Goal: Communication & Community: Share content

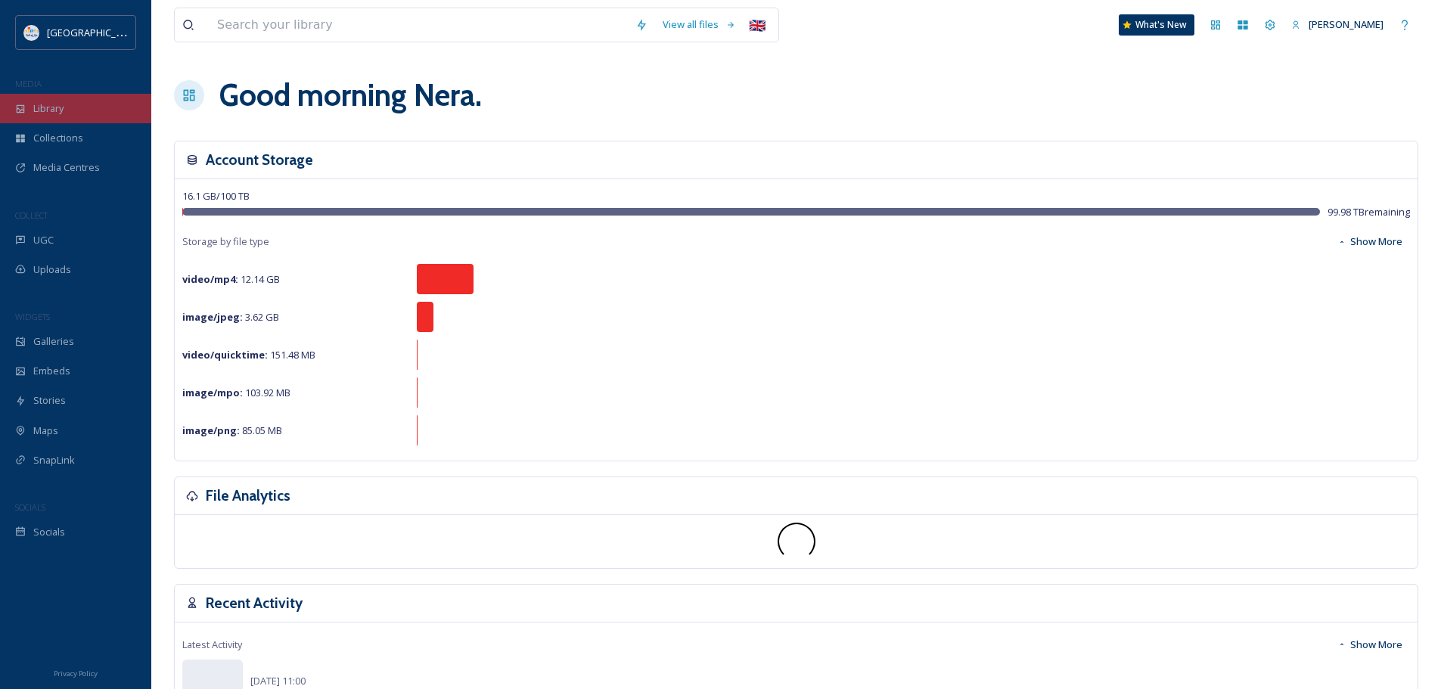
click at [75, 104] on div "Library" at bounding box center [75, 109] width 151 height 30
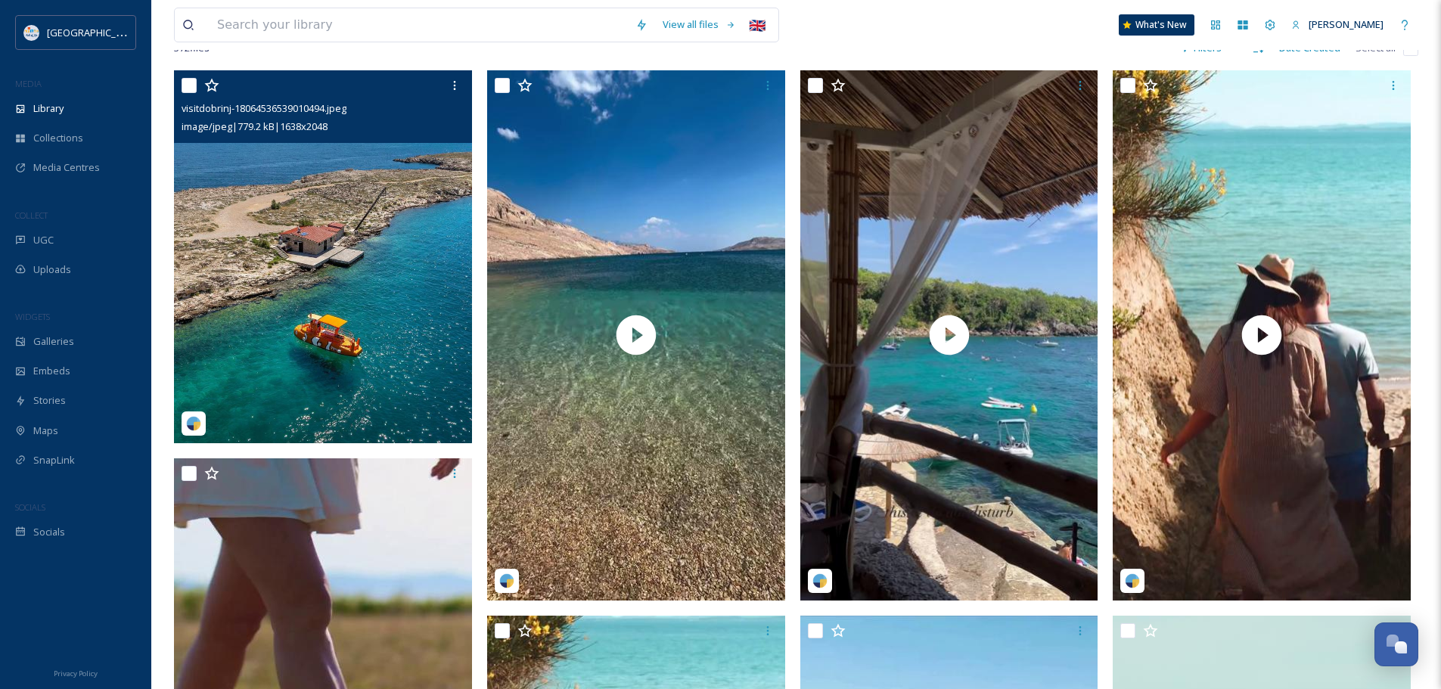
scroll to position [2063, 0]
click at [325, 246] on img at bounding box center [323, 256] width 298 height 373
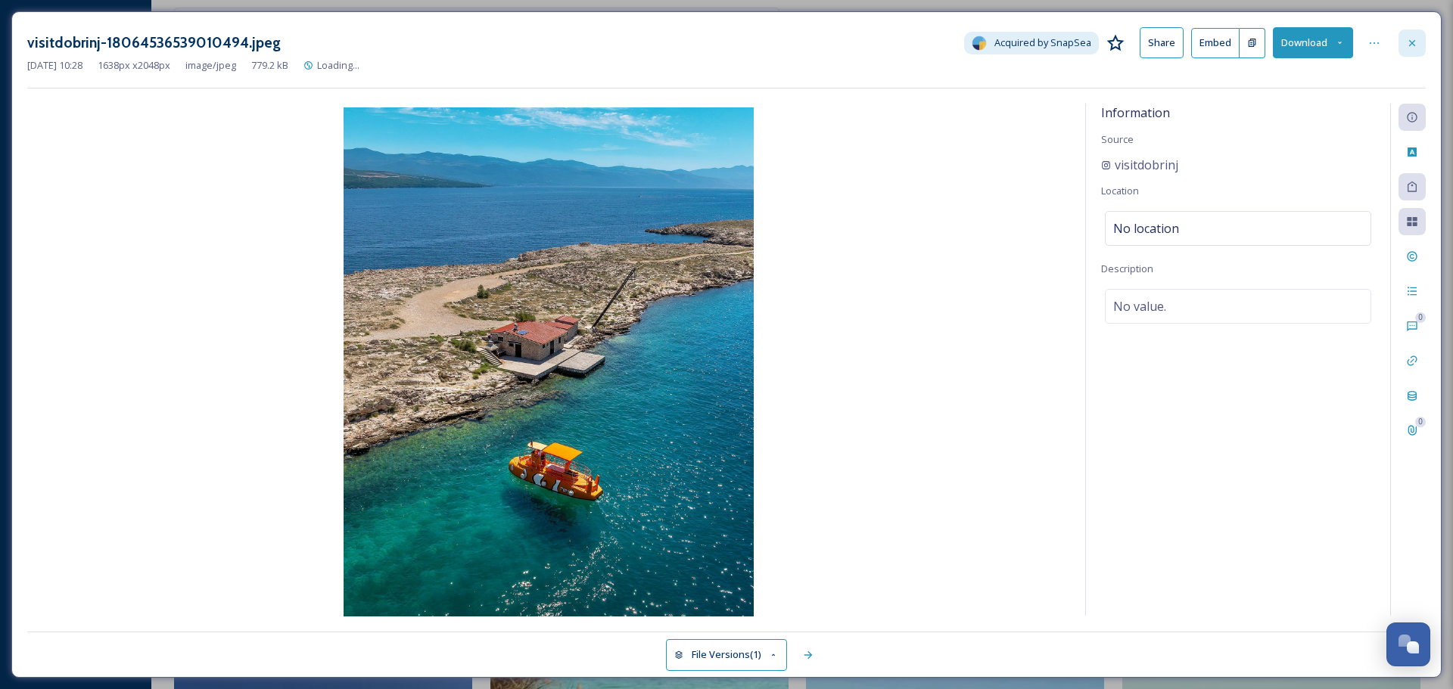
click at [1414, 44] on icon at bounding box center [1412, 43] width 12 height 12
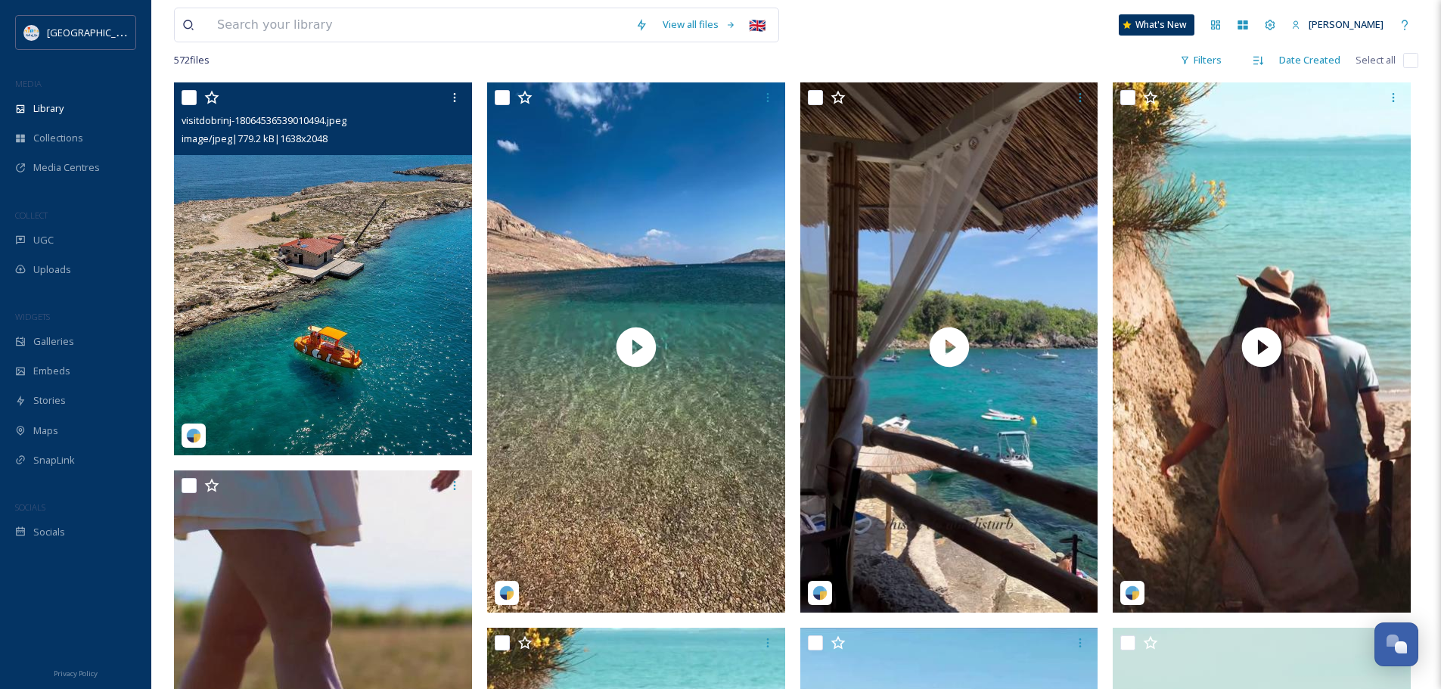
scroll to position [227, 0]
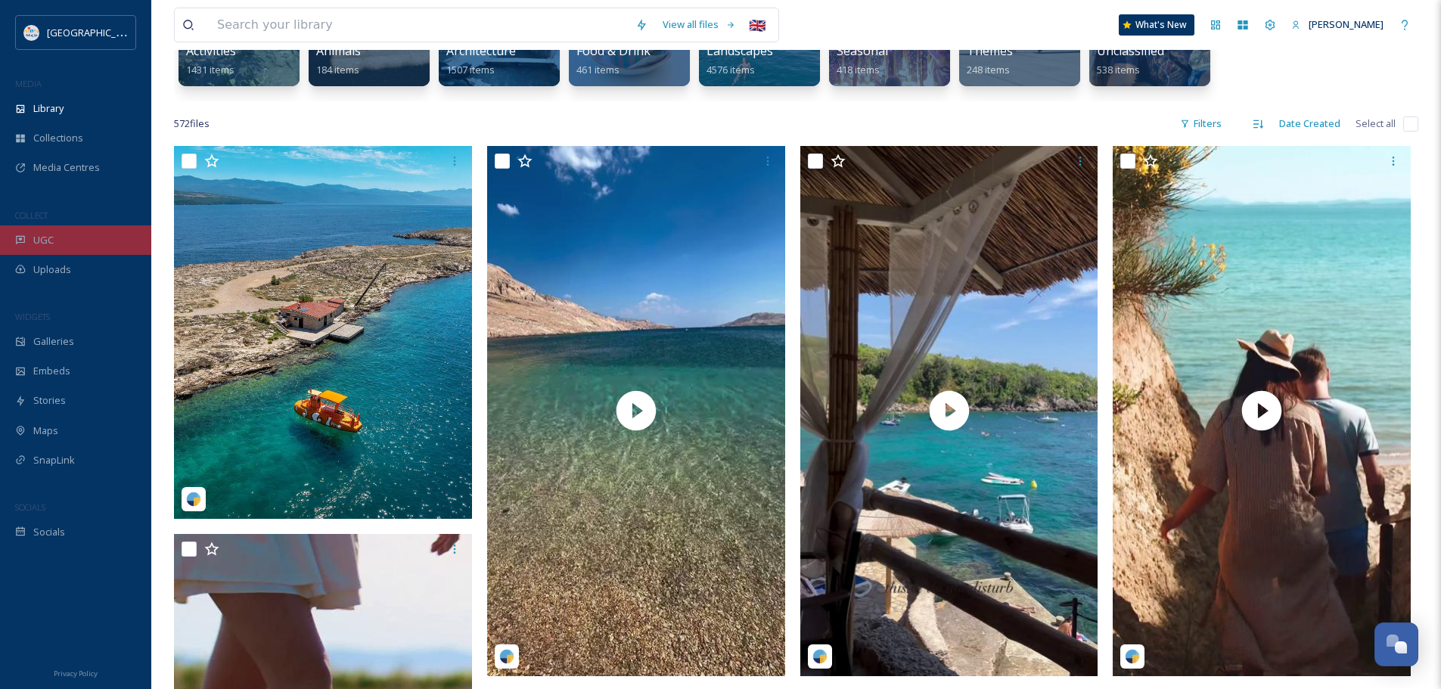
click at [24, 249] on div "UGC" at bounding box center [75, 240] width 151 height 30
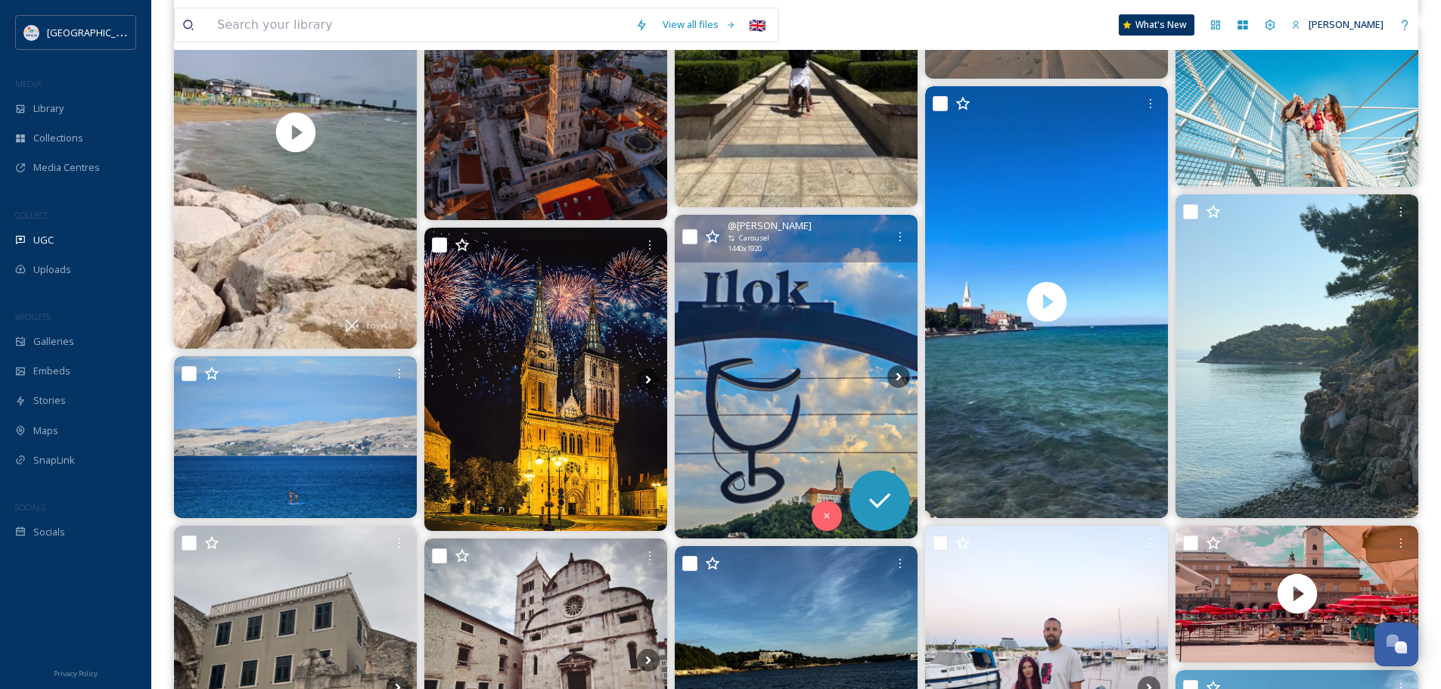
scroll to position [681, 0]
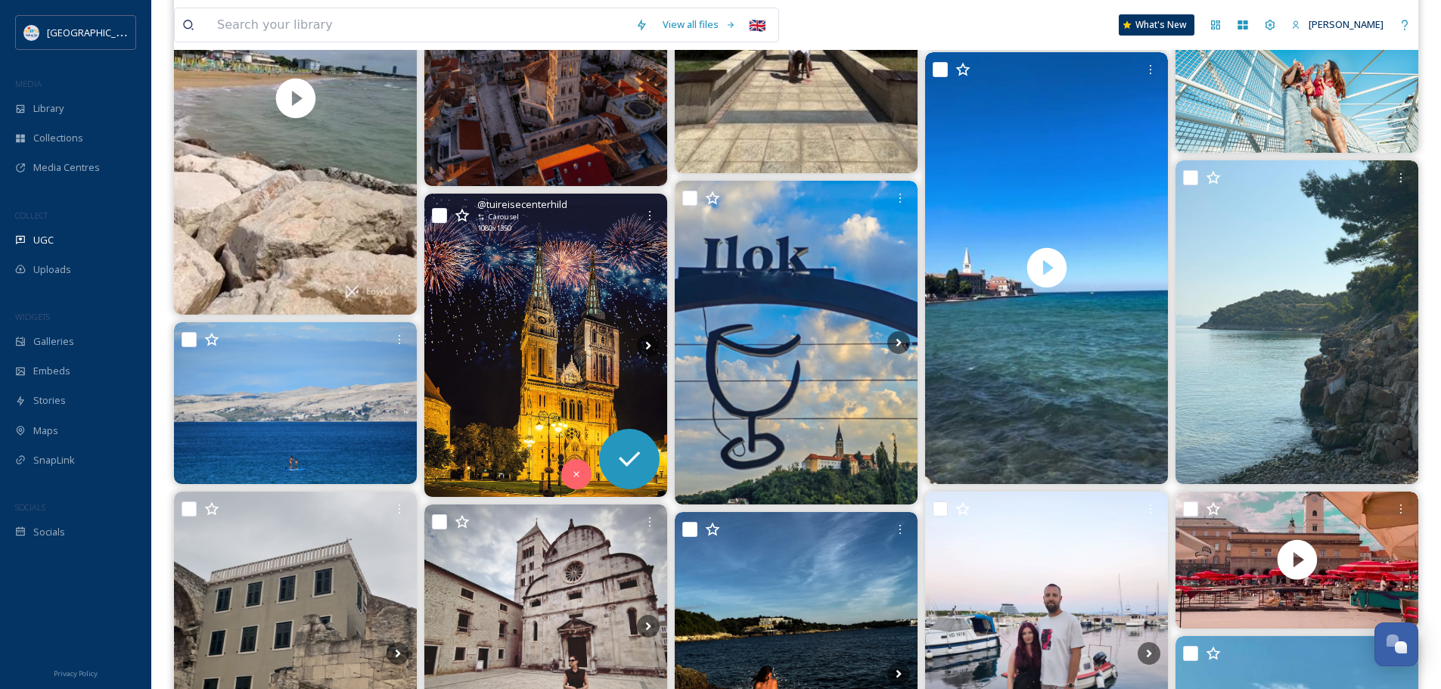
click at [557, 300] on img at bounding box center [545, 345] width 243 height 303
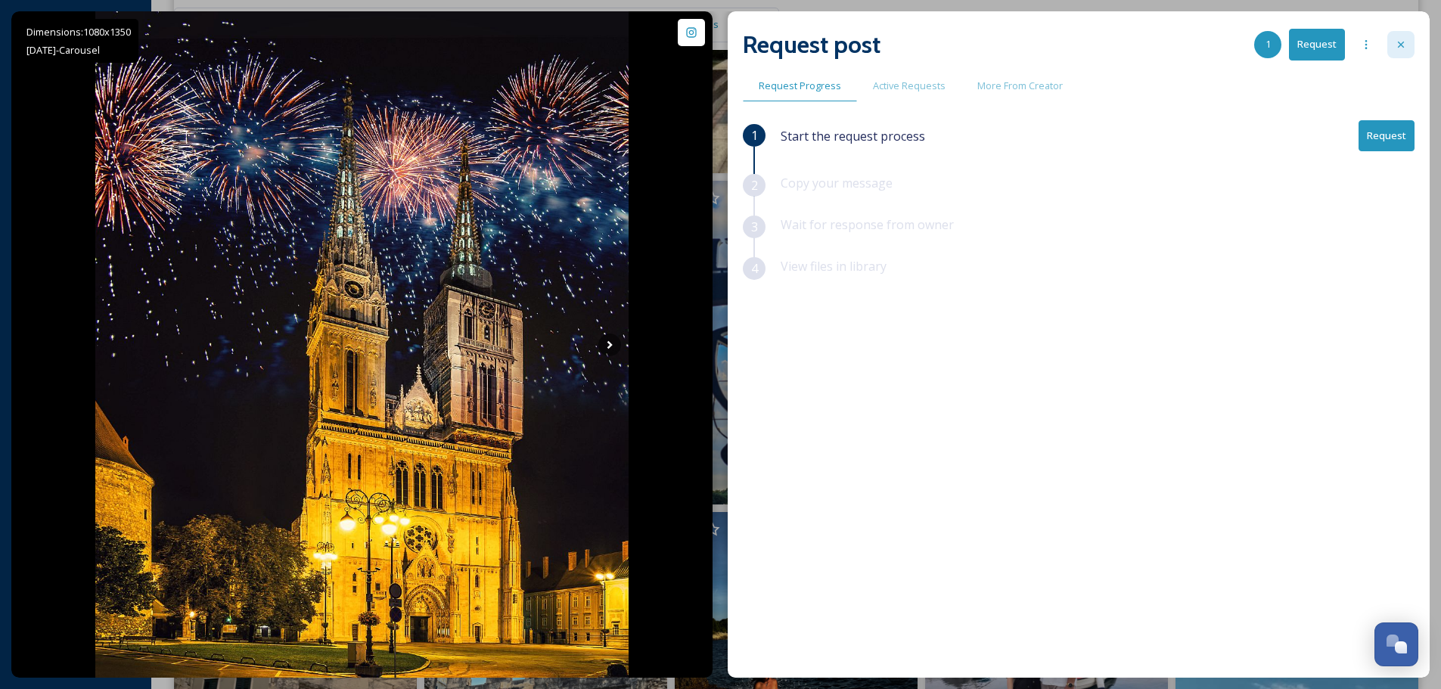
click at [1403, 47] on icon at bounding box center [1401, 45] width 12 height 12
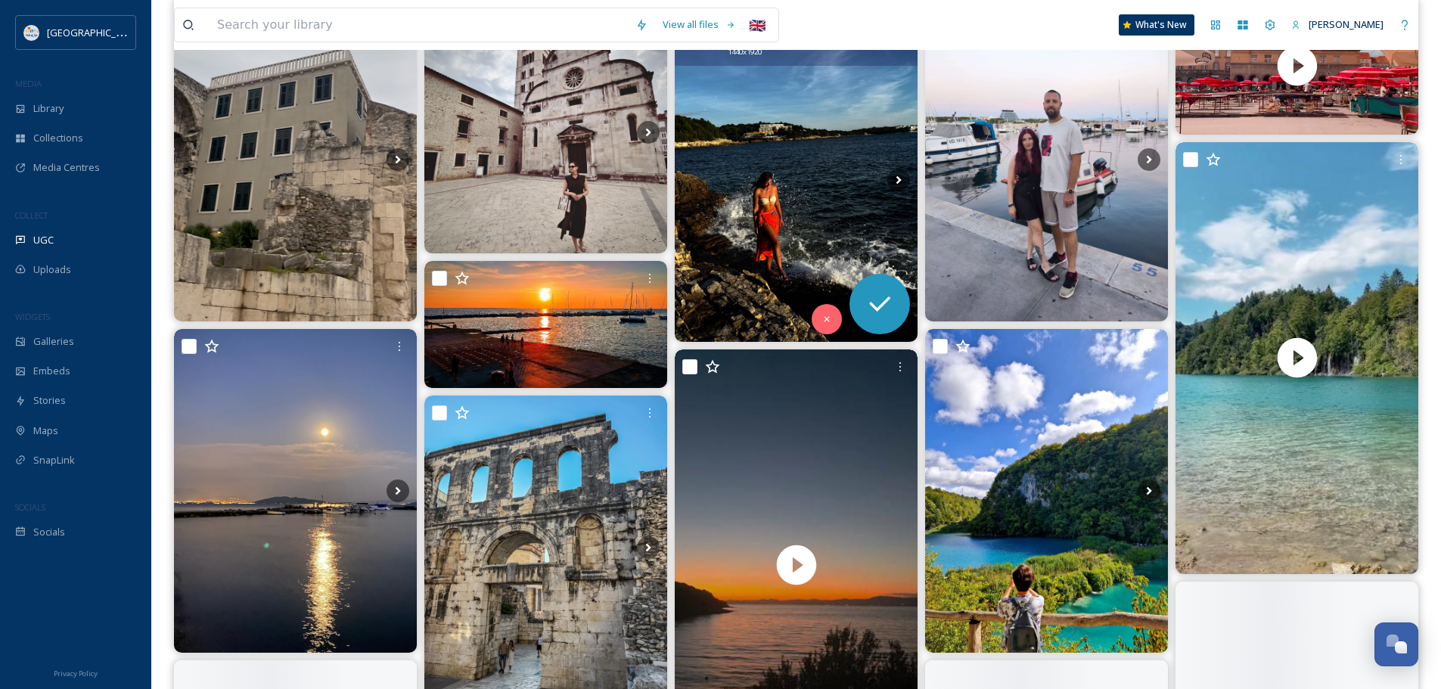
scroll to position [1211, 0]
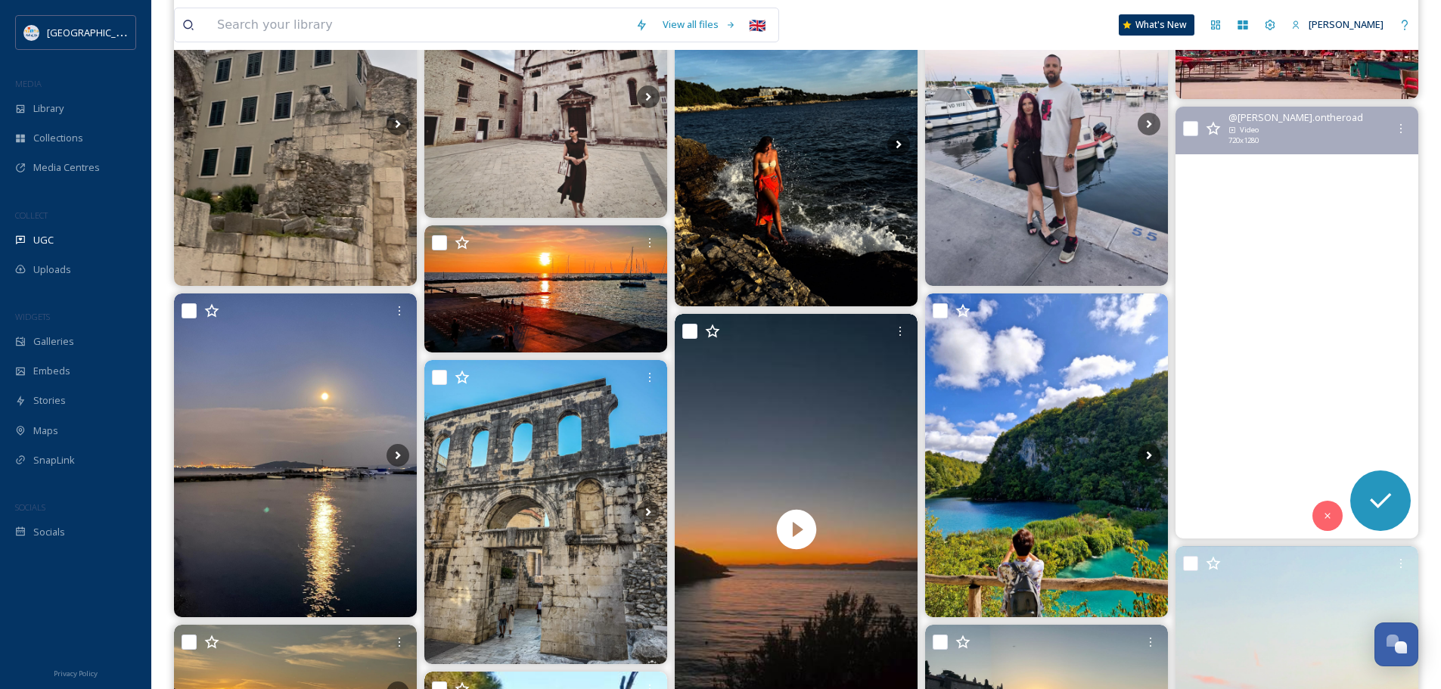
click at [1245, 368] on video "Cette beauté 😍📍Les Lacs de Plitvice 🇭🇷 🏝️ #plitvice #croatie #roadtrip #travel …" at bounding box center [1297, 323] width 243 height 432
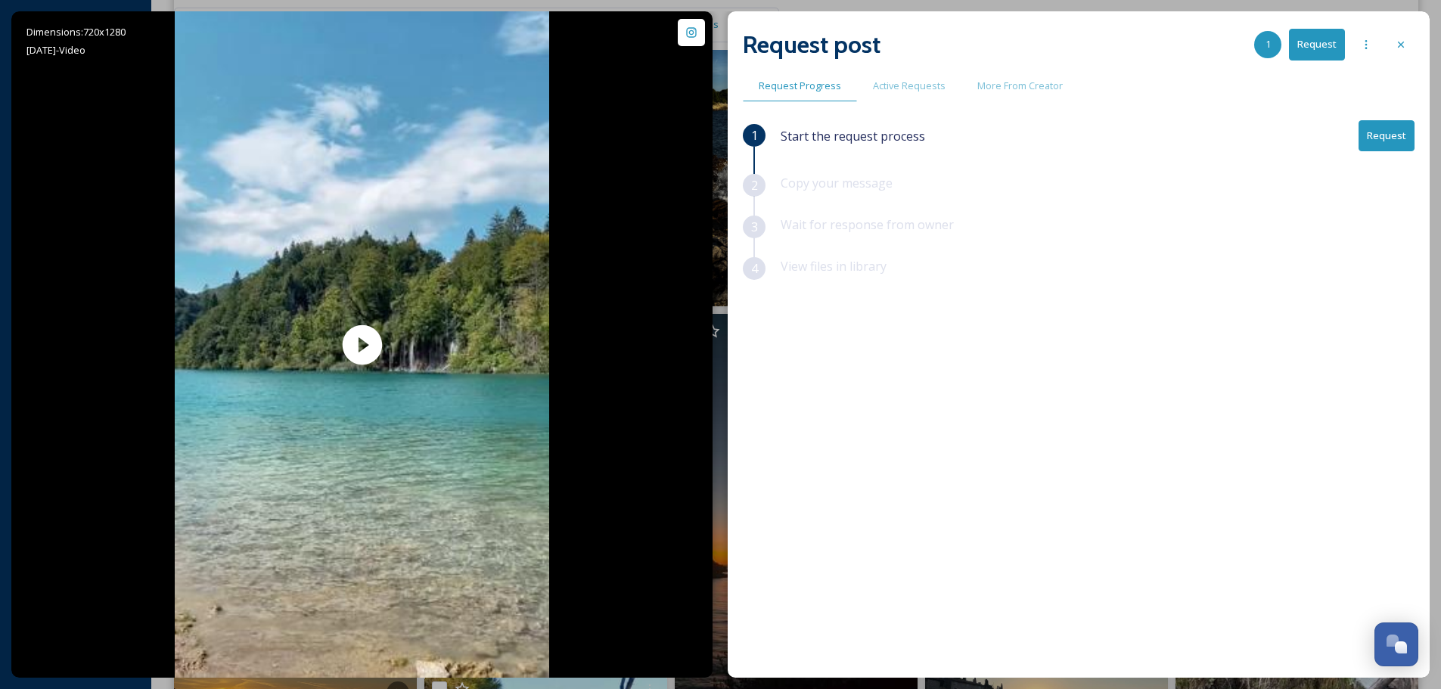
click at [1384, 131] on button "Request" at bounding box center [1387, 135] width 56 height 31
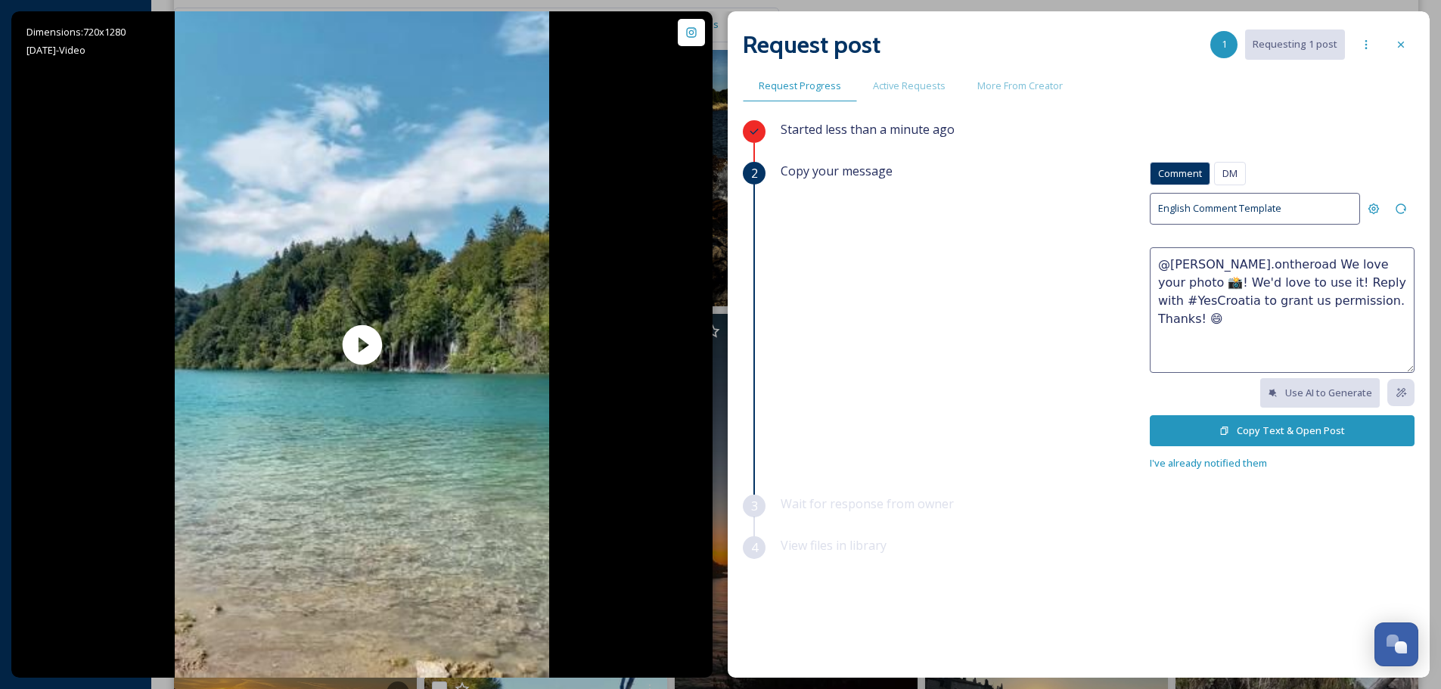
click at [1359, 268] on textarea "@leon.ontheroad We love your photo 📸! We'd love to use it! Reply with #YesCroat…" at bounding box center [1282, 310] width 265 height 126
click at [1229, 281] on textarea "@leon.ontheroad We love your reel 📸! We'd love to use it! Reply with #YesCroati…" at bounding box center [1282, 310] width 265 height 126
click at [1376, 299] on textarea "@leon.ontheroad We love your reel 📸! We'd love to use it on our social media ch…" at bounding box center [1282, 310] width 265 height 126
click at [1254, 303] on textarea "@leon.ontheroad We love your reel 📸! We'd love to use it on our social media ch…" at bounding box center [1282, 310] width 265 height 126
click at [1233, 277] on textarea "@leon.ontheroad We love your reel 📸! We'd love to use it on our social media ch…" at bounding box center [1282, 310] width 265 height 126
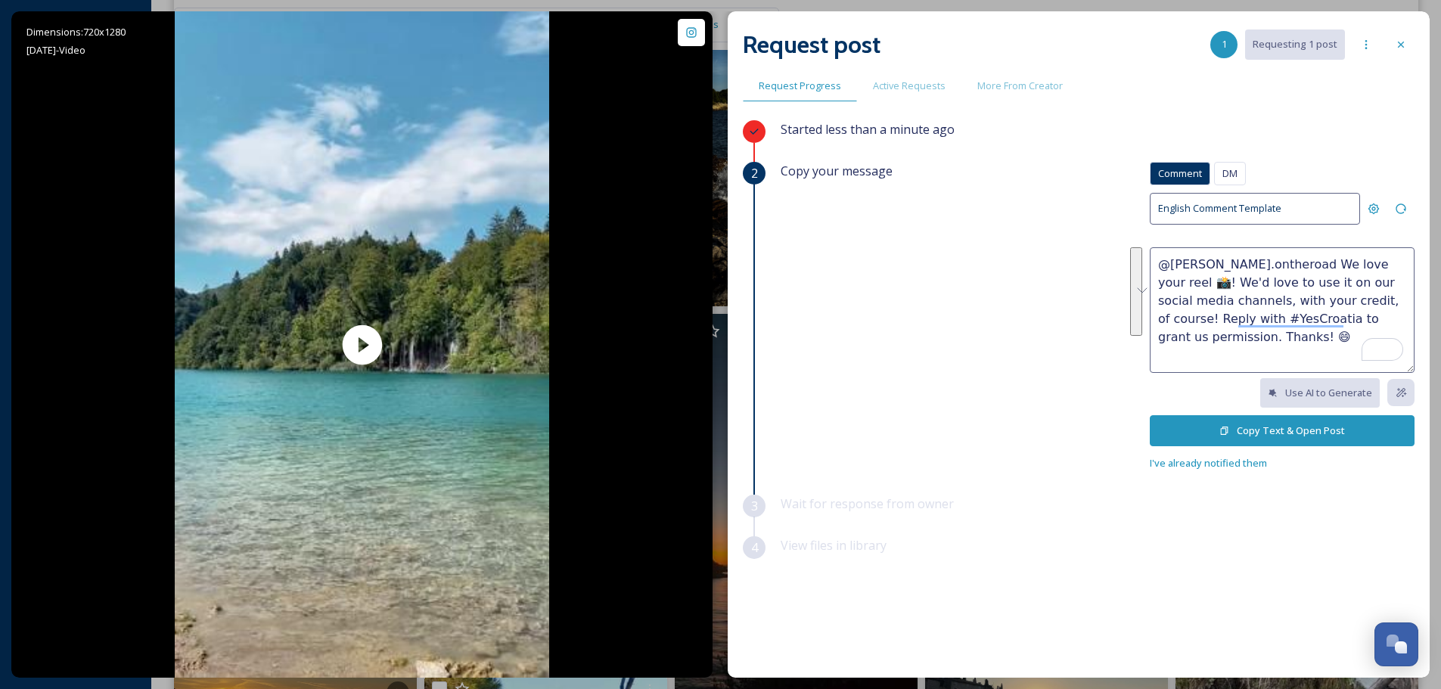
drag, startPoint x: 1198, startPoint y: 336, endPoint x: 1257, endPoint y: 262, distance: 95.2
click at [1257, 262] on textarea "@leon.ontheroad We love your reel 📸! We'd love to use it on our social media ch…" at bounding box center [1282, 310] width 265 height 126
type textarea "@leon.ontheroad We love your reel 📸! We'd love to use it on our social media ch…"
click at [1215, 424] on button "Copy Text & Open Post" at bounding box center [1282, 430] width 265 height 31
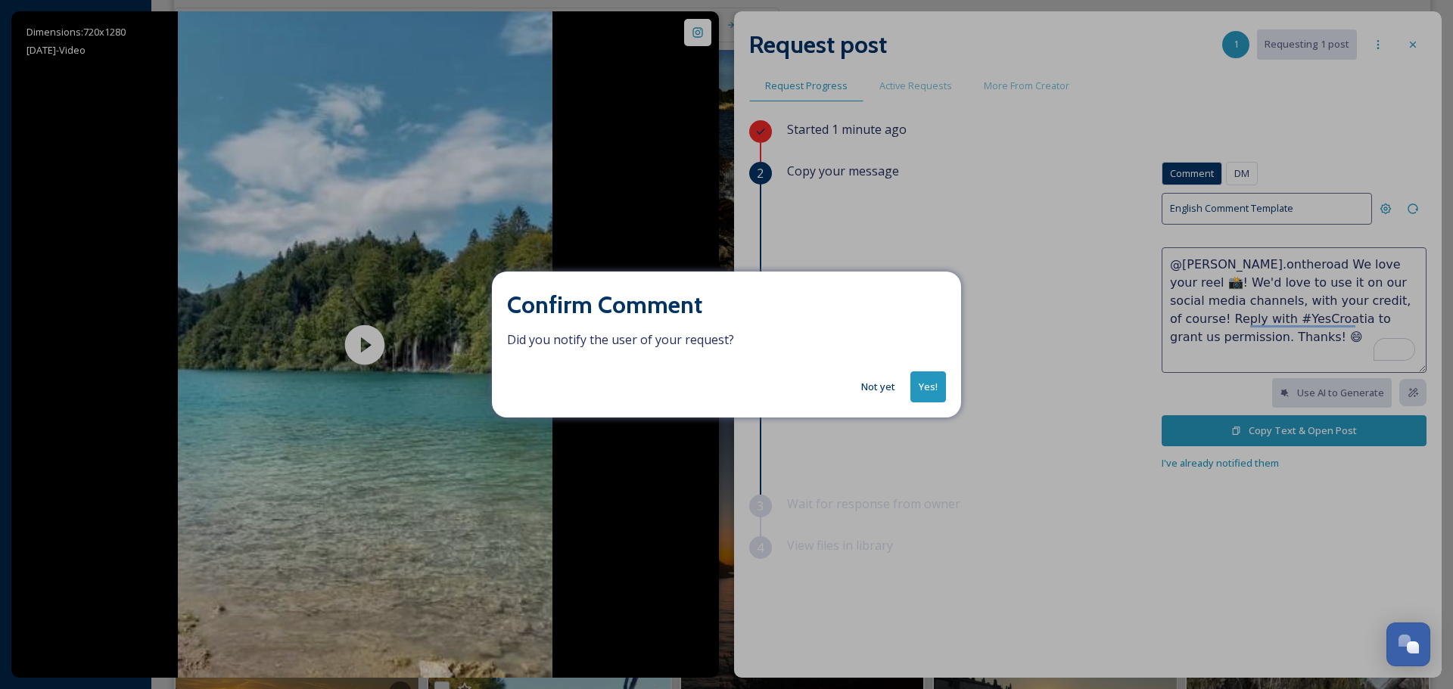
click at [935, 383] on button "Yes!" at bounding box center [928, 386] width 36 height 31
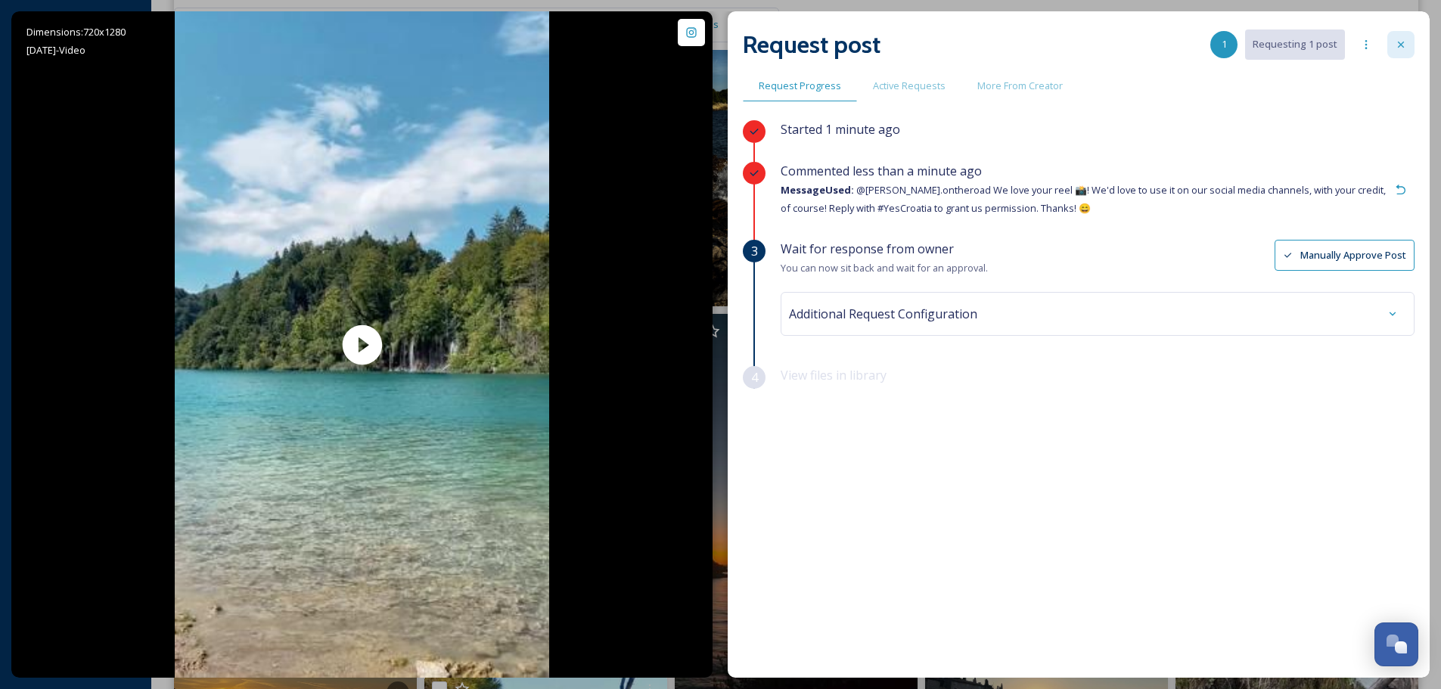
click at [1405, 40] on icon at bounding box center [1401, 45] width 12 height 12
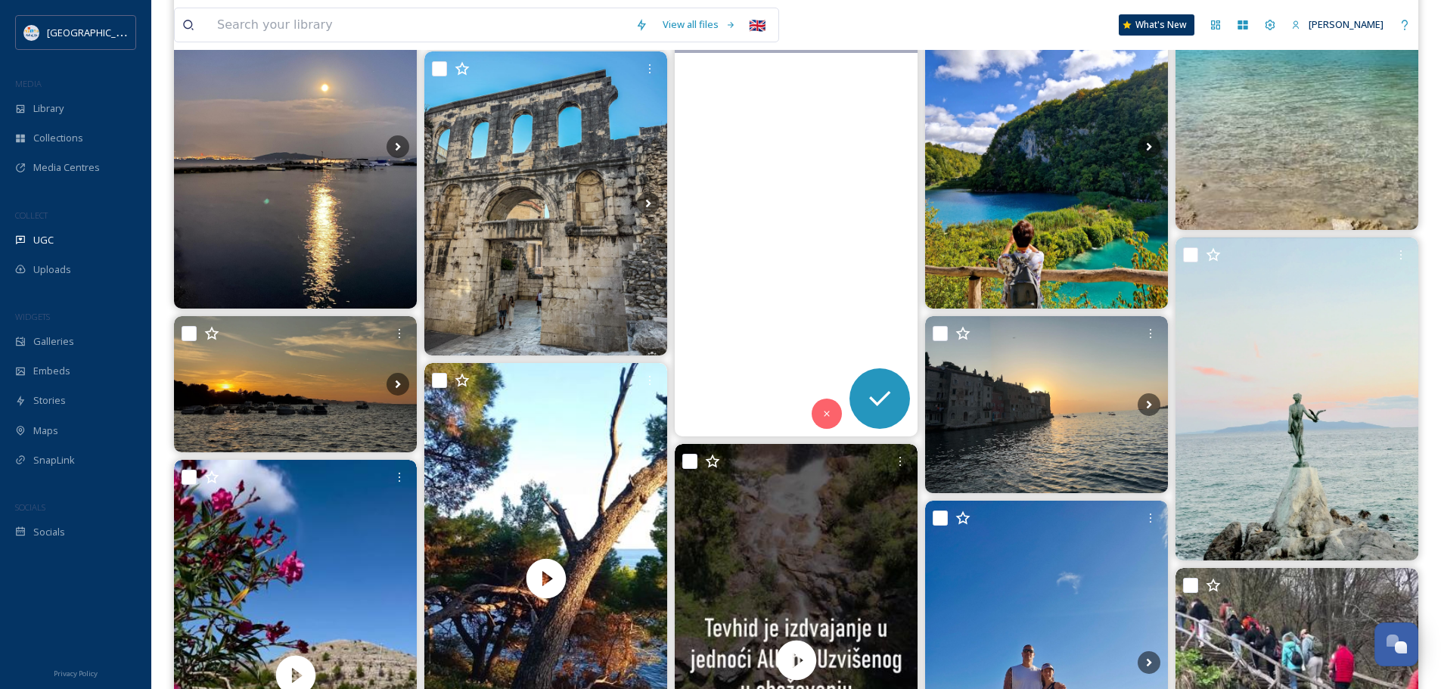
scroll to position [1438, 0]
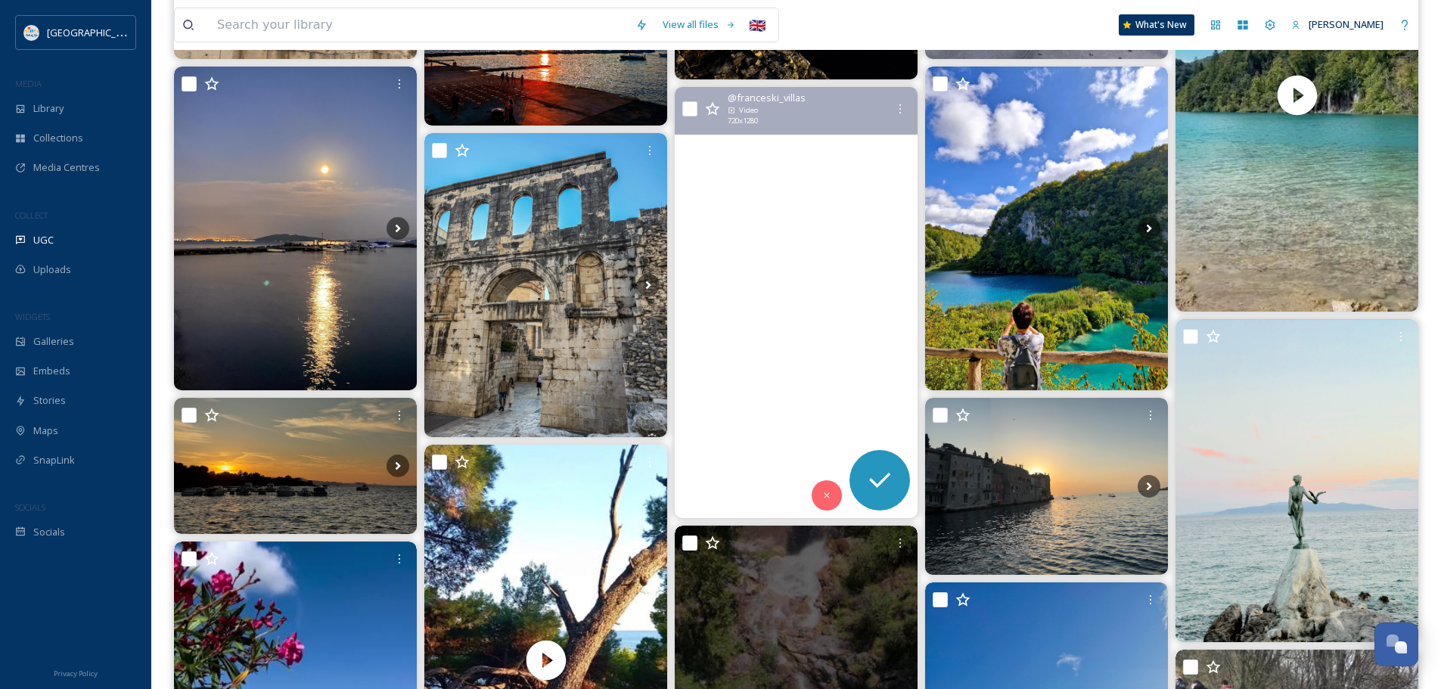
click at [799, 280] on video "#sunsetsky\a#foryou #reels #croatia #adriaticsea #tourism #postira #brač" at bounding box center [796, 303] width 243 height 432
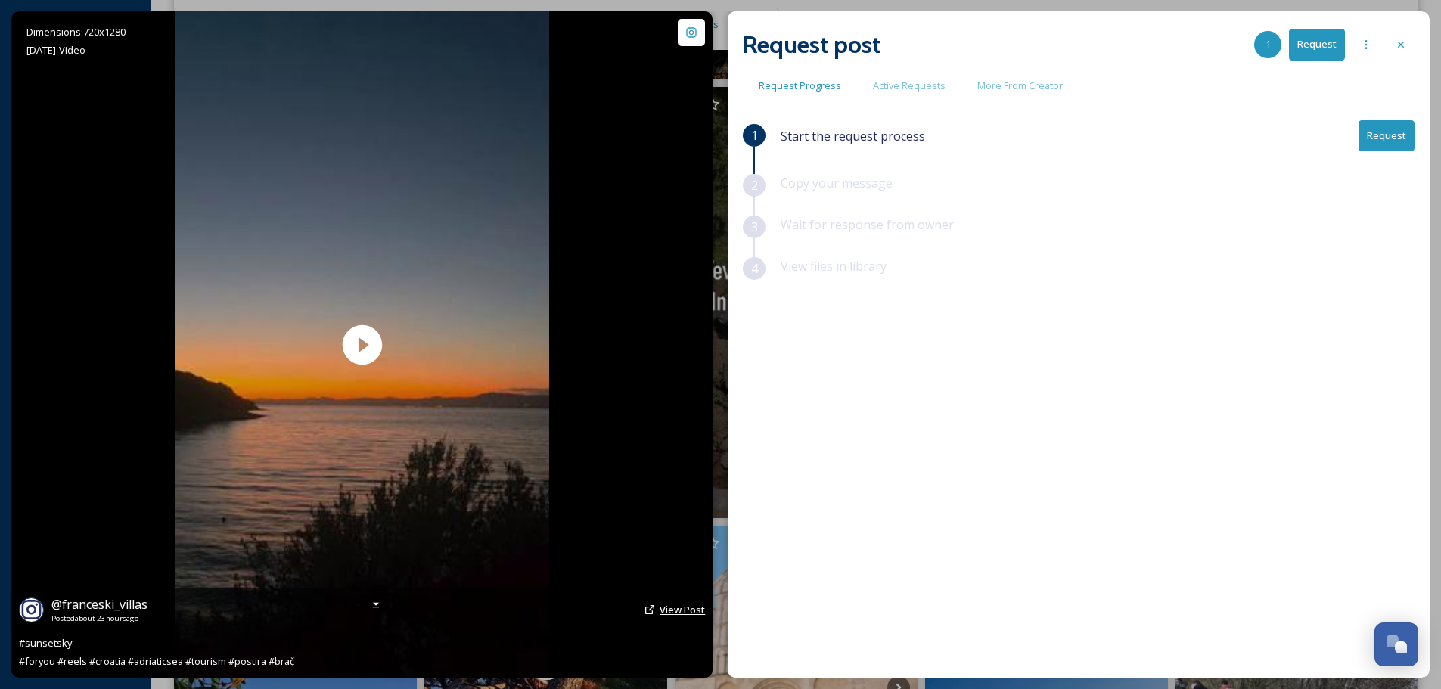
click at [690, 609] on span "View Post" at bounding box center [682, 610] width 45 height 14
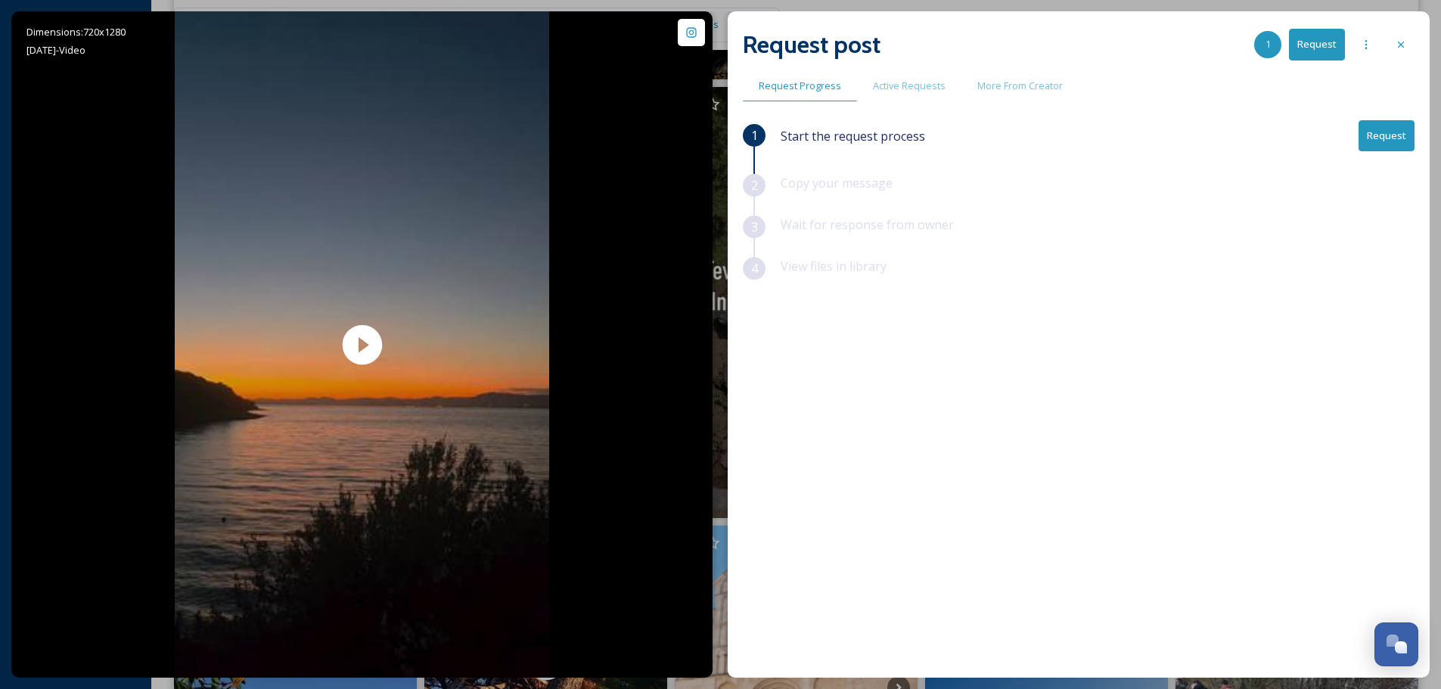
click at [1399, 50] on icon at bounding box center [1401, 45] width 12 height 12
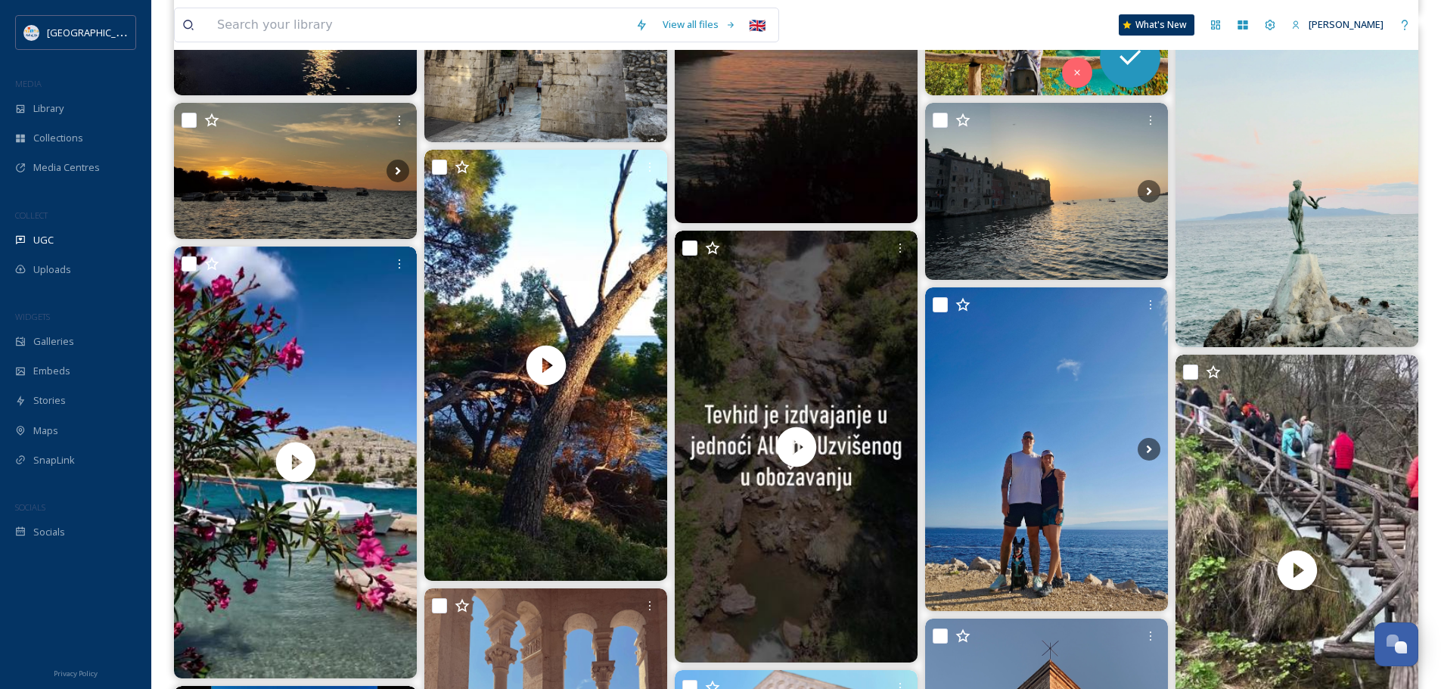
scroll to position [1740, 0]
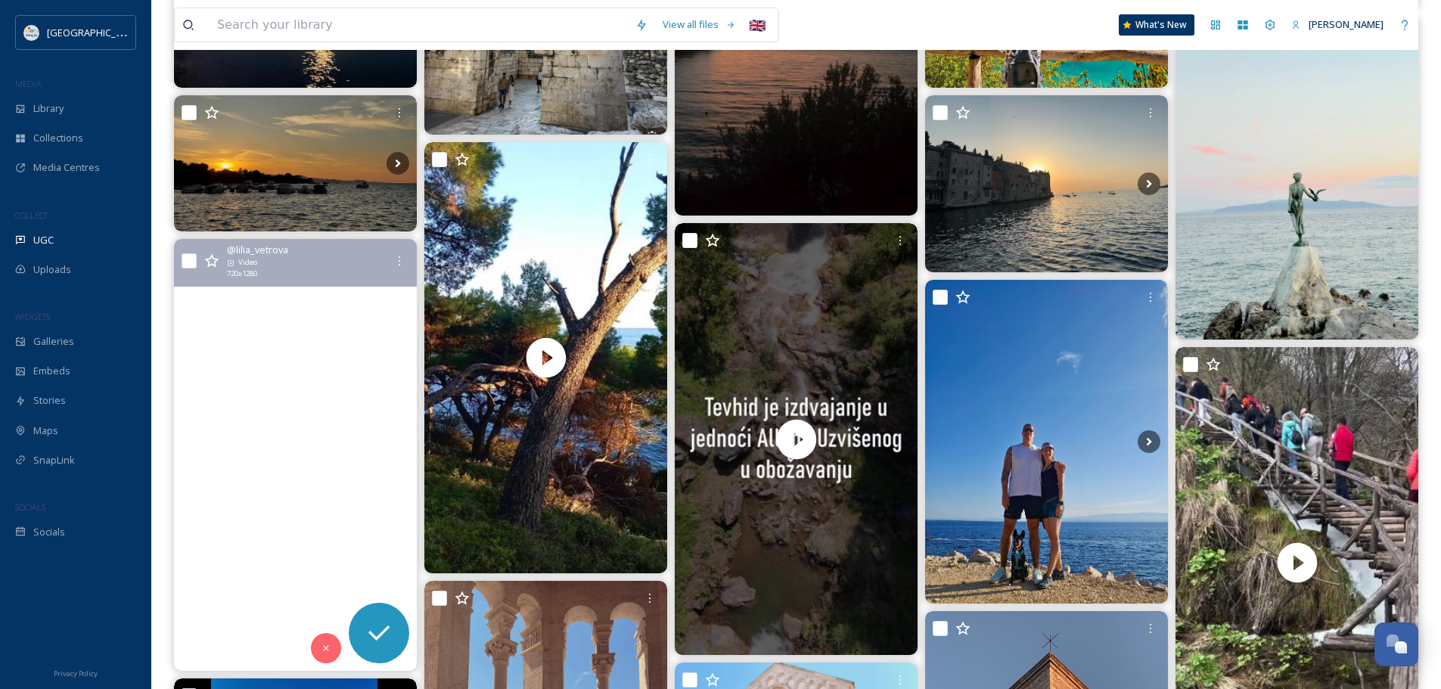
click at [309, 430] on video "🇭🇷 #Kornati #kornatinationalpark #kornatiisland #croatia" at bounding box center [295, 455] width 243 height 432
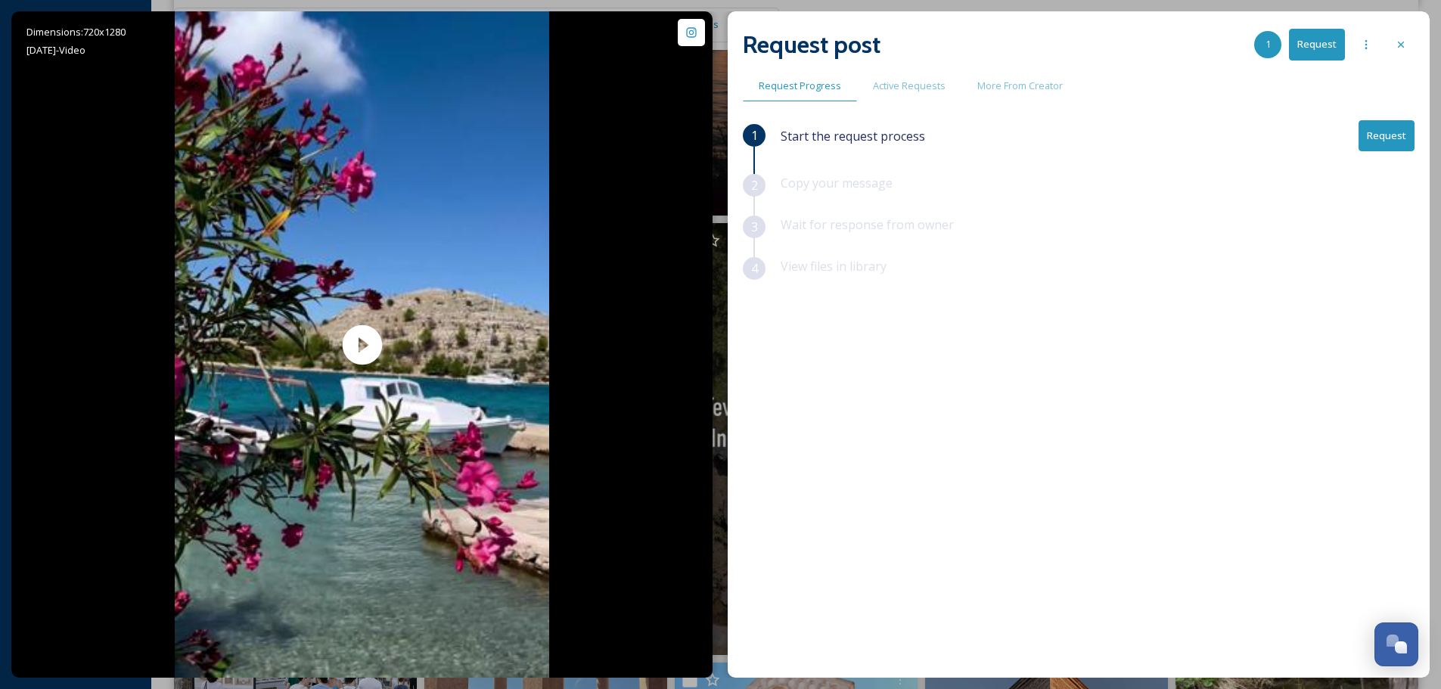
click at [1389, 132] on button "Request" at bounding box center [1387, 135] width 56 height 31
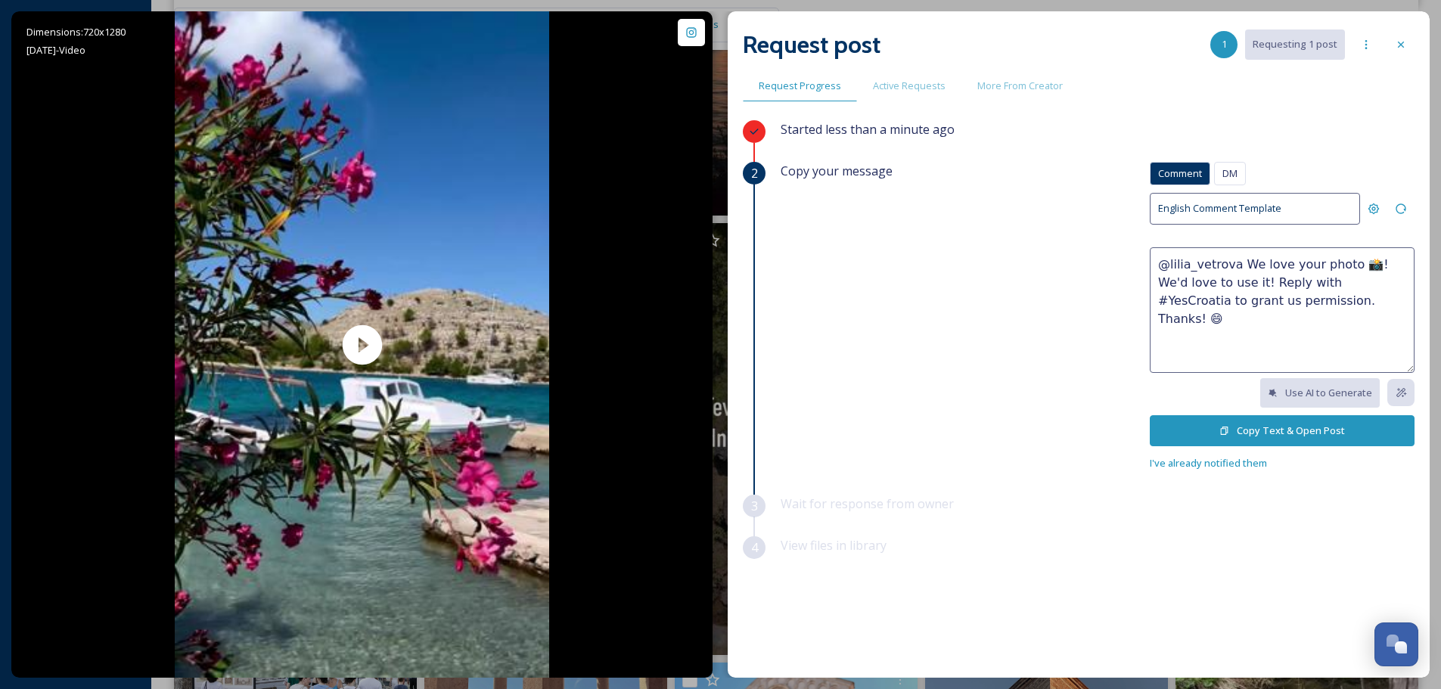
click at [1312, 305] on textarea "@lilia_vetrova We love your photo 📸! We'd love to use it! Reply with #YesCroati…" at bounding box center [1282, 310] width 265 height 126
drag, startPoint x: 1301, startPoint y: 295, endPoint x: 1239, endPoint y: 263, distance: 69.4
click at [1239, 263] on textarea "@lilia_vetrova We love your photo 📸! We'd love to use it! Reply with #YesCroati…" at bounding box center [1282, 310] width 265 height 126
paste textarea "reel 📸! We'd love to use it on our social media channels, with your credit, of …"
type textarea "@lilia_vetrova We love your reel 📸! We'd love to use it on our social media cha…"
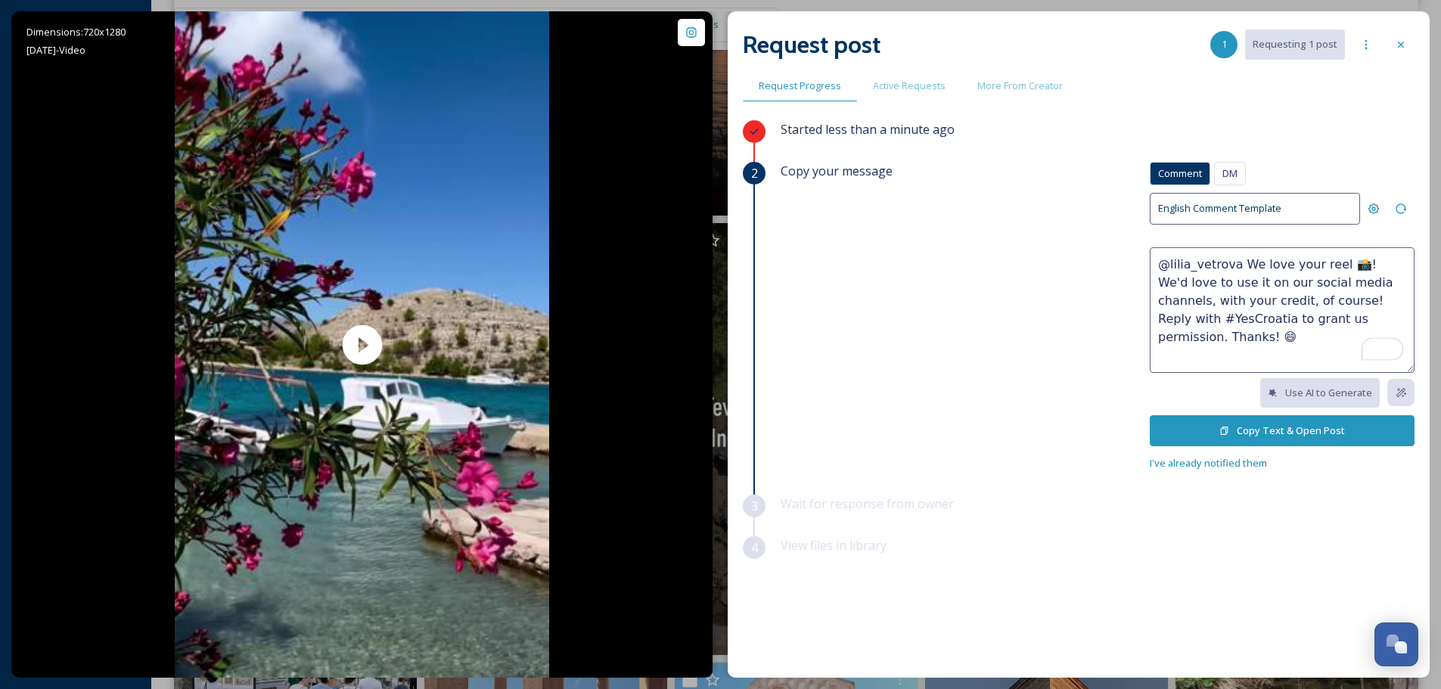
click at [1290, 432] on button "Copy Text & Open Post" at bounding box center [1282, 430] width 265 height 31
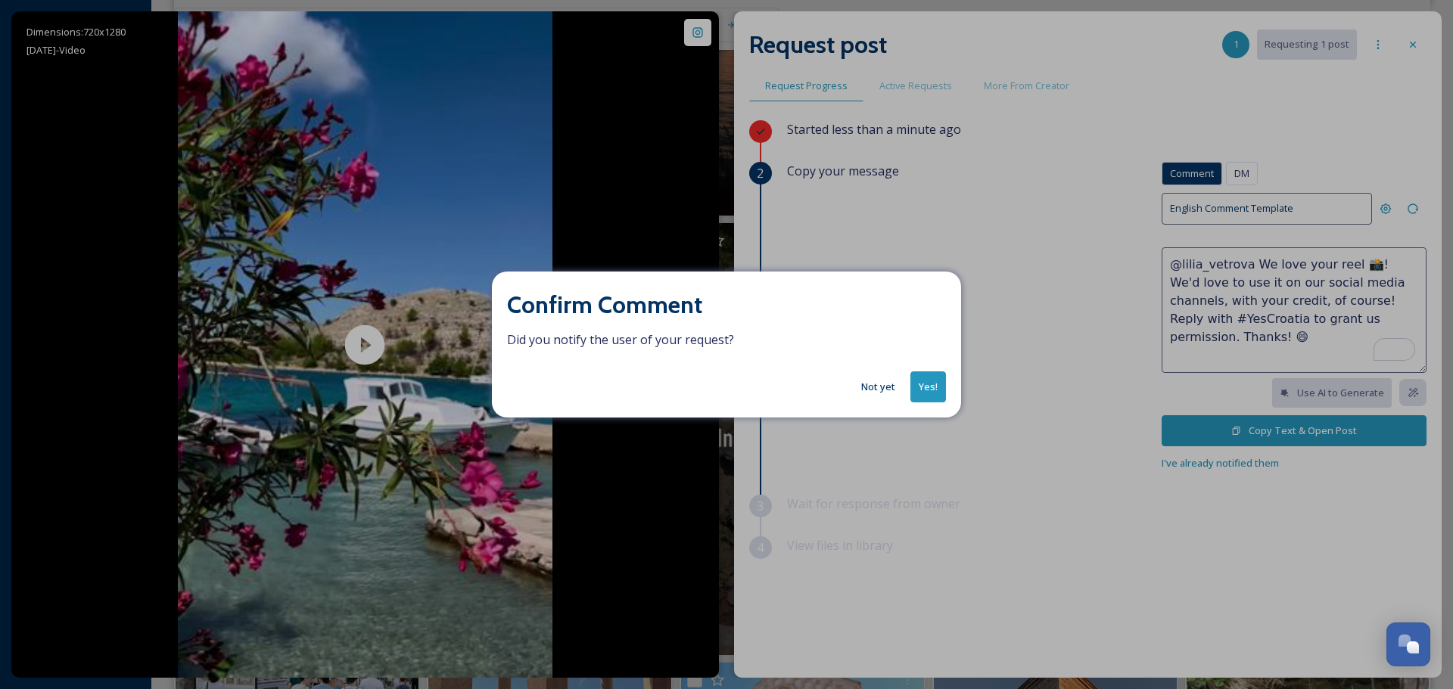
click at [869, 387] on button "Not yet" at bounding box center [877, 387] width 49 height 30
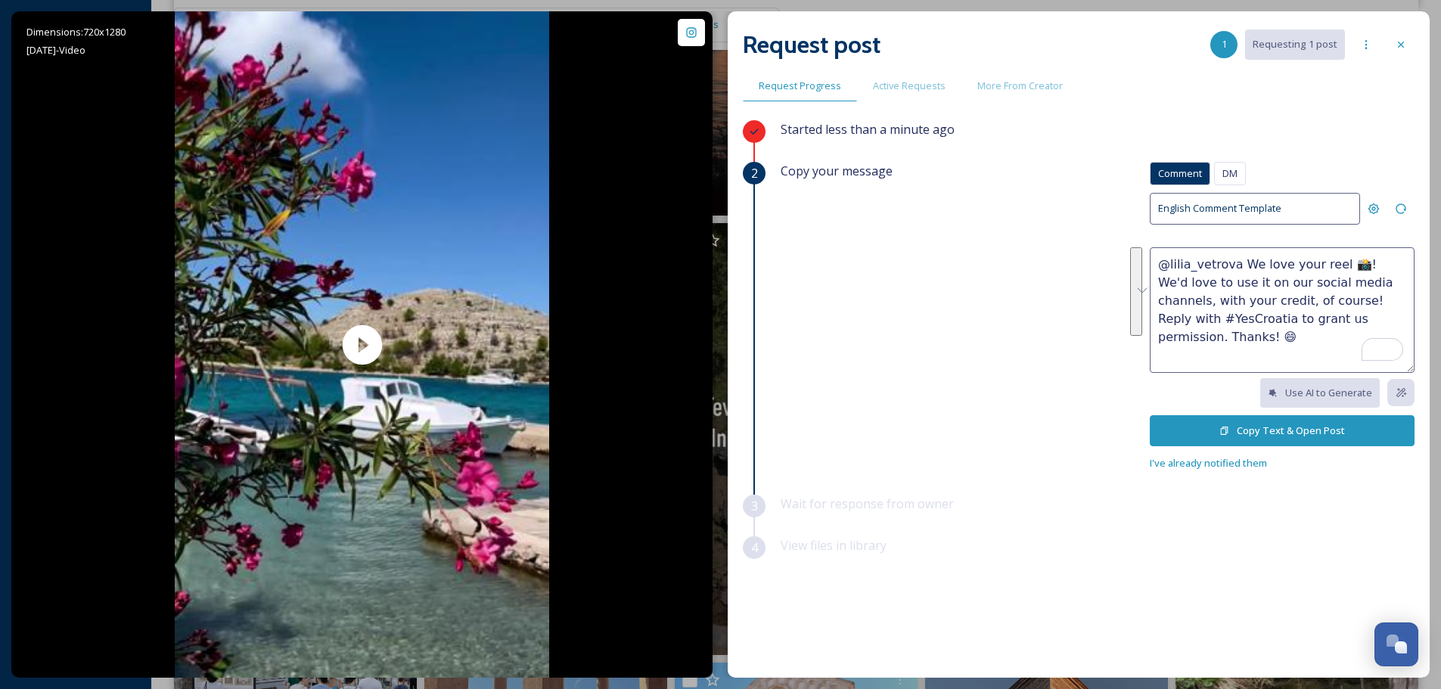
drag, startPoint x: 1168, startPoint y: 326, endPoint x: 1080, endPoint y: 243, distance: 121.5
click at [1080, 243] on div "Copy your message Comment DM Comment DM English Comment Template @lilia_vetrova…" at bounding box center [1098, 317] width 634 height 310
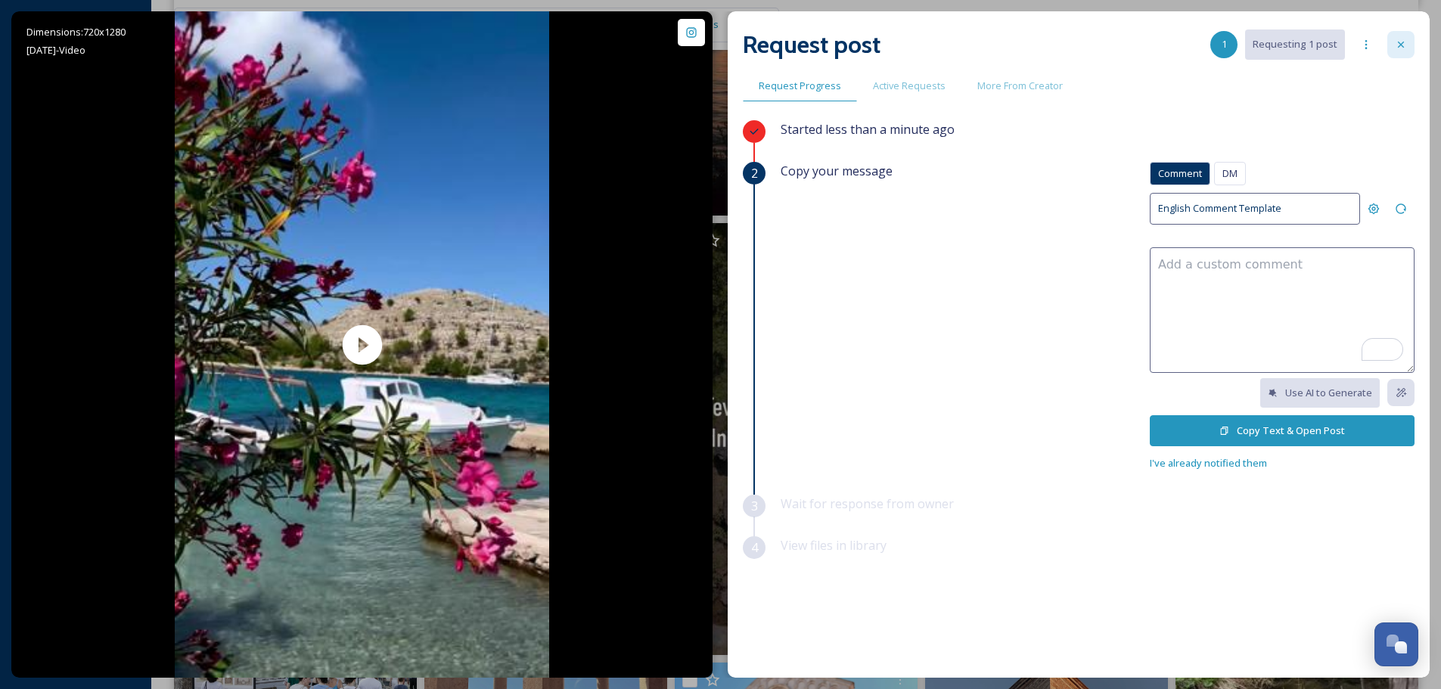
click at [1403, 39] on icon at bounding box center [1401, 45] width 12 height 12
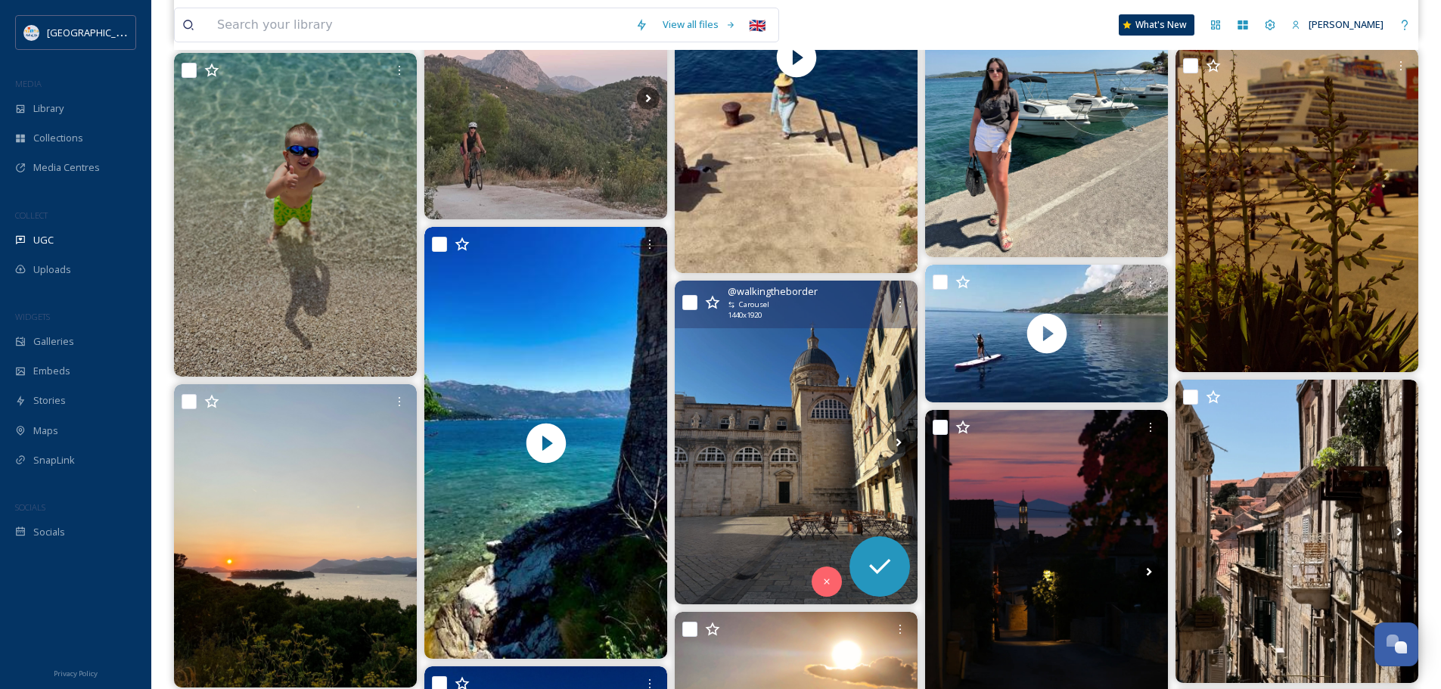
scroll to position [4388, 0]
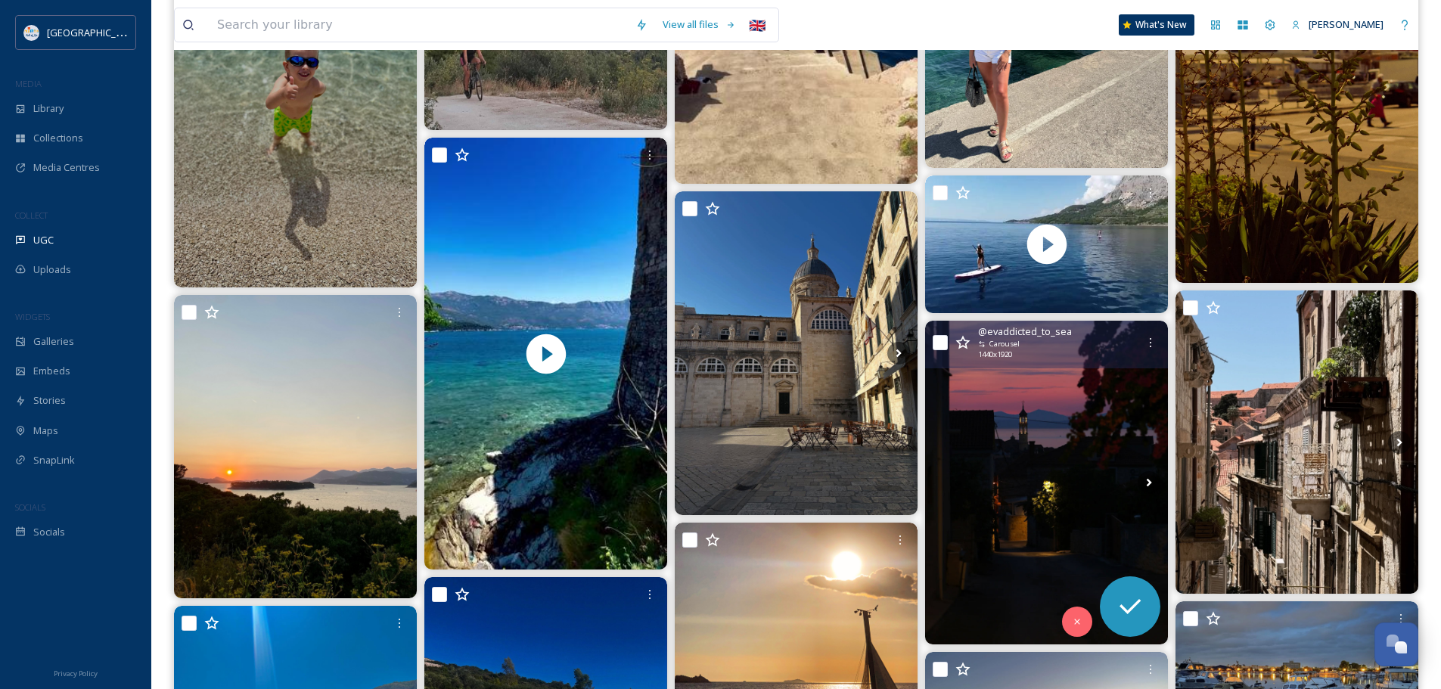
click at [1043, 536] on img at bounding box center [1046, 483] width 243 height 324
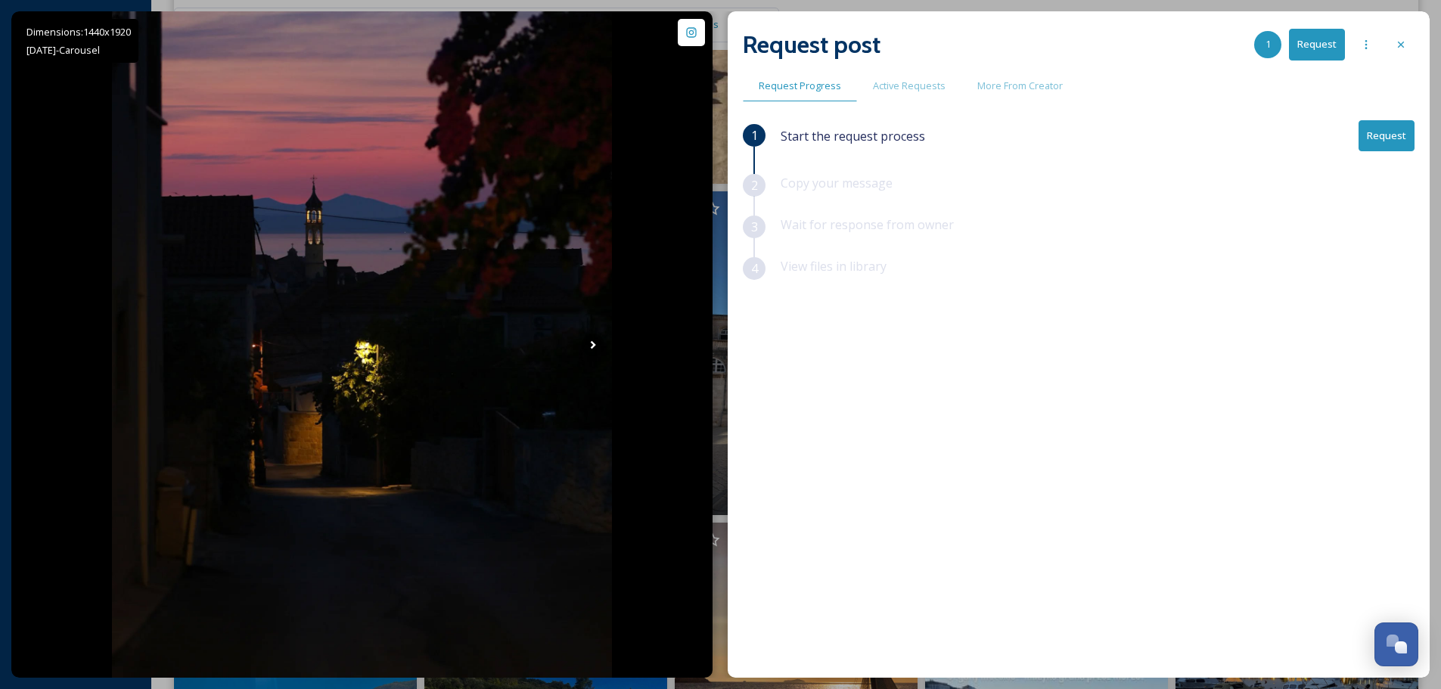
click at [1382, 129] on button "Request" at bounding box center [1387, 135] width 56 height 31
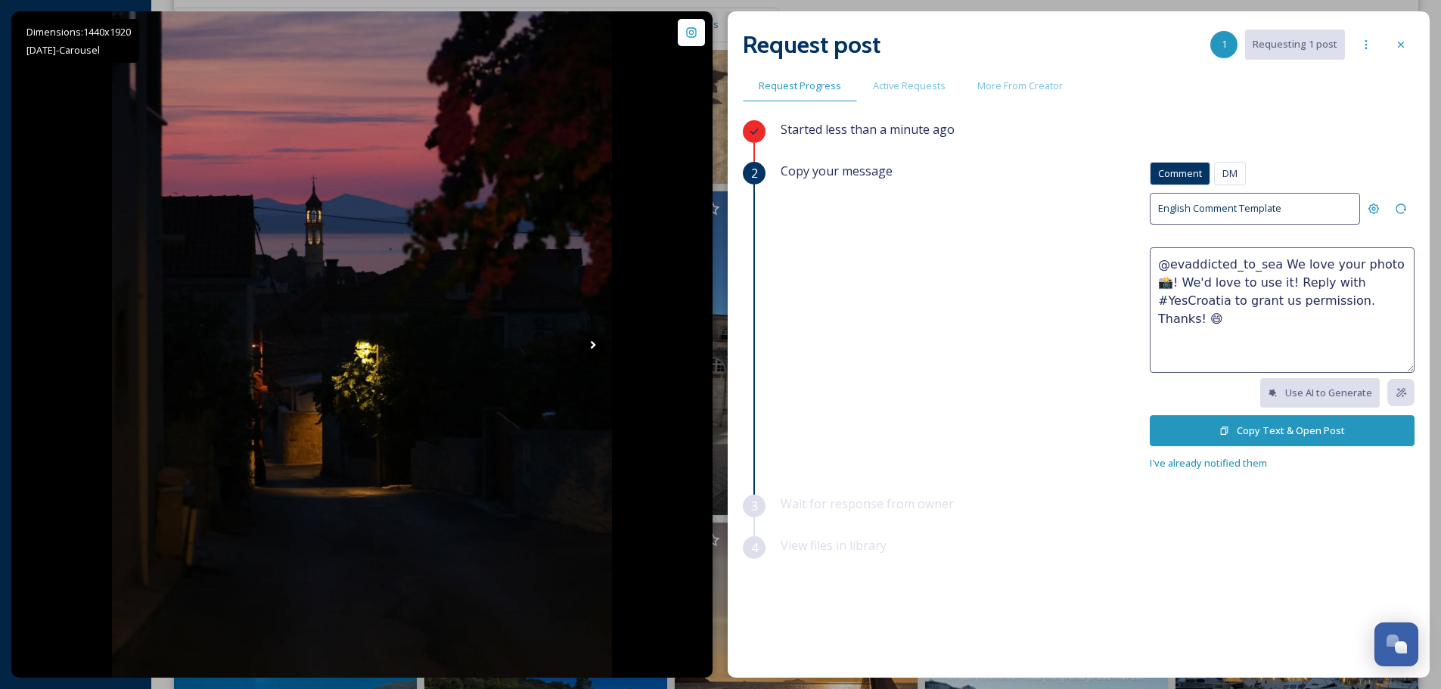
click at [1240, 421] on button "Copy Text & Open Post" at bounding box center [1282, 430] width 265 height 31
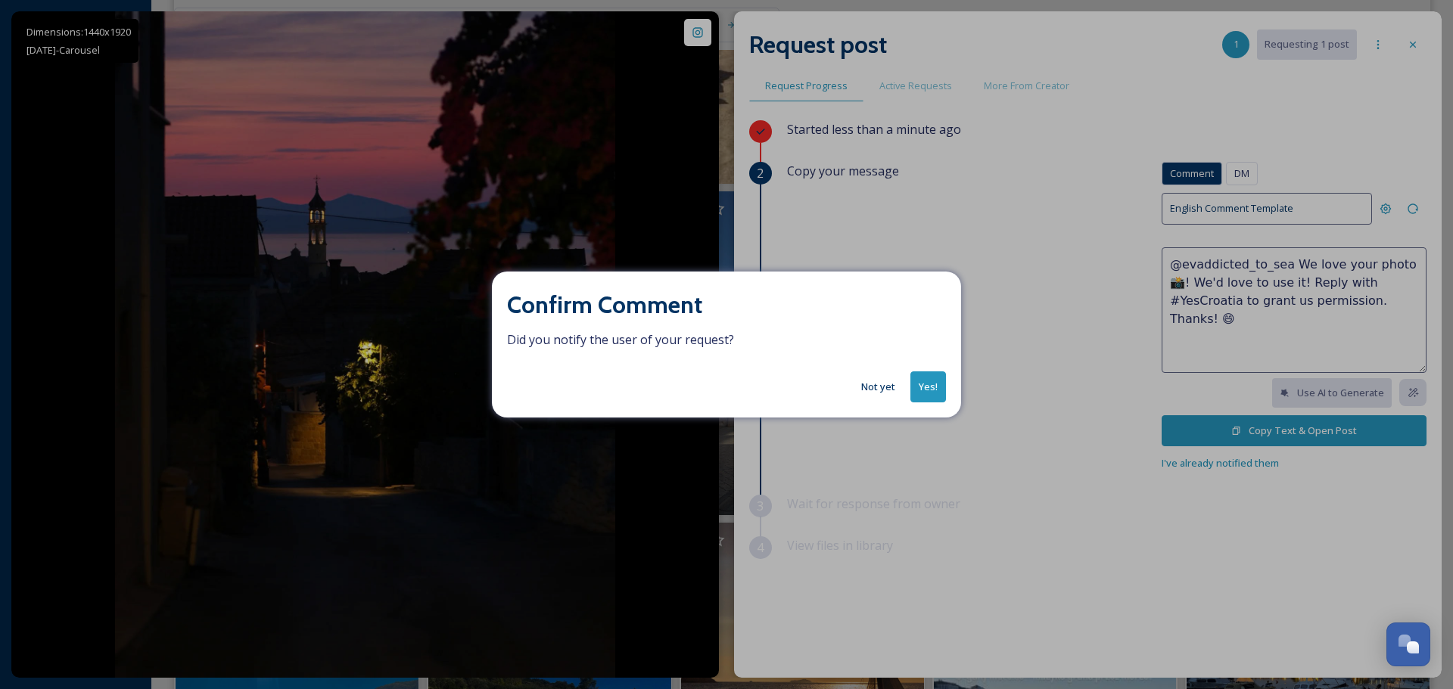
click at [925, 386] on button "Yes!" at bounding box center [928, 386] width 36 height 31
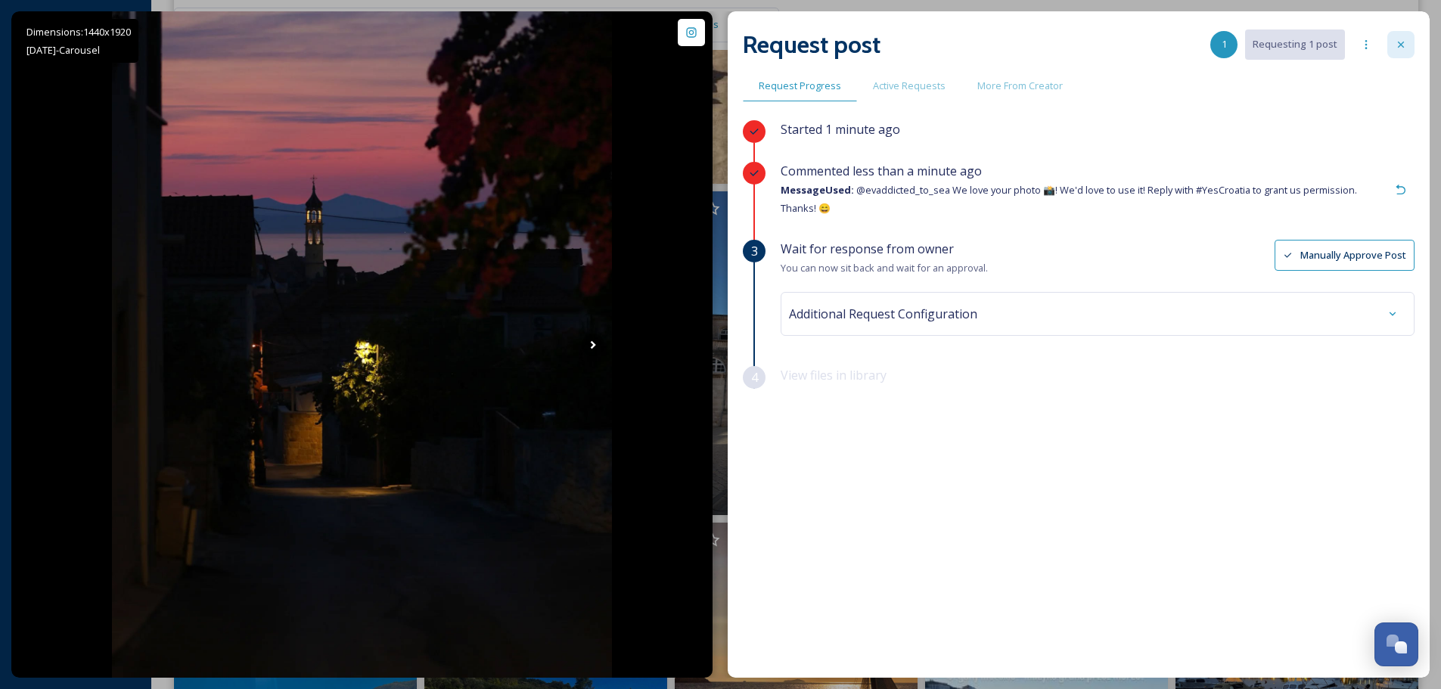
click at [1406, 44] on icon at bounding box center [1401, 45] width 12 height 12
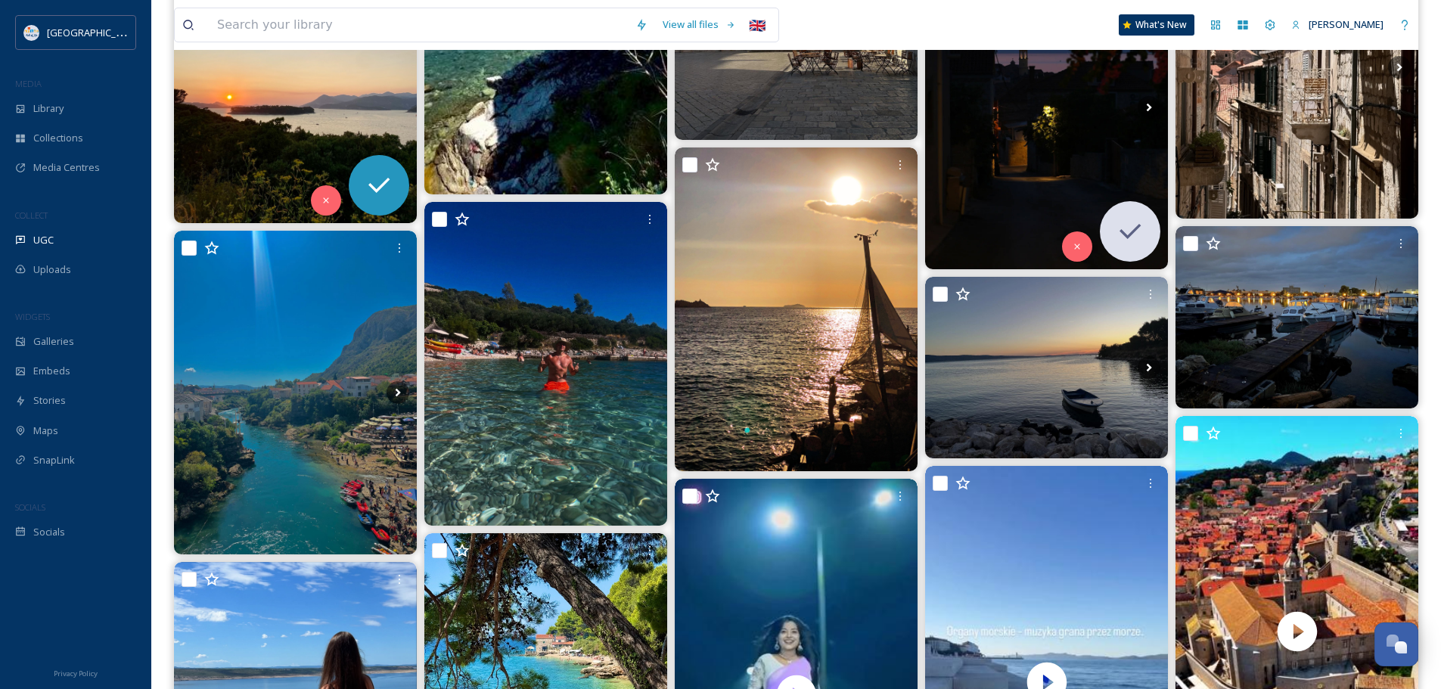
scroll to position [4767, 0]
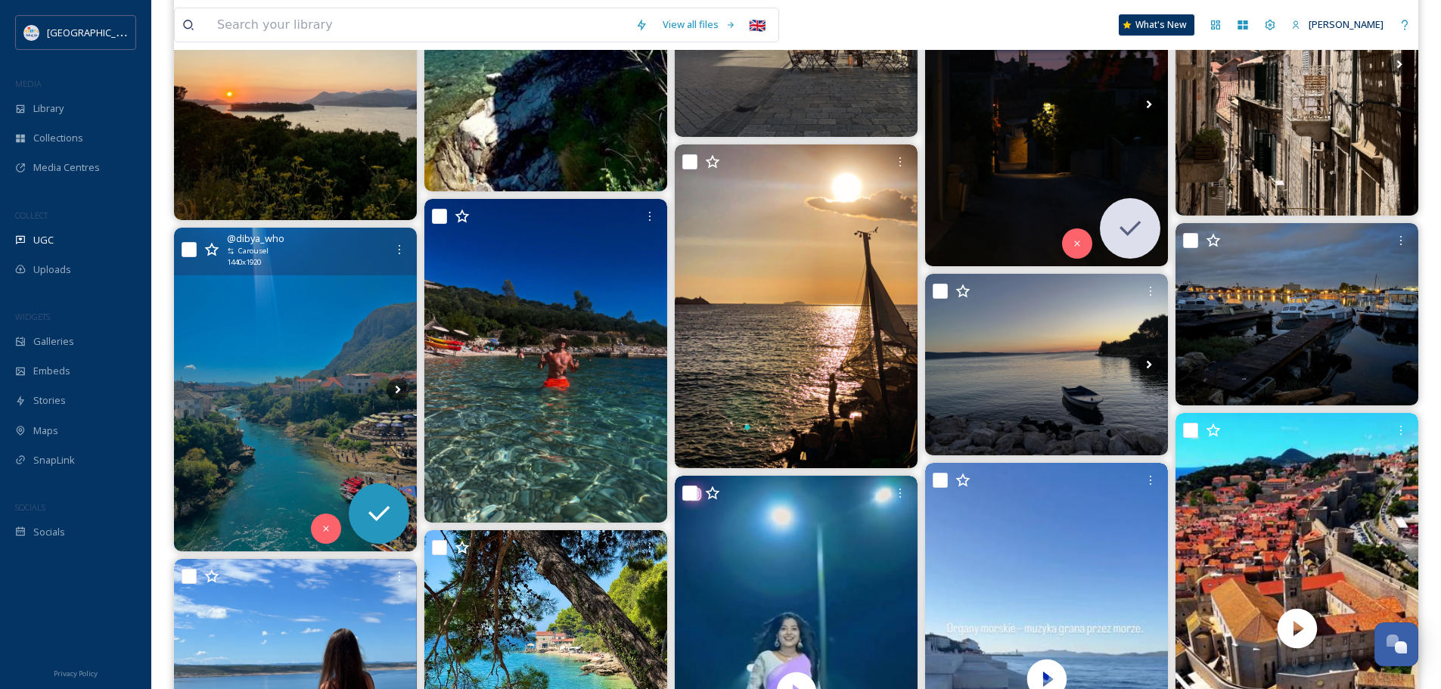
click at [277, 403] on img at bounding box center [295, 390] width 243 height 324
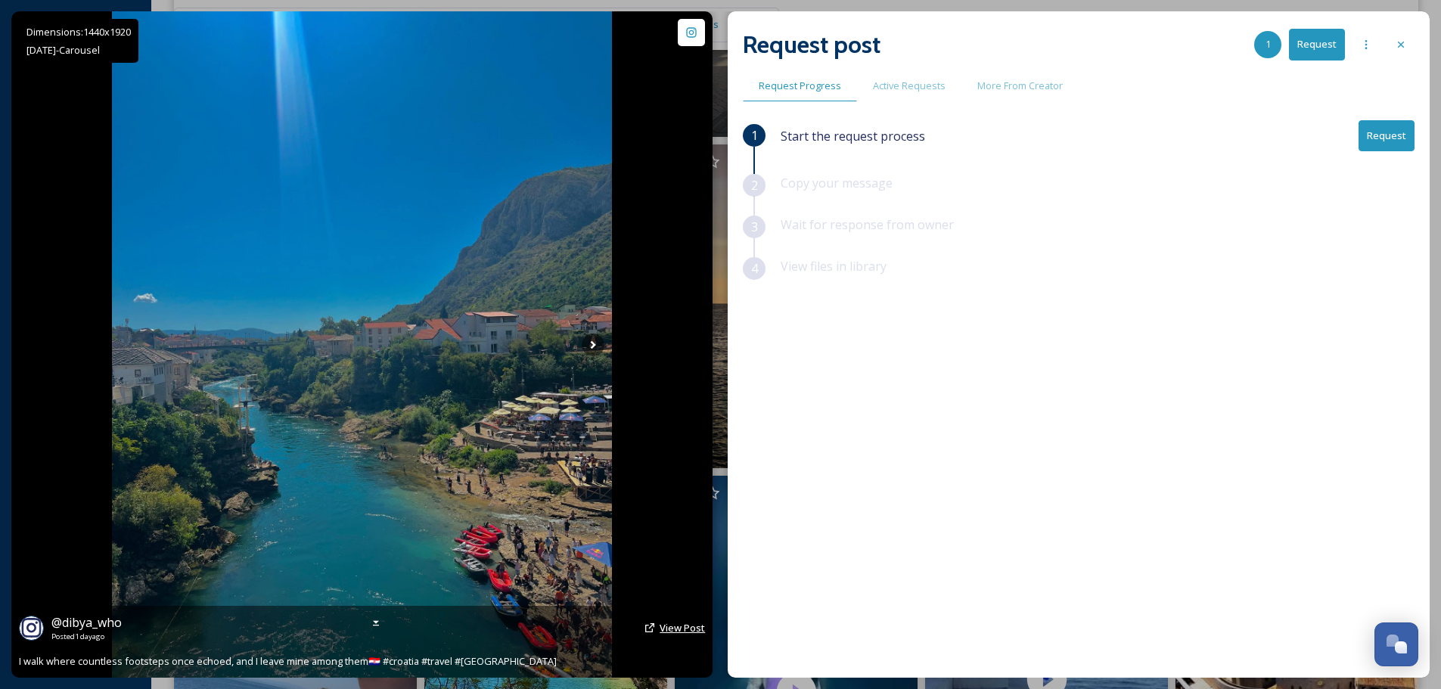
click at [665, 623] on span "View Post" at bounding box center [682, 628] width 45 height 14
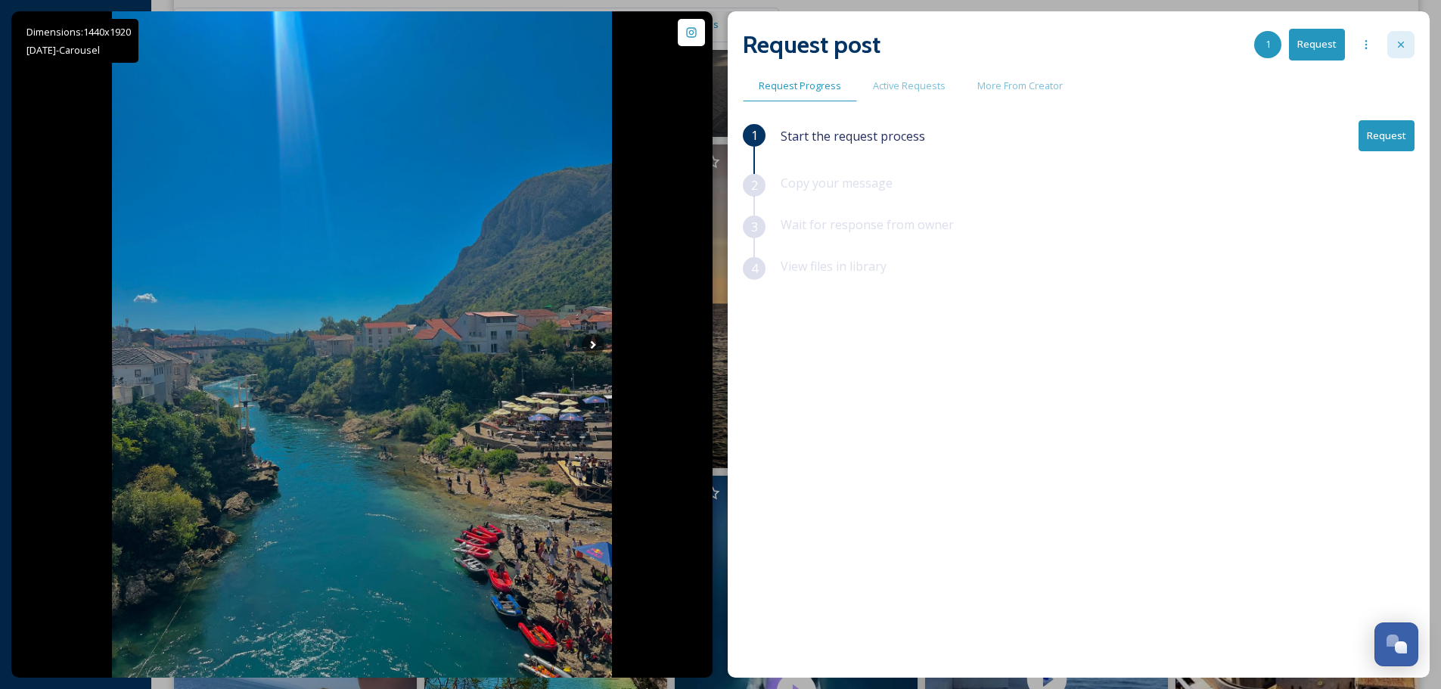
click at [1404, 51] on div at bounding box center [1401, 44] width 27 height 27
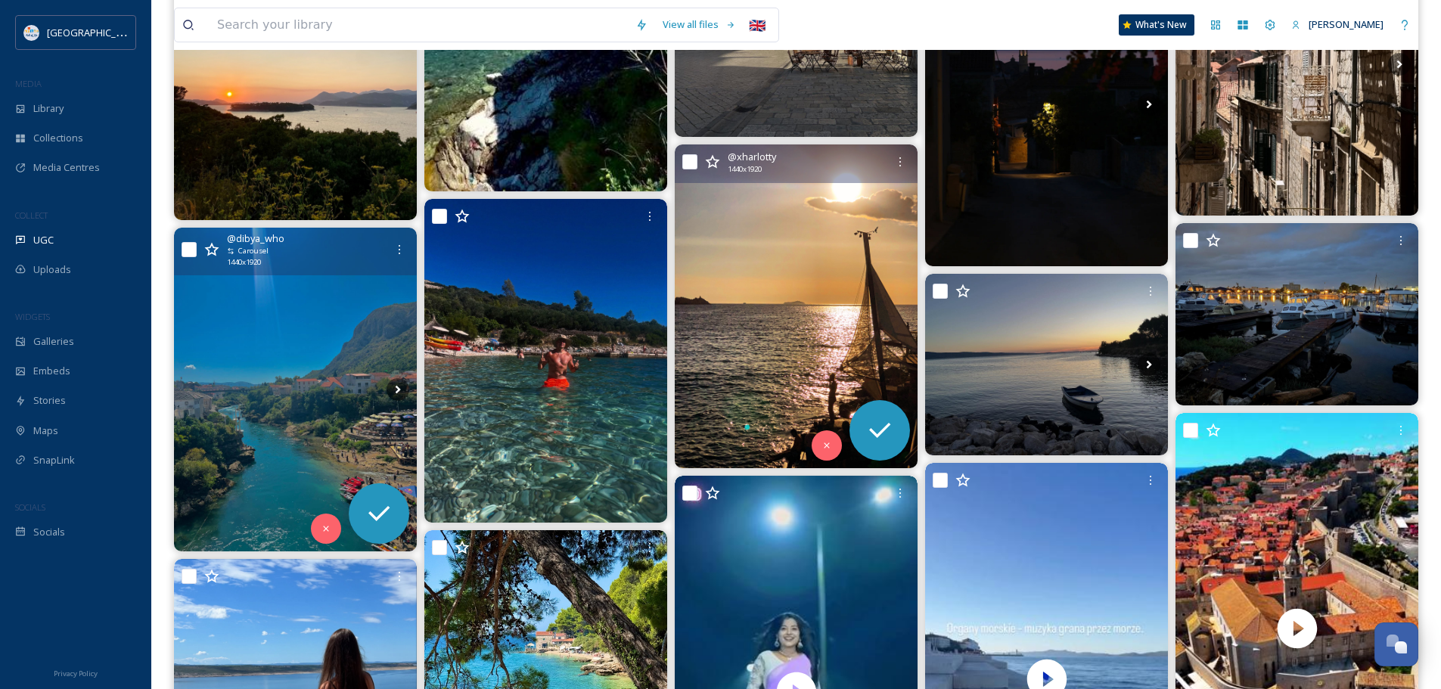
click at [788, 322] on img at bounding box center [796, 307] width 243 height 324
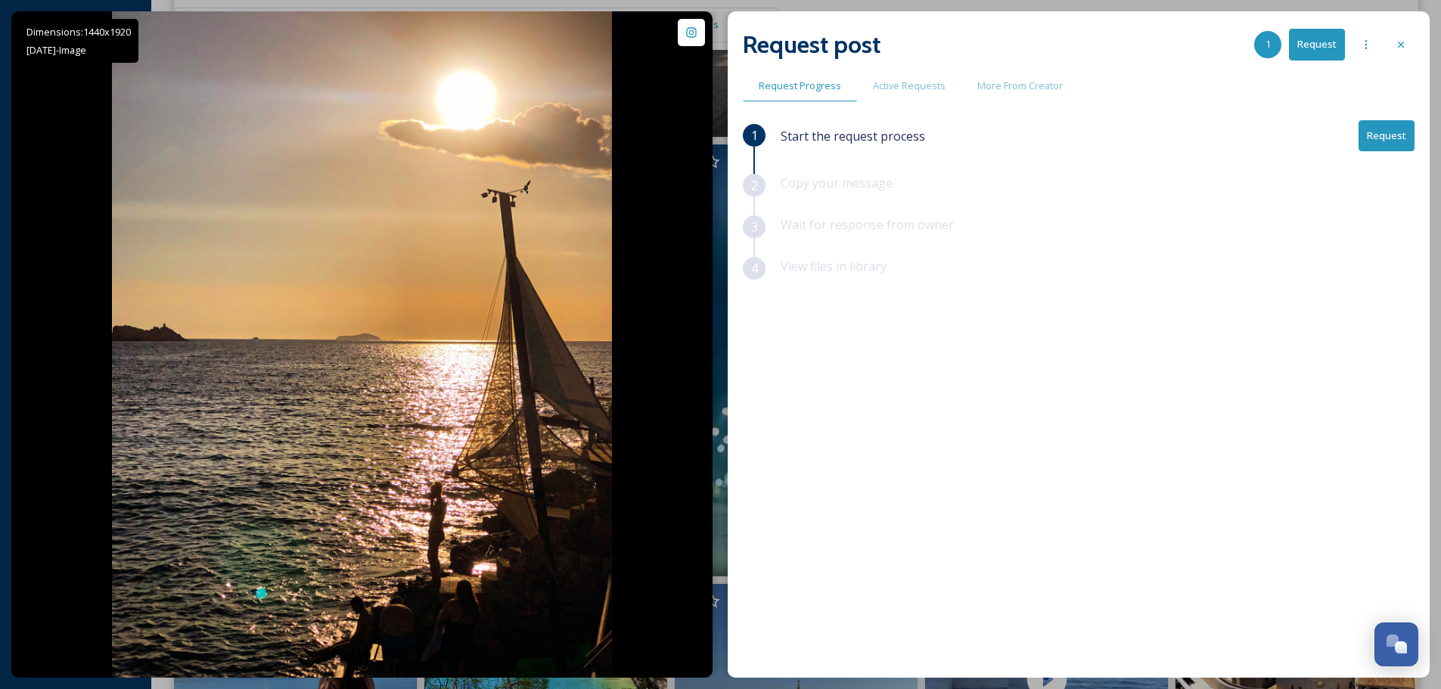
click at [1394, 134] on button "Request" at bounding box center [1387, 135] width 56 height 31
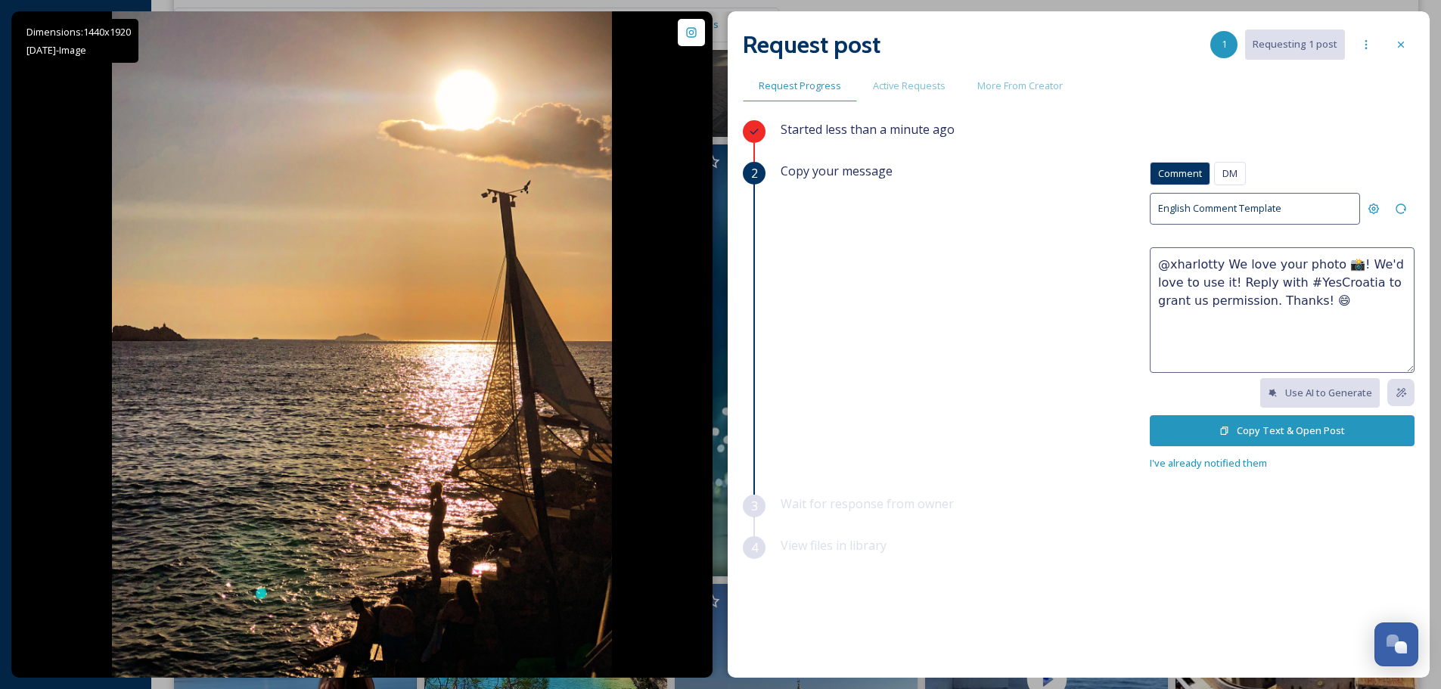
drag, startPoint x: 1203, startPoint y: 281, endPoint x: 1272, endPoint y: 247, distance: 77.1
click at [1203, 281] on textarea "@xharlotty We love your photo 📸! We'd love to use it! Reply with #YesCroatia to…" at bounding box center [1282, 310] width 265 height 126
type textarea "@xharlotty We love your photo 📸! We'd love to use it on our social media channe…"
click at [1249, 429] on button "Copy Text & Open Post" at bounding box center [1282, 430] width 265 height 31
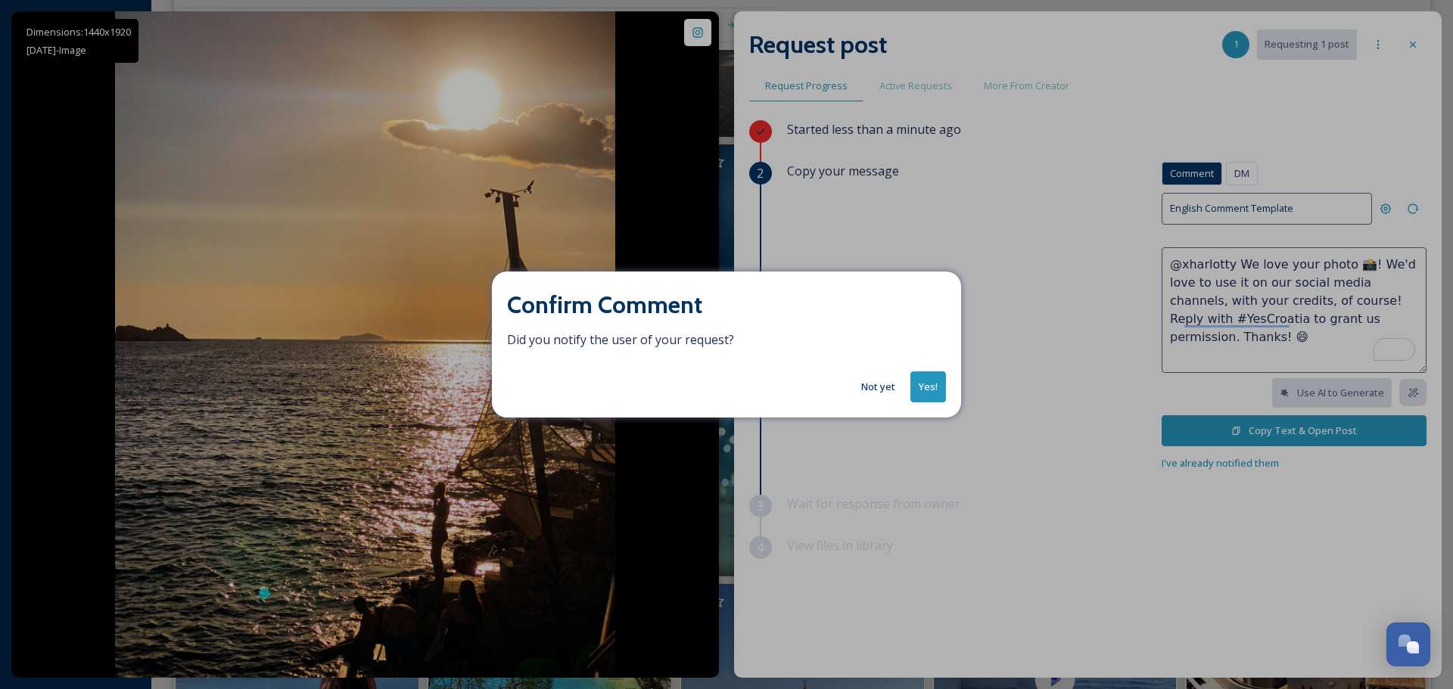
click at [934, 374] on button "Yes!" at bounding box center [928, 386] width 36 height 31
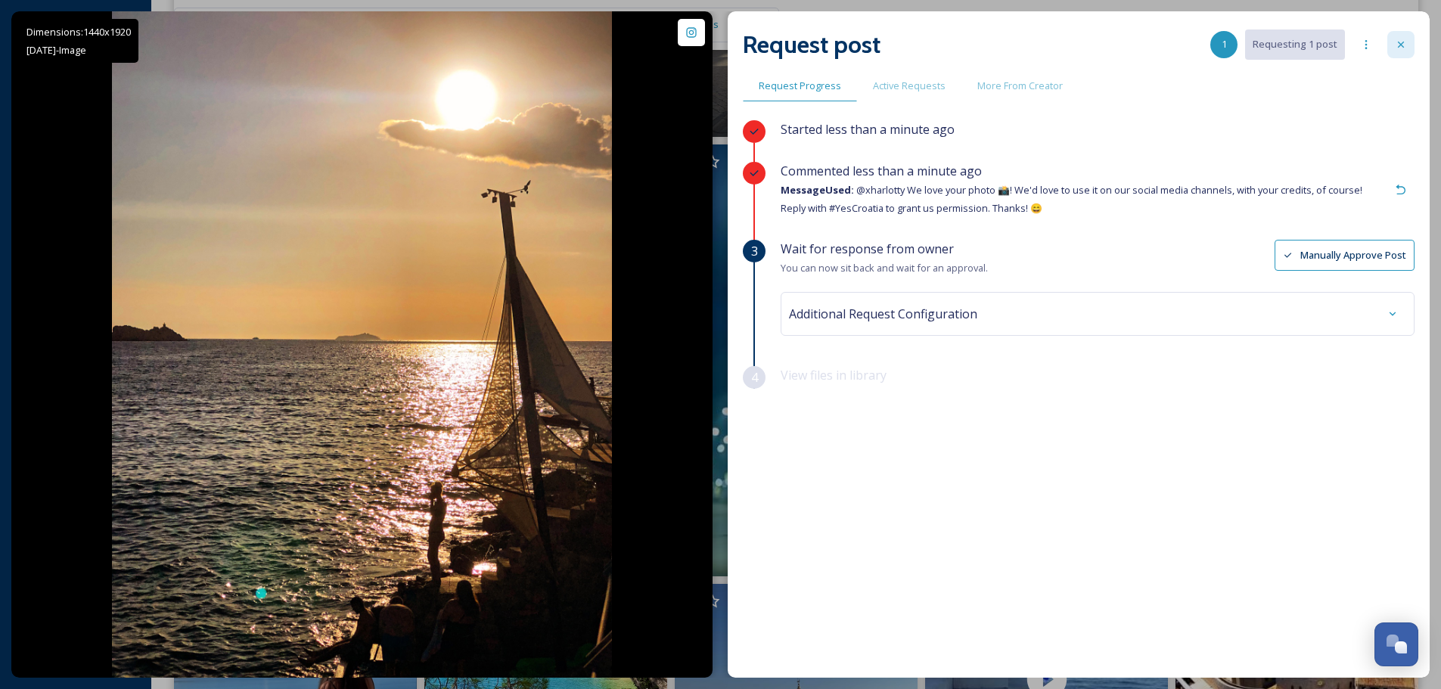
click at [1408, 41] on div at bounding box center [1401, 44] width 27 height 27
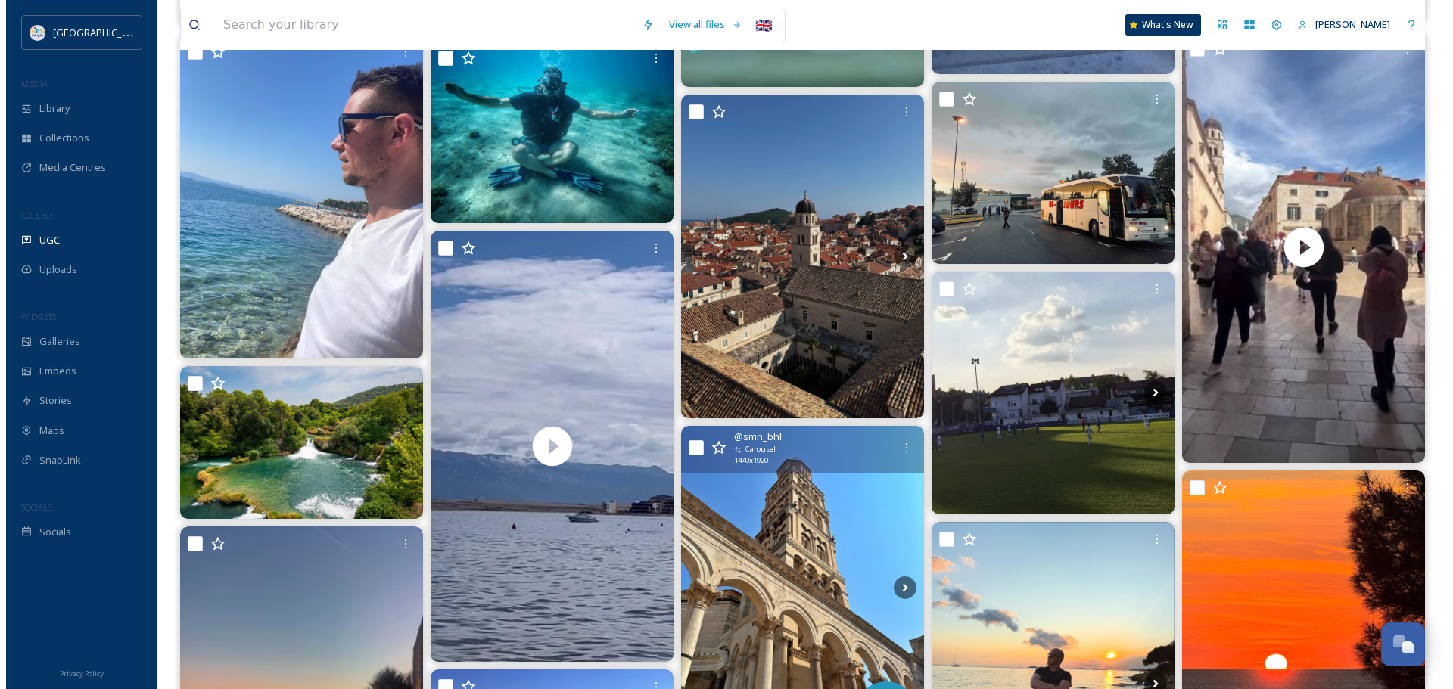
scroll to position [5826, 0]
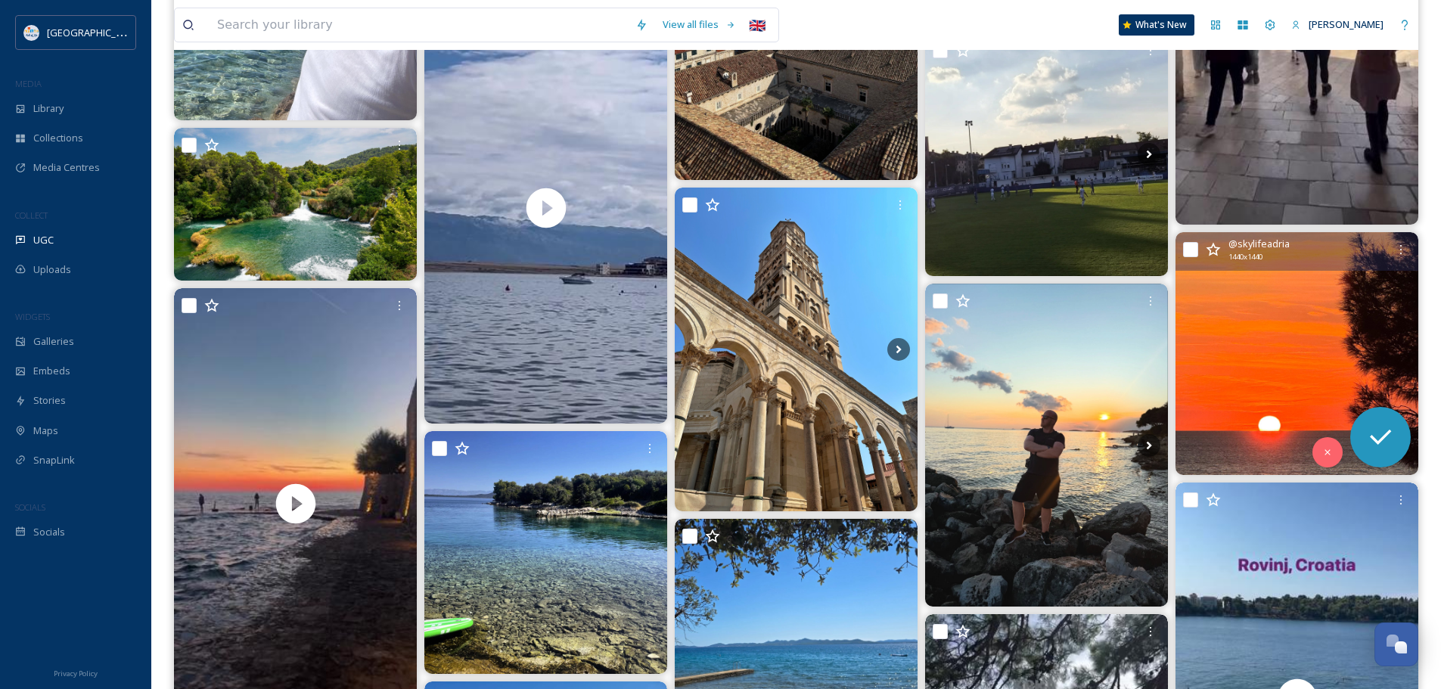
click at [1356, 353] on img at bounding box center [1297, 353] width 243 height 243
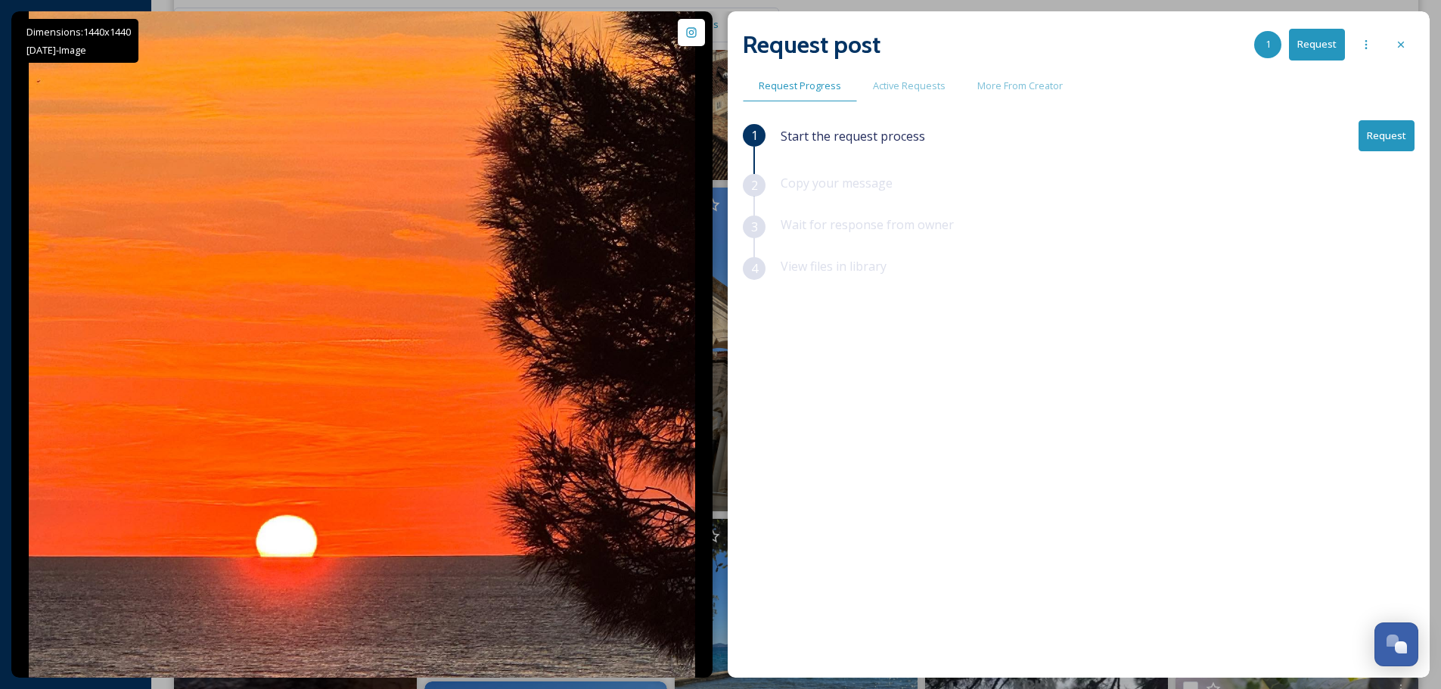
click at [1388, 132] on button "Request" at bounding box center [1387, 135] width 56 height 31
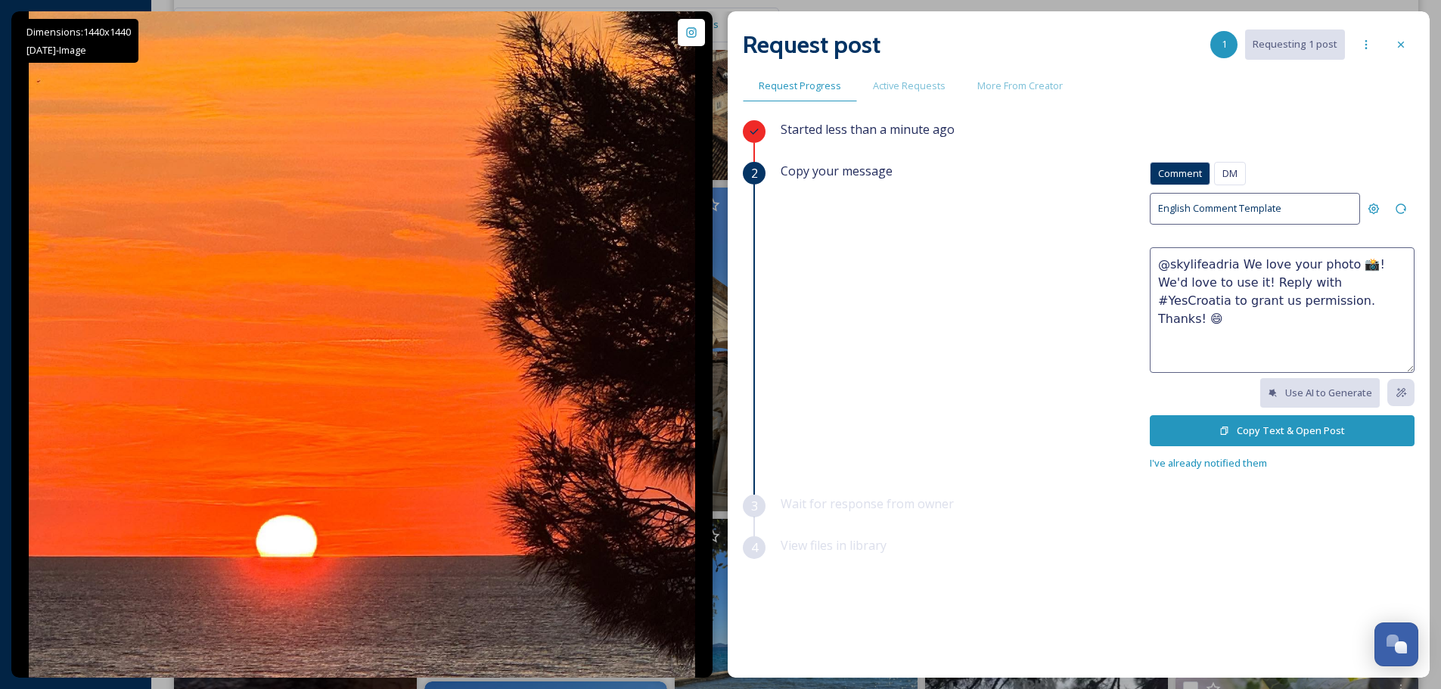
click at [1250, 428] on button "Copy Text & Open Post" at bounding box center [1282, 430] width 265 height 31
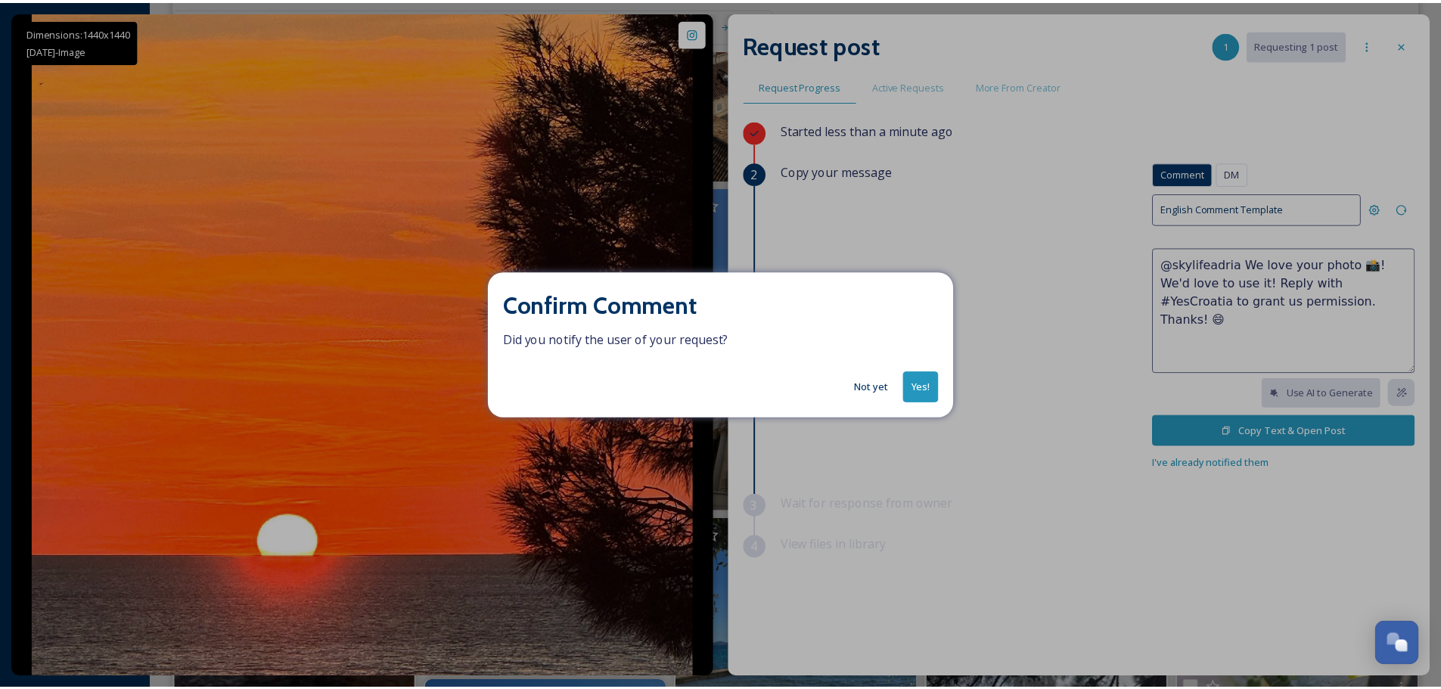
scroll to position [2063, 0]
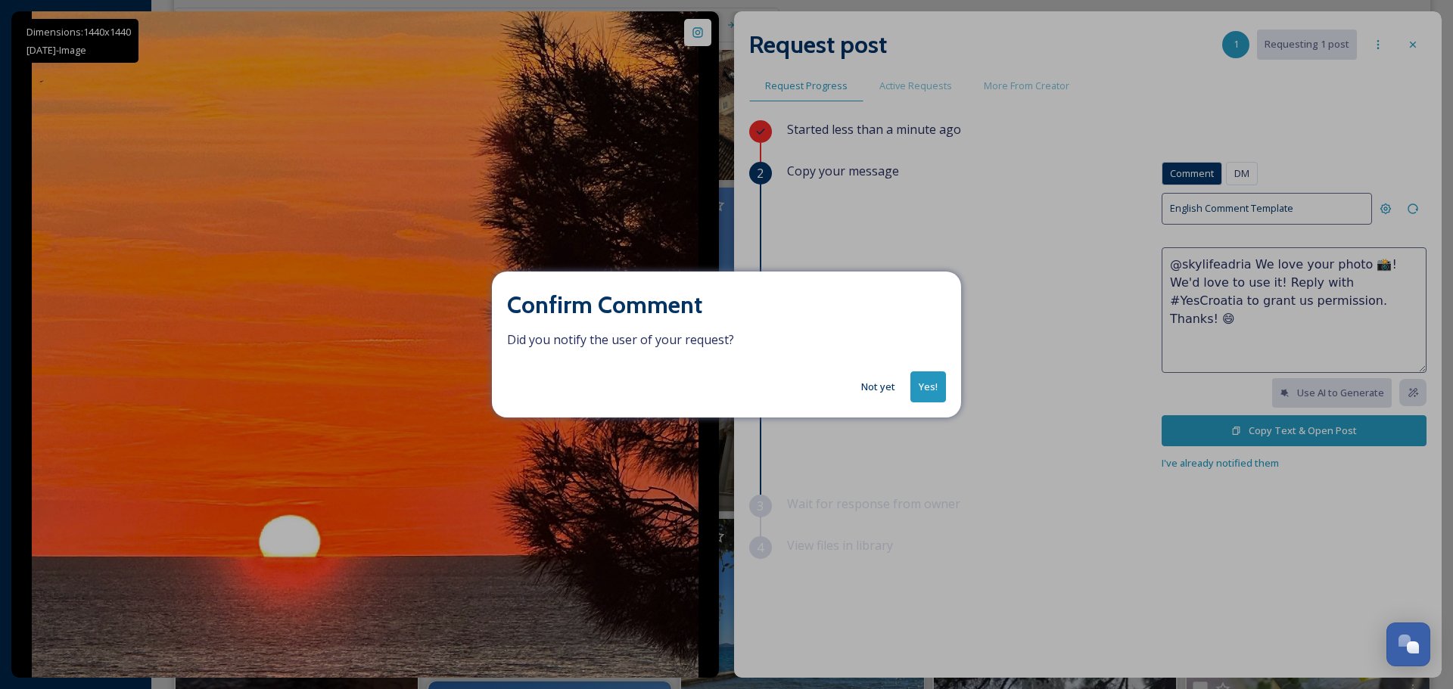
click at [933, 380] on button "Yes!" at bounding box center [928, 386] width 36 height 31
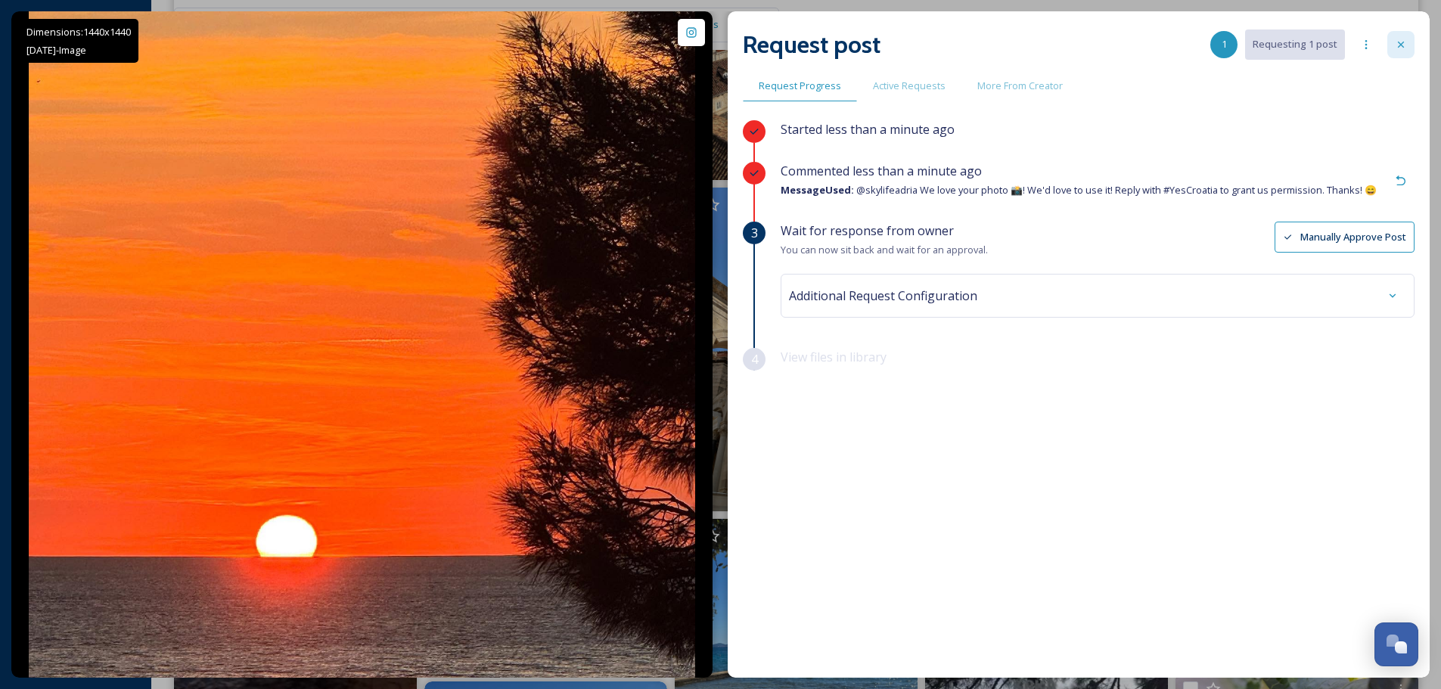
click at [1394, 43] on div at bounding box center [1401, 44] width 27 height 27
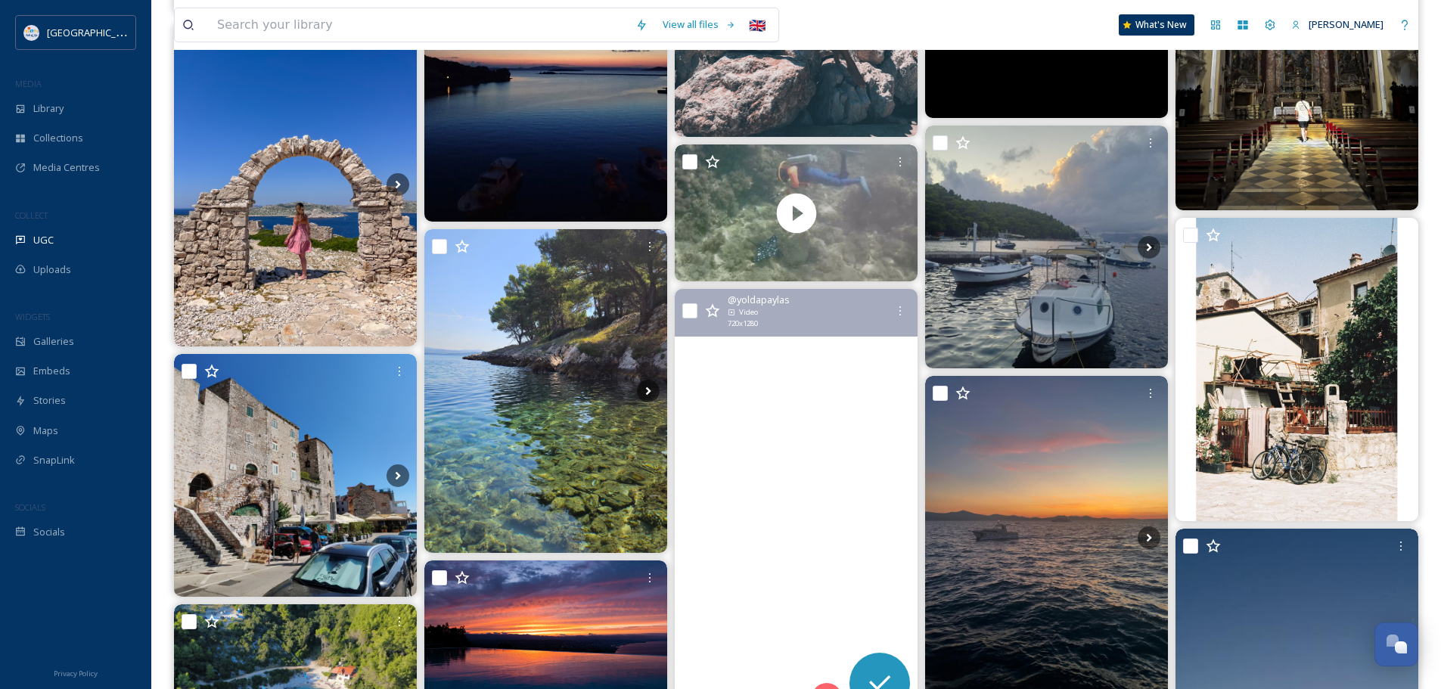
scroll to position [8474, 0]
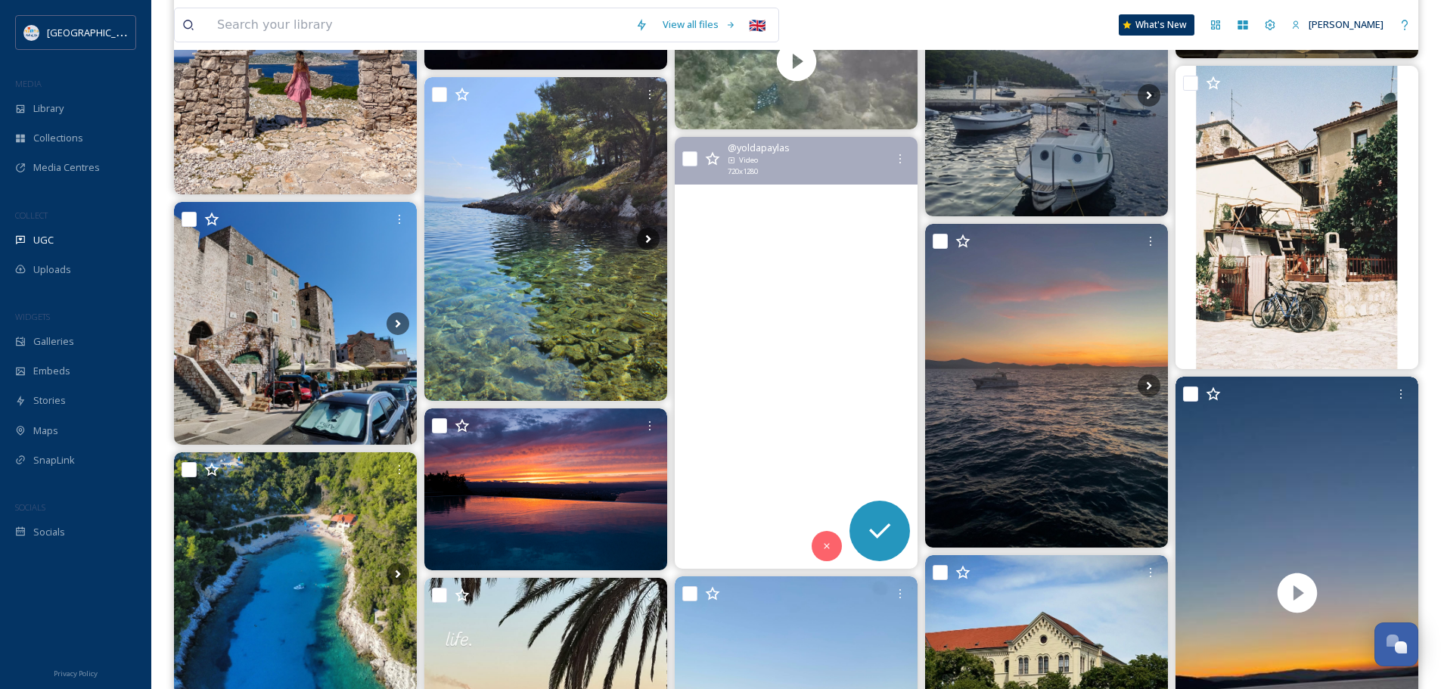
click at [841, 327] on video ".\a.\a.\a.\a.\a.\a.\a#djiglobal #seyahat #travel #drone #dji #bayofkotor #peras…" at bounding box center [796, 353] width 243 height 432
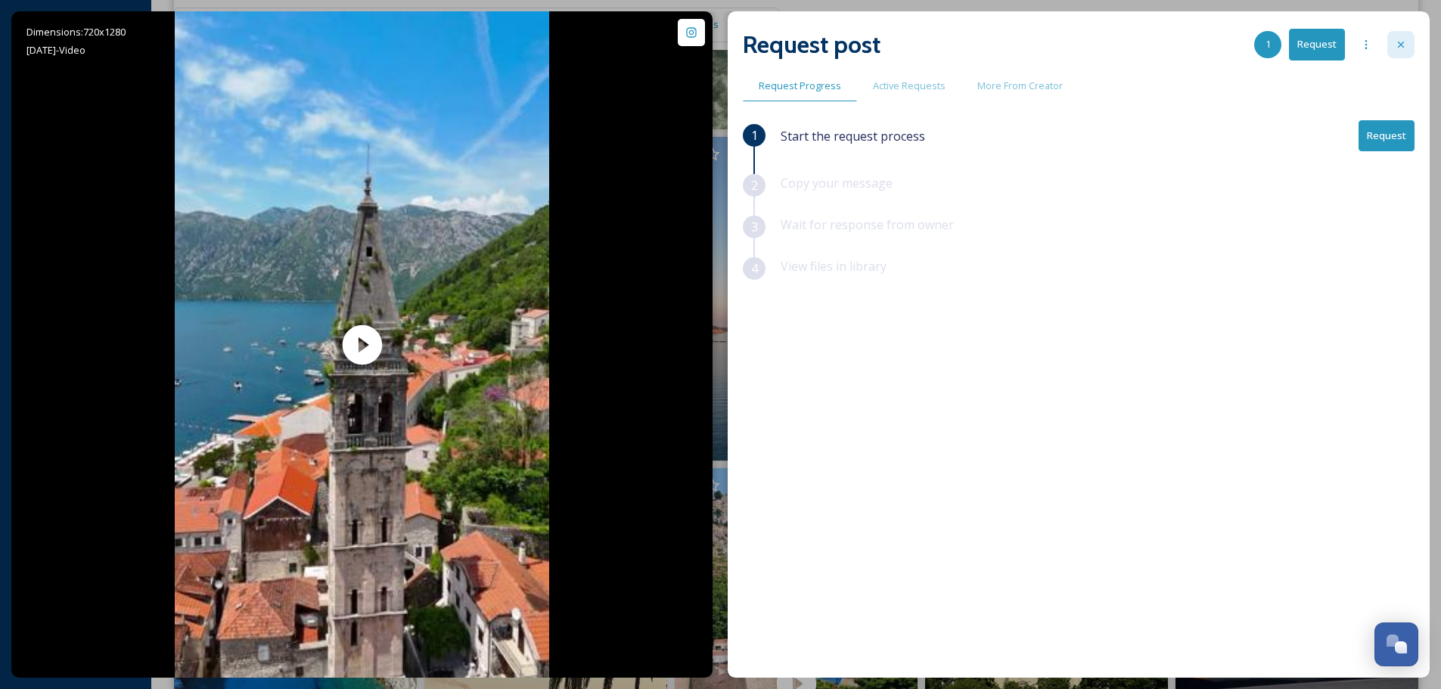
click at [1404, 47] on icon at bounding box center [1401, 45] width 12 height 12
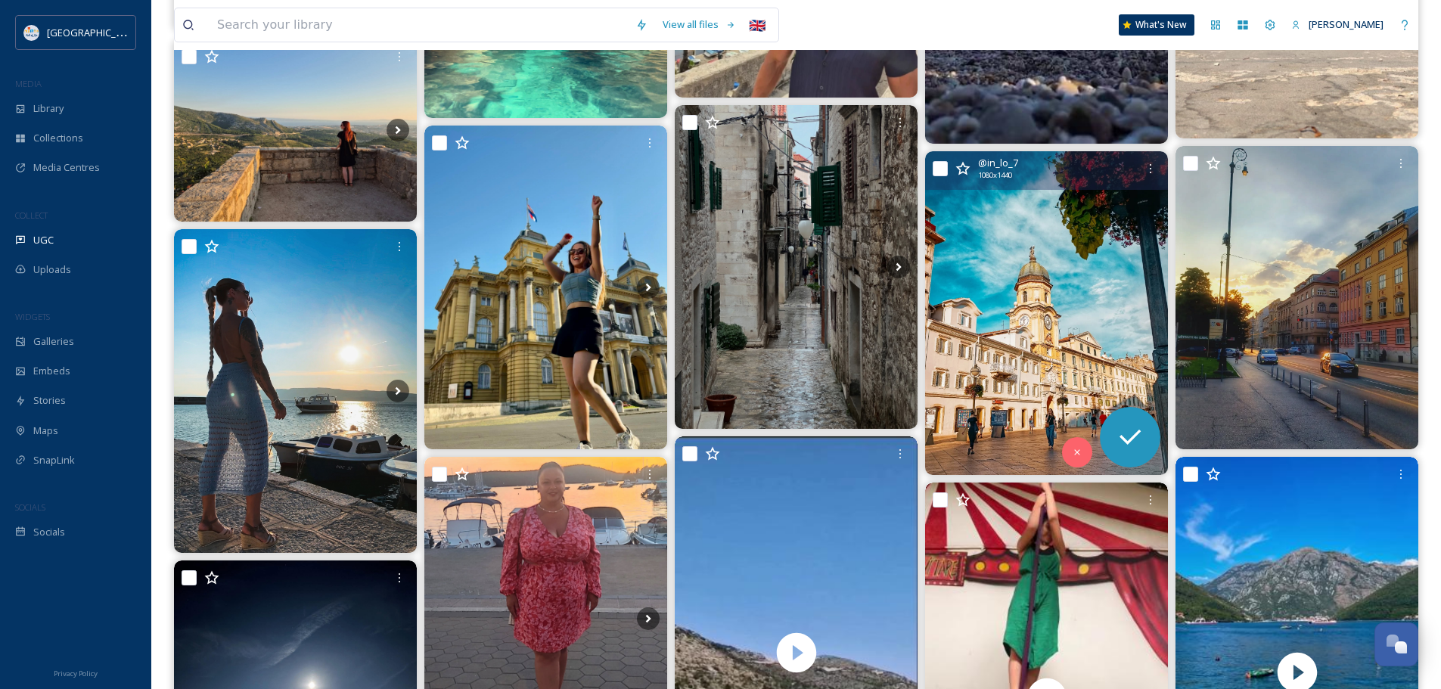
scroll to position [11803, 0]
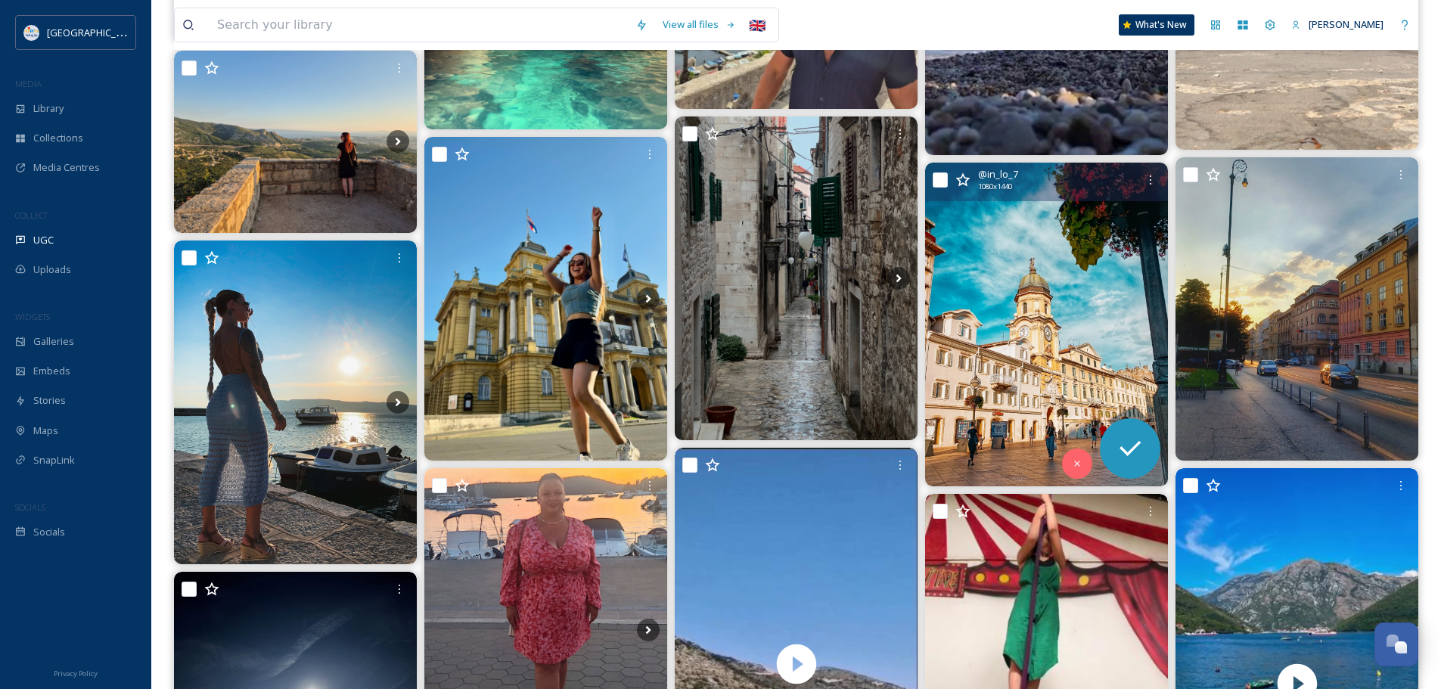
click at [1055, 284] on img at bounding box center [1046, 325] width 243 height 324
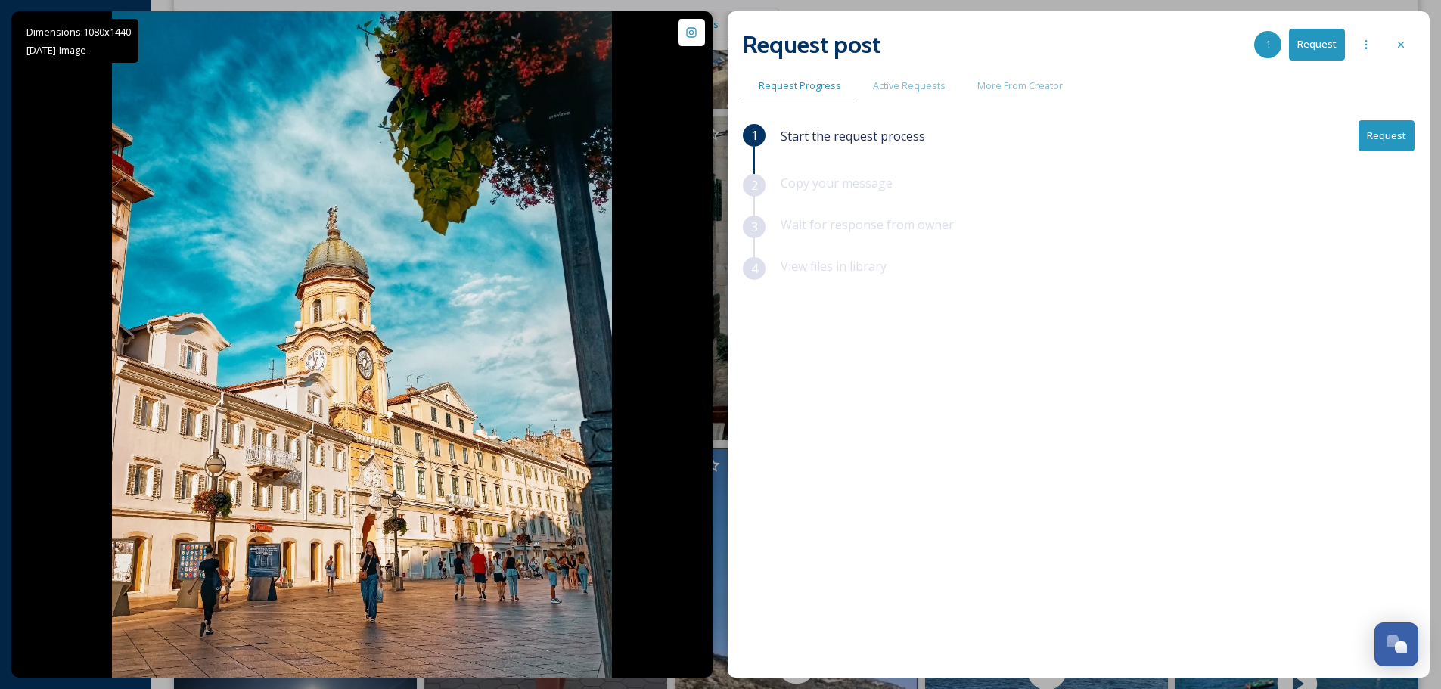
click at [1416, 120] on div "Request post 1 Request Request Progress Active Requests More From Creator 1 Sta…" at bounding box center [1079, 344] width 702 height 667
click at [1387, 129] on button "Request" at bounding box center [1387, 135] width 56 height 31
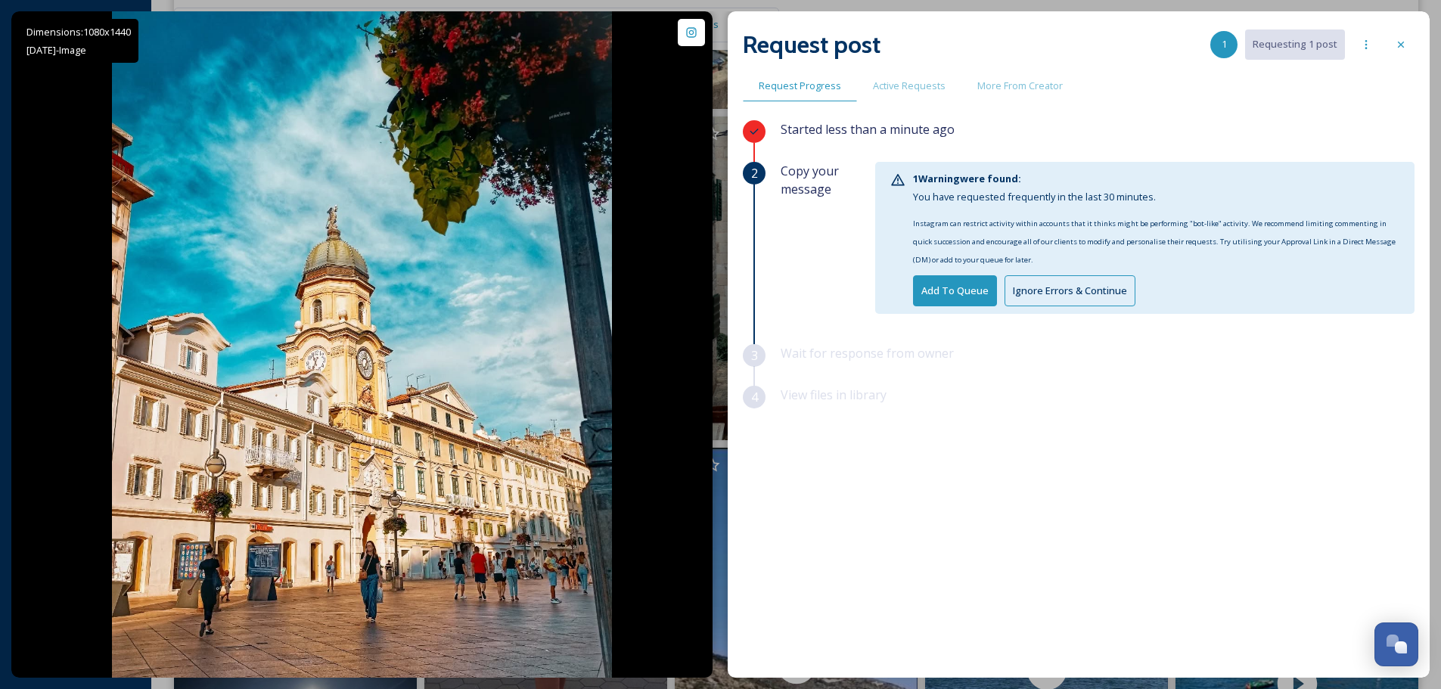
click at [1045, 291] on button "Ignore Errors & Continue" at bounding box center [1070, 290] width 131 height 31
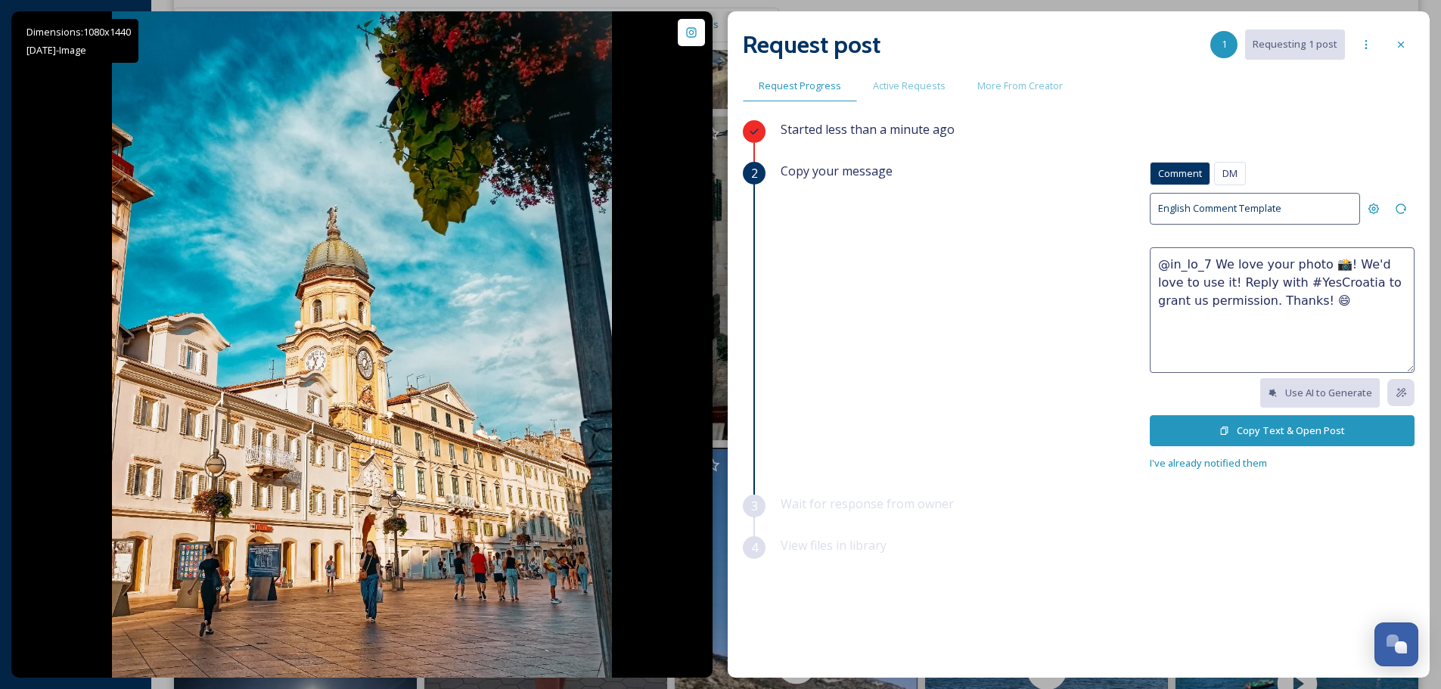
click at [1289, 425] on button "Copy Text & Open Post" at bounding box center [1282, 430] width 265 height 31
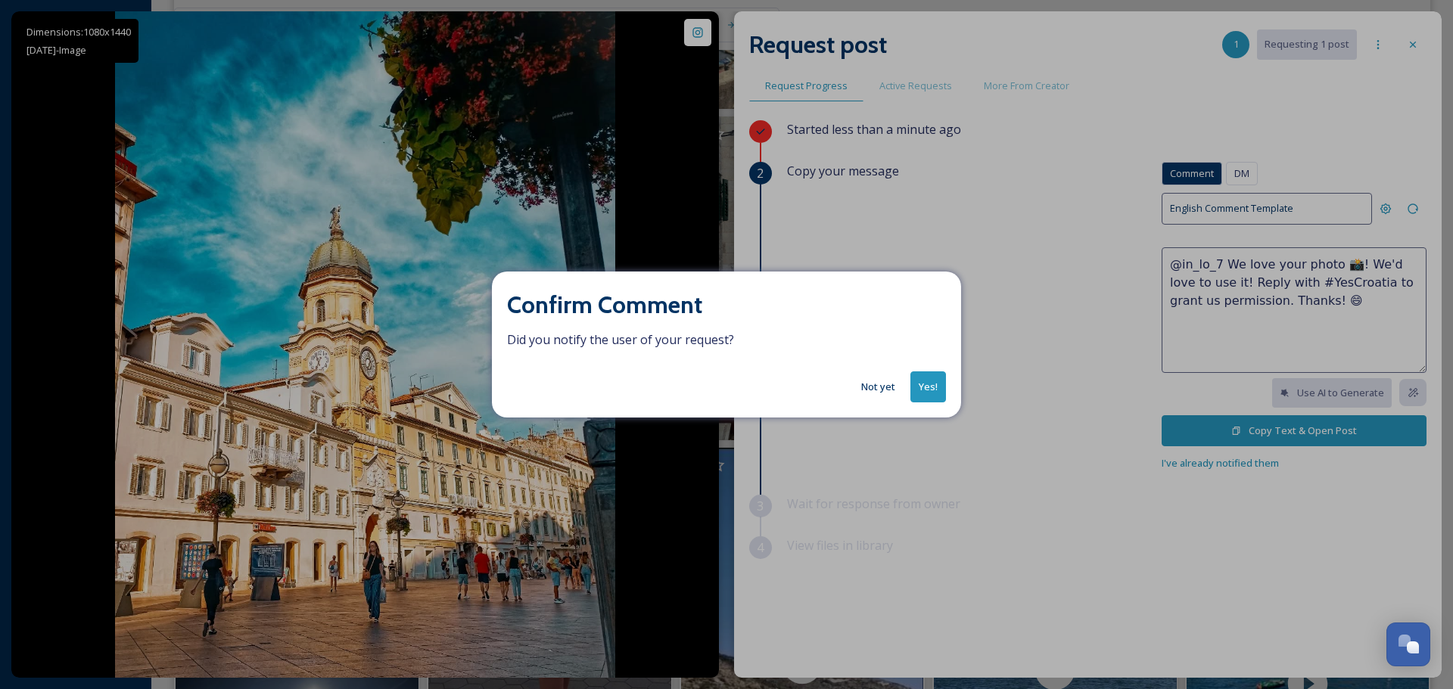
click at [910, 388] on button "Yes!" at bounding box center [928, 386] width 36 height 31
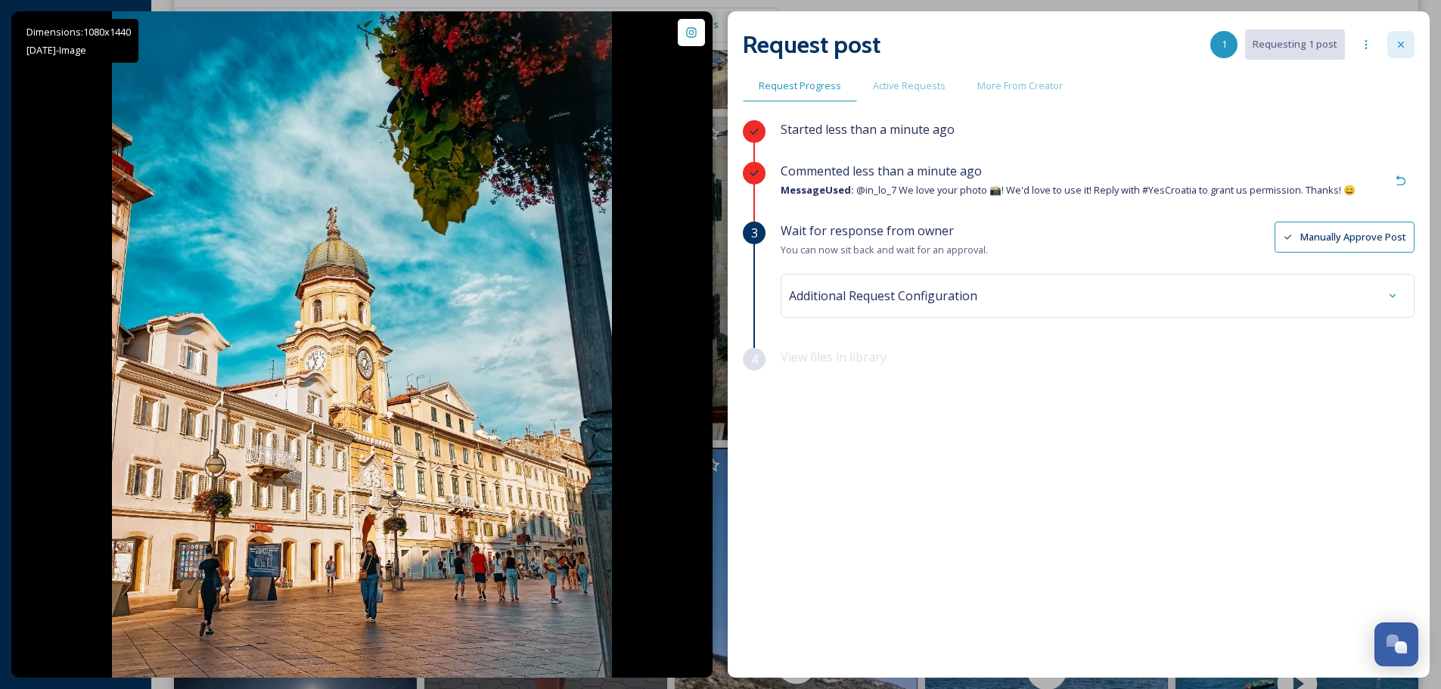
click at [1400, 46] on icon at bounding box center [1401, 45] width 6 height 6
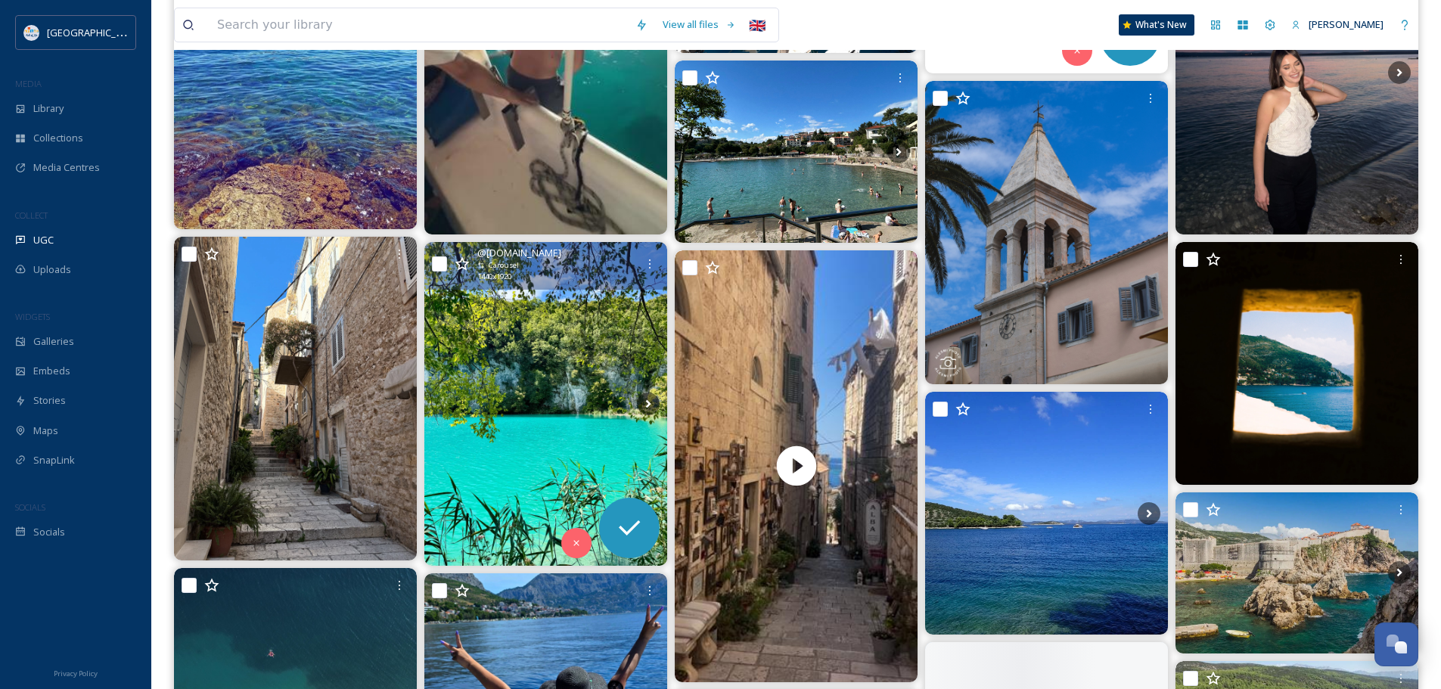
scroll to position [12938, 0]
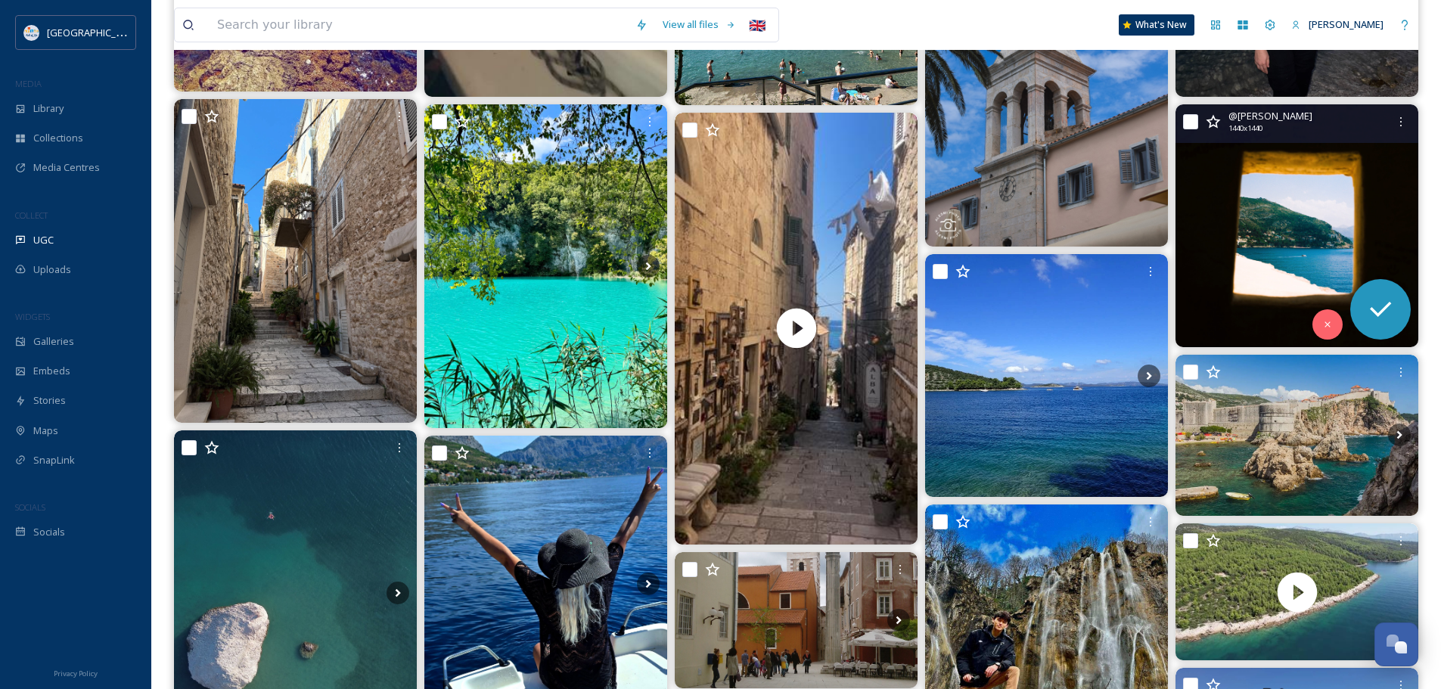
click at [1340, 244] on img at bounding box center [1297, 225] width 243 height 243
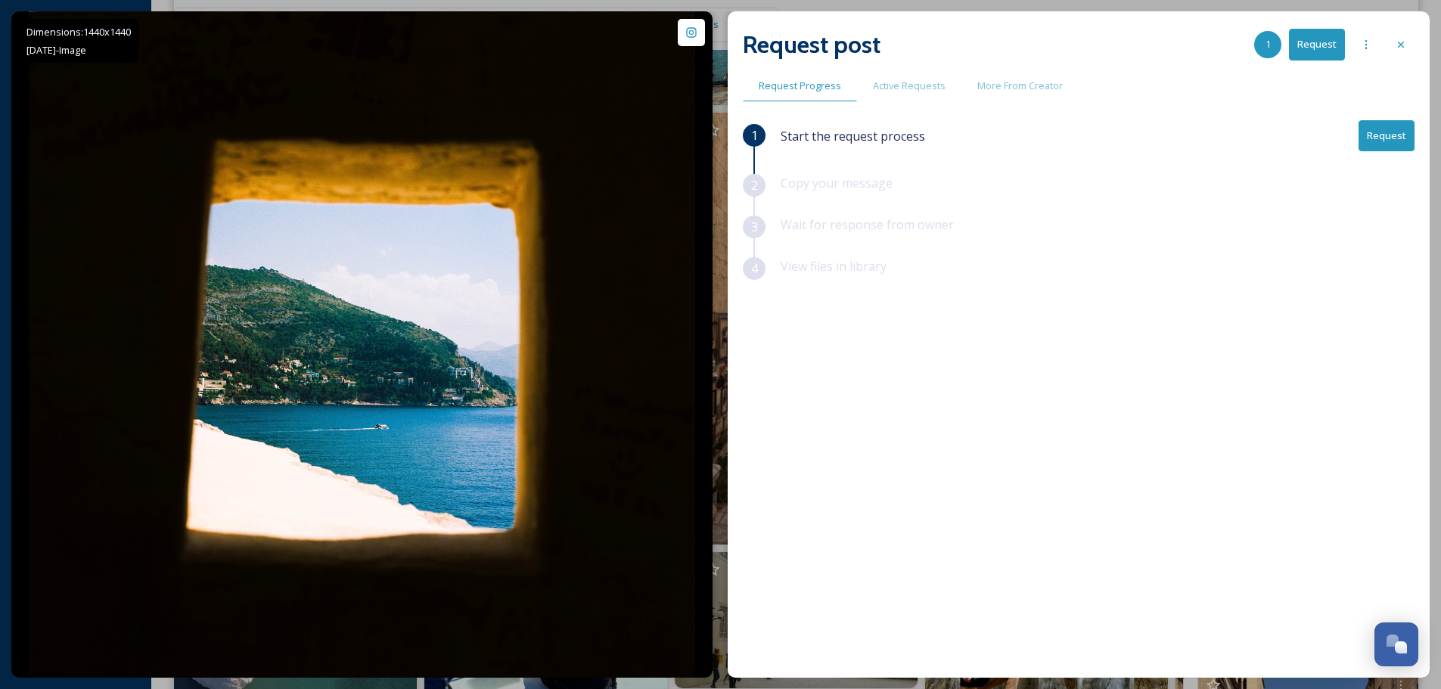
click at [1394, 141] on button "Request" at bounding box center [1387, 135] width 56 height 31
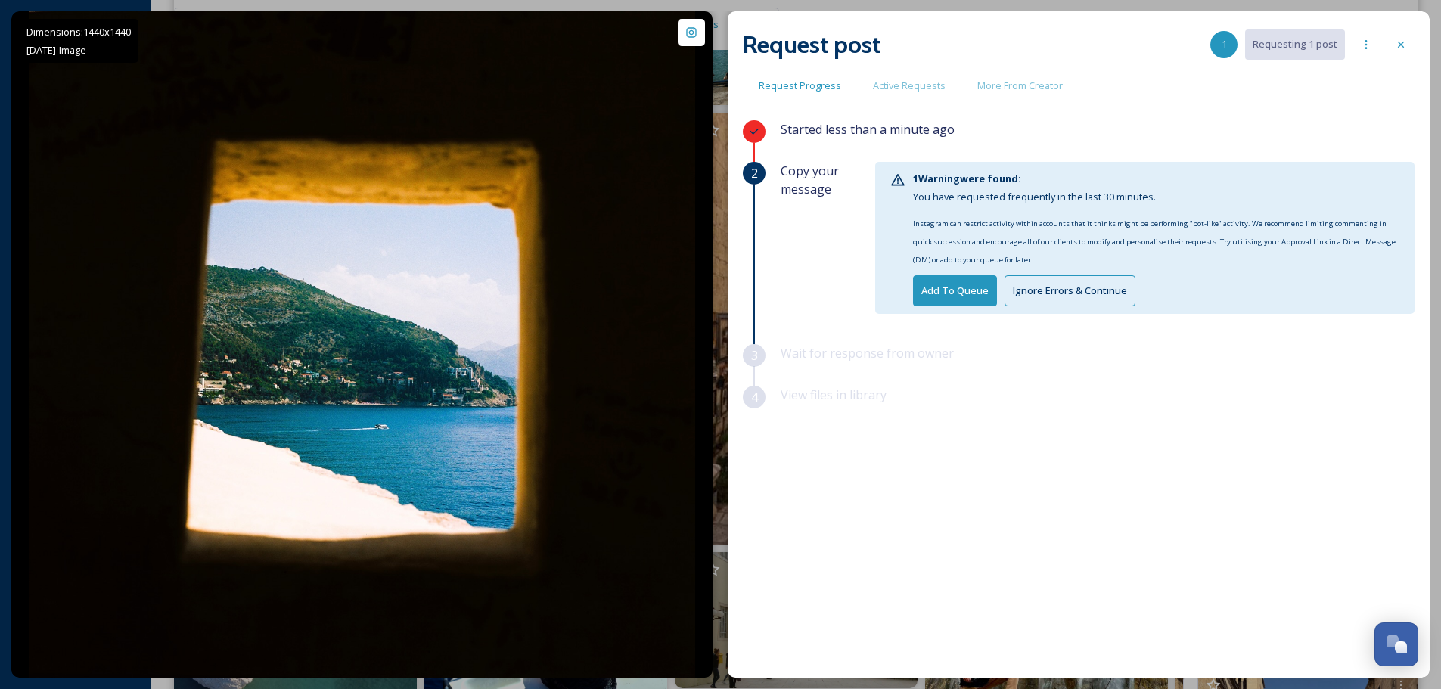
click at [1104, 284] on button "Ignore Errors & Continue" at bounding box center [1070, 290] width 131 height 31
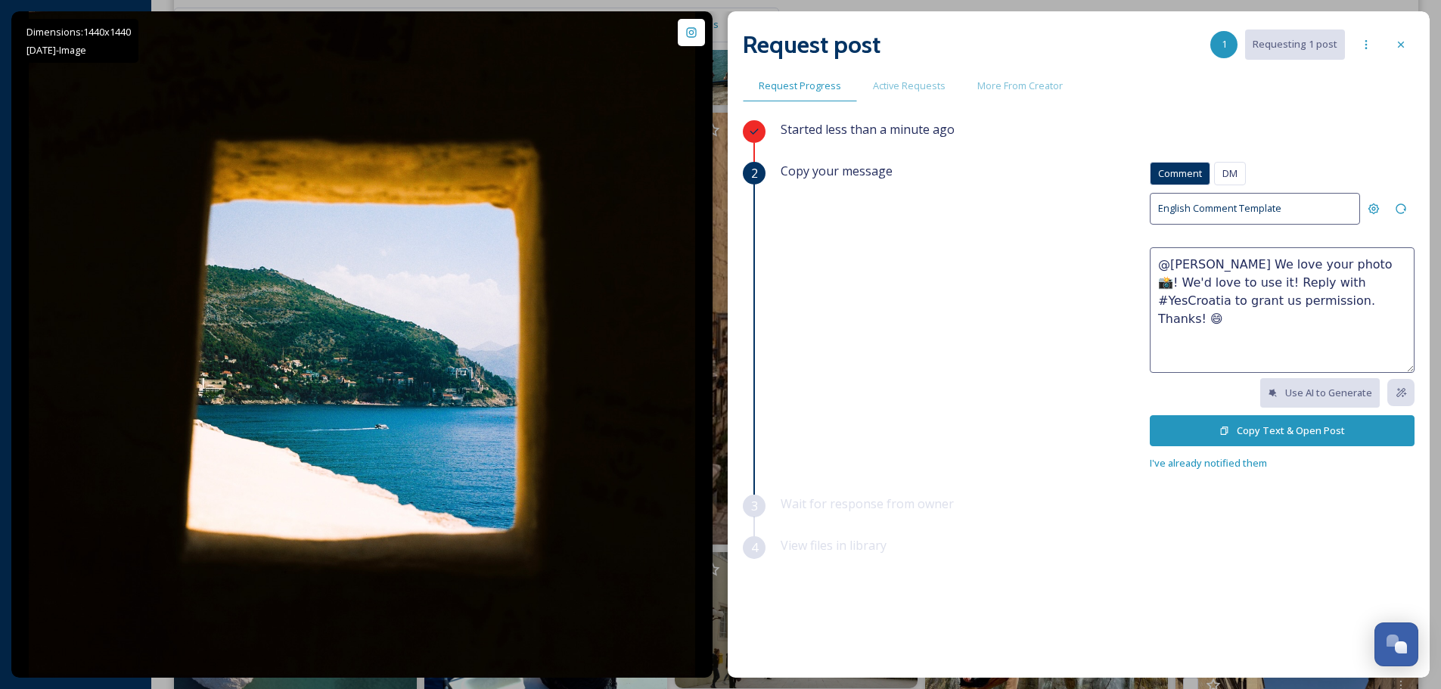
click at [1253, 433] on button "Copy Text & Open Post" at bounding box center [1282, 430] width 265 height 31
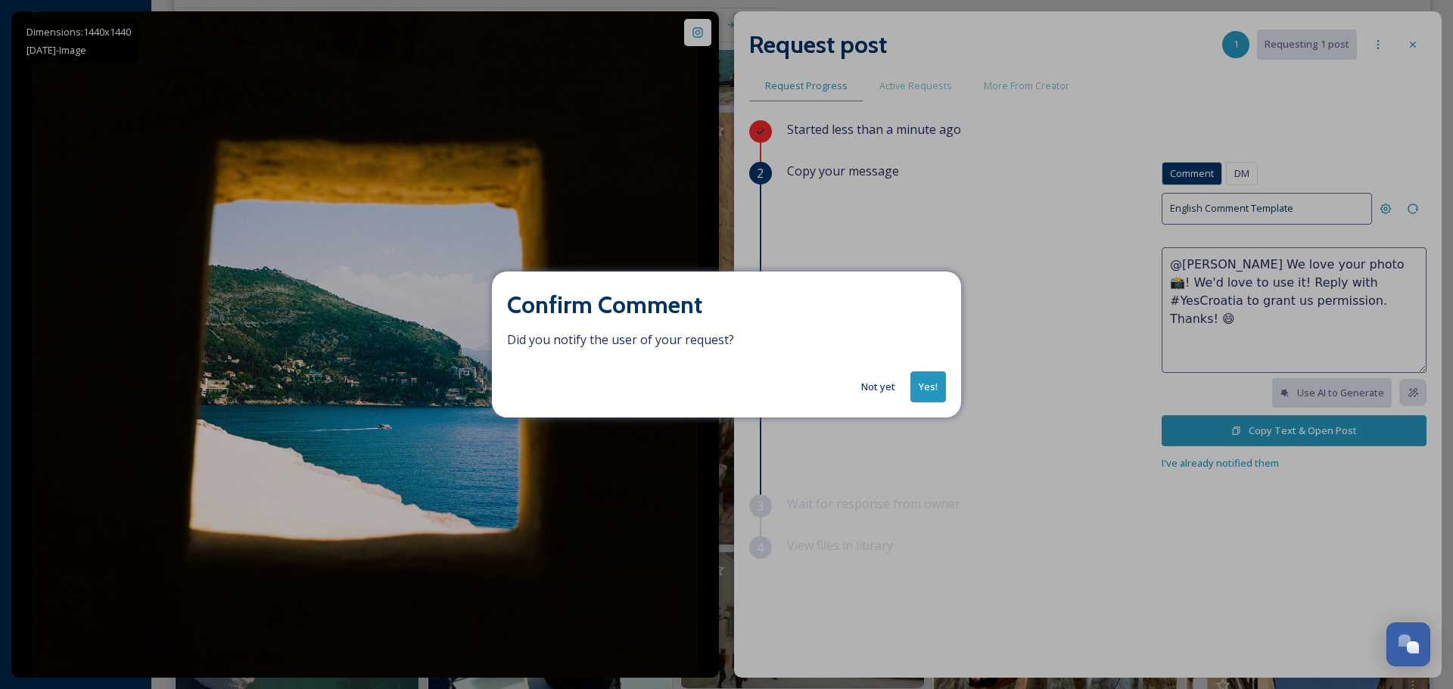
click at [934, 392] on button "Yes!" at bounding box center [928, 386] width 36 height 31
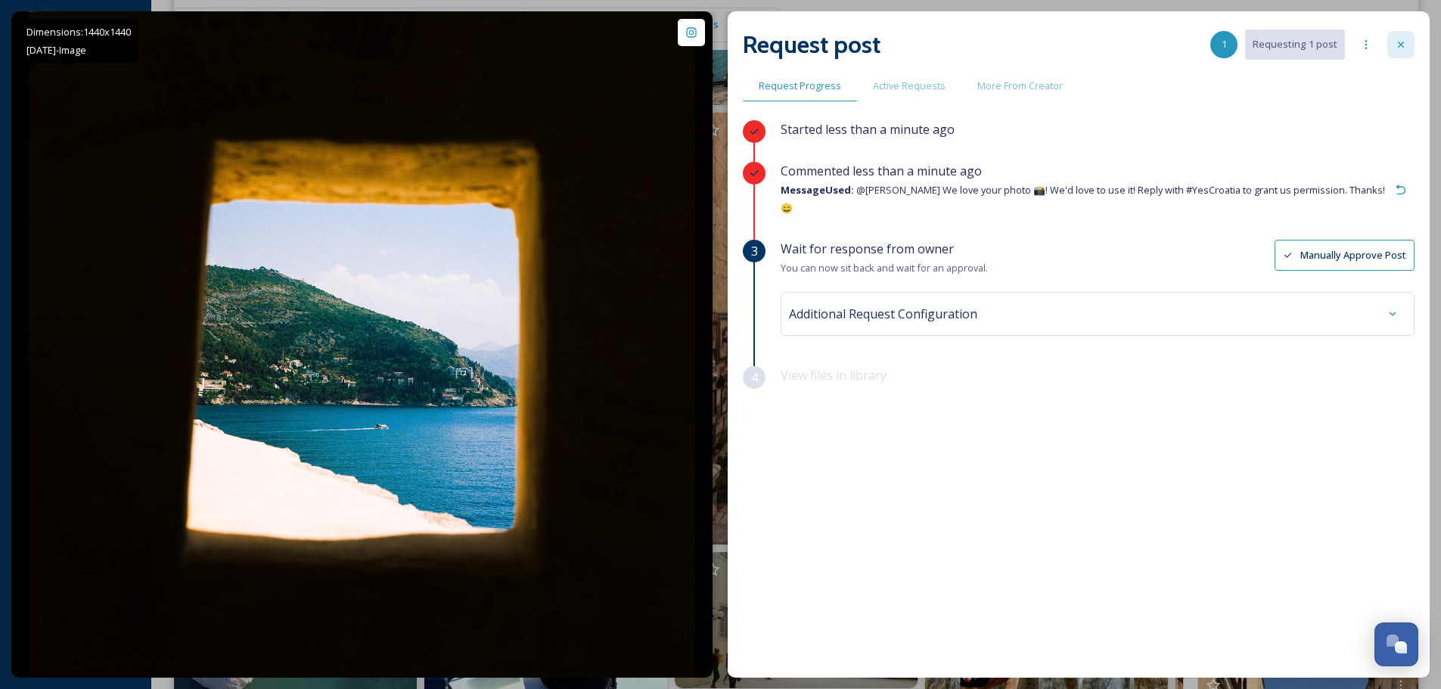
click at [1394, 47] on div at bounding box center [1401, 44] width 27 height 27
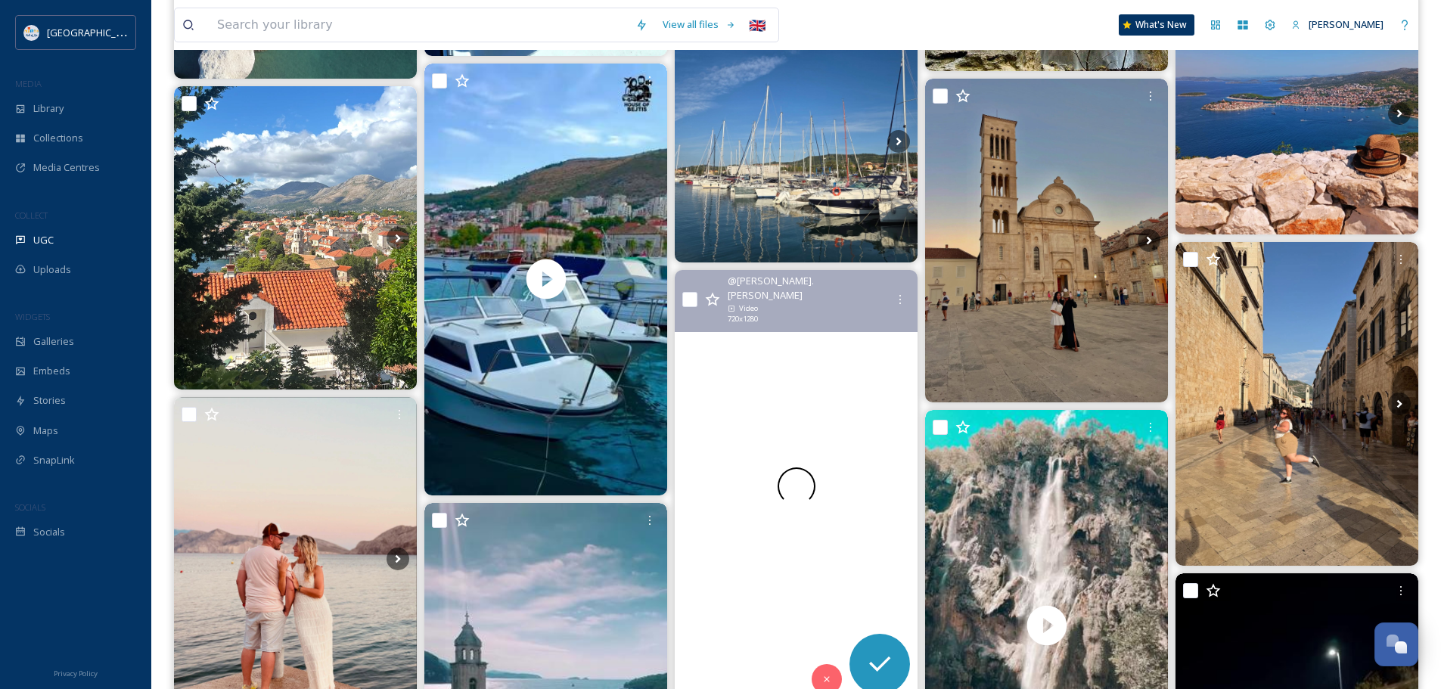
scroll to position [13770, 0]
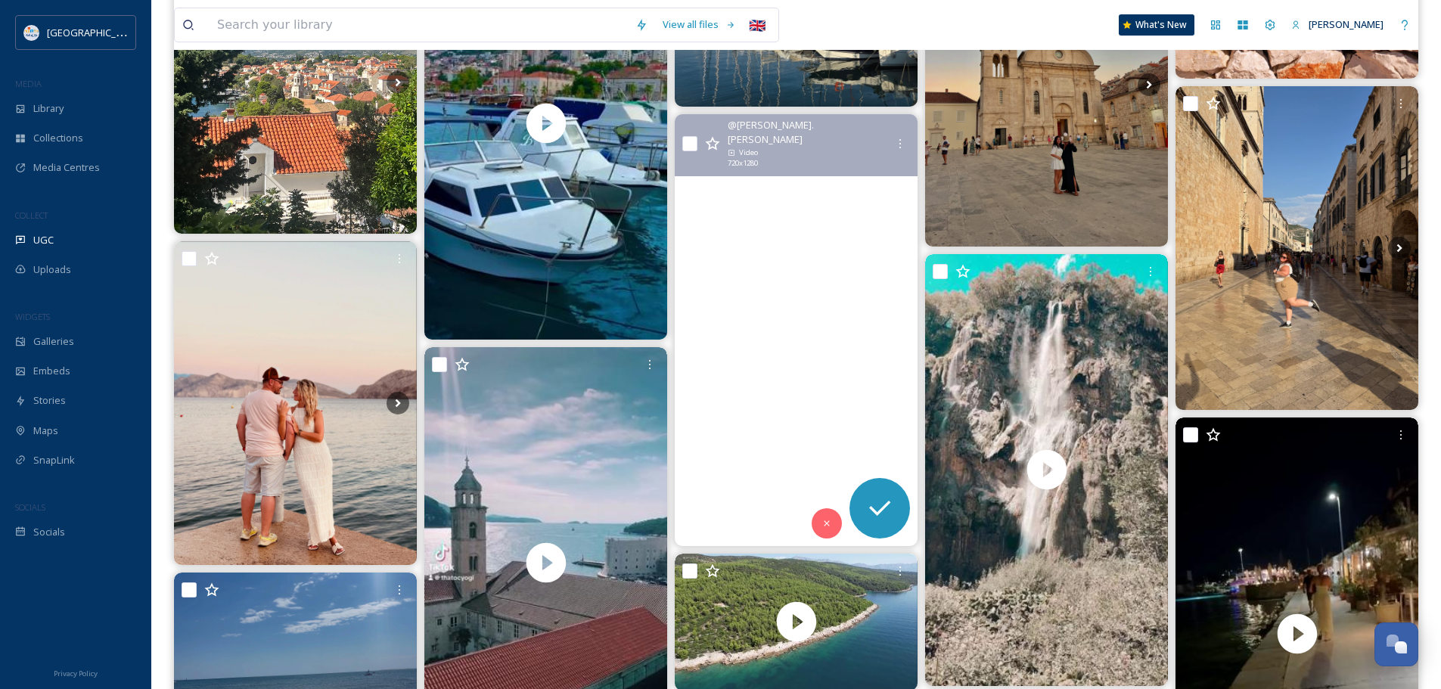
click at [838, 323] on video "Floating above the 'Kontesa'. One of Croatia's many shipwrecks, found in the wa…" at bounding box center [796, 330] width 243 height 432
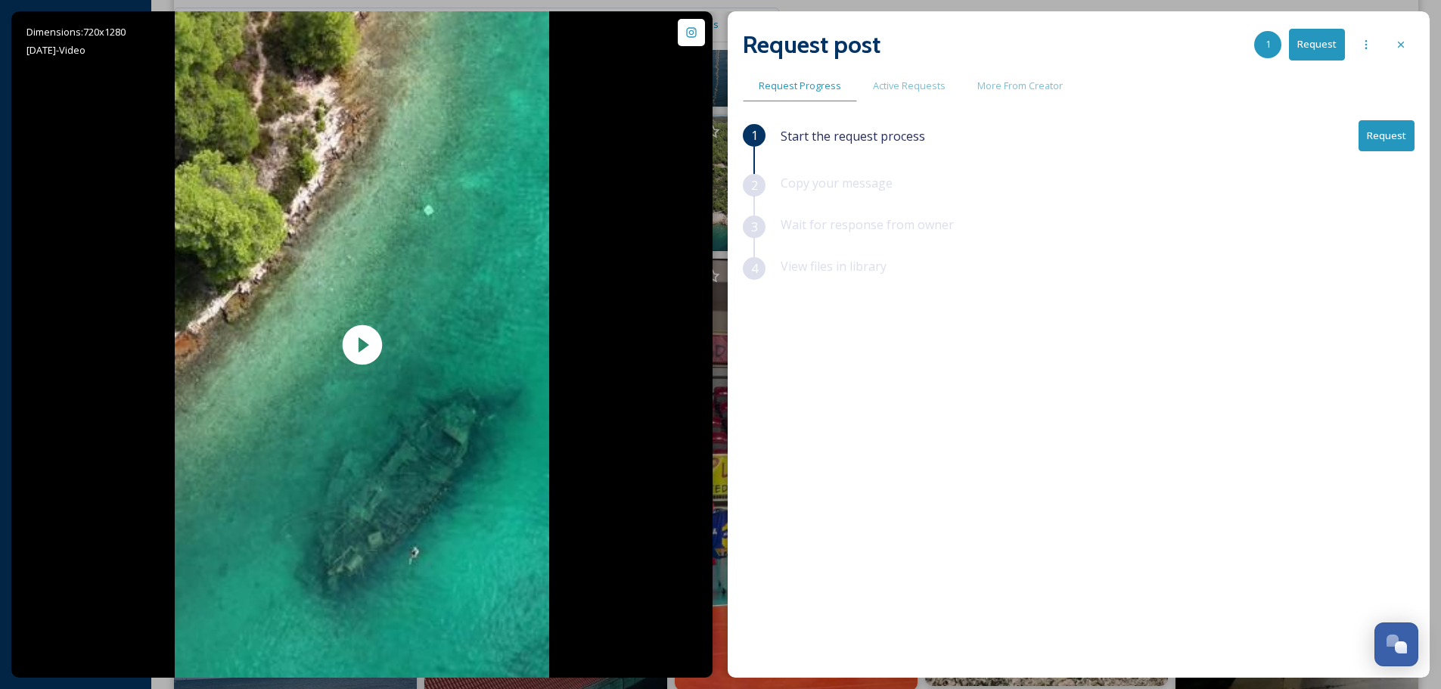
click at [1389, 135] on button "Request" at bounding box center [1387, 135] width 56 height 31
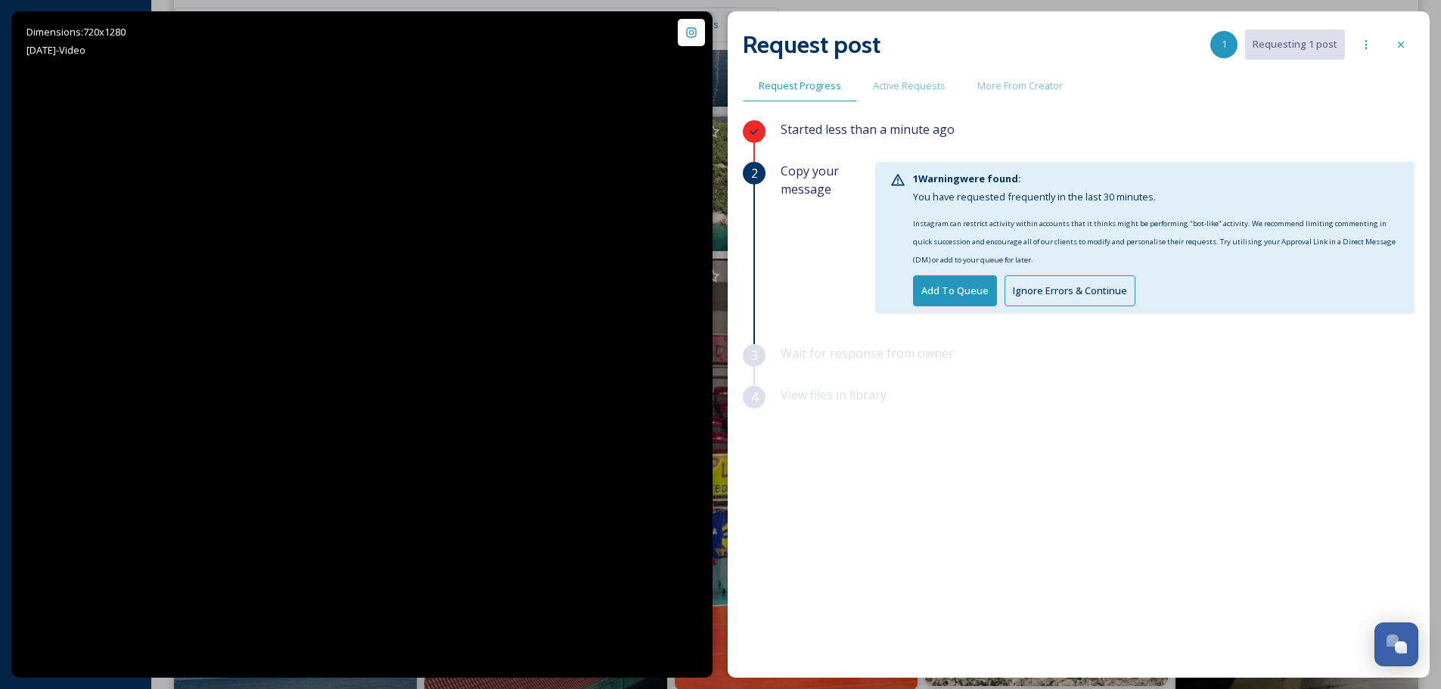
click at [1049, 283] on button "Ignore Errors & Continue" at bounding box center [1070, 290] width 131 height 31
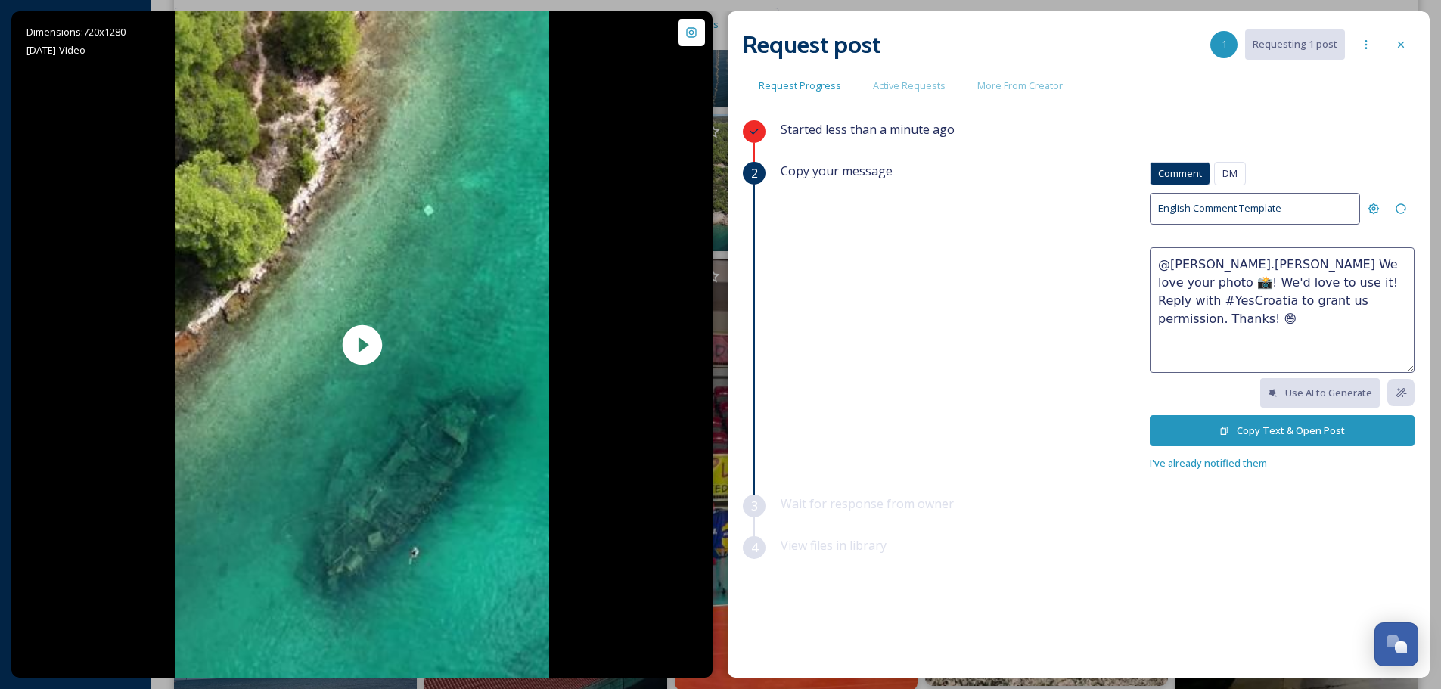
click at [1302, 306] on textarea "@tom.fossati We love your photo 📸! We'd love to use it! Reply with #YesCroatia …" at bounding box center [1282, 310] width 265 height 126
drag, startPoint x: 1308, startPoint y: 300, endPoint x: 1235, endPoint y: 263, distance: 82.2
click at [1235, 263] on textarea "@tom.fossati We love your photo 📸! We'd love to use it! Reply with #YesCroatia …" at bounding box center [1282, 310] width 265 height 126
paste textarea "reel 📸! We'd love to use it on our social media channels, with your credit, of …"
type textarea "@tom.fossati We love your reel 📸! We'd love to use it on our social media chann…"
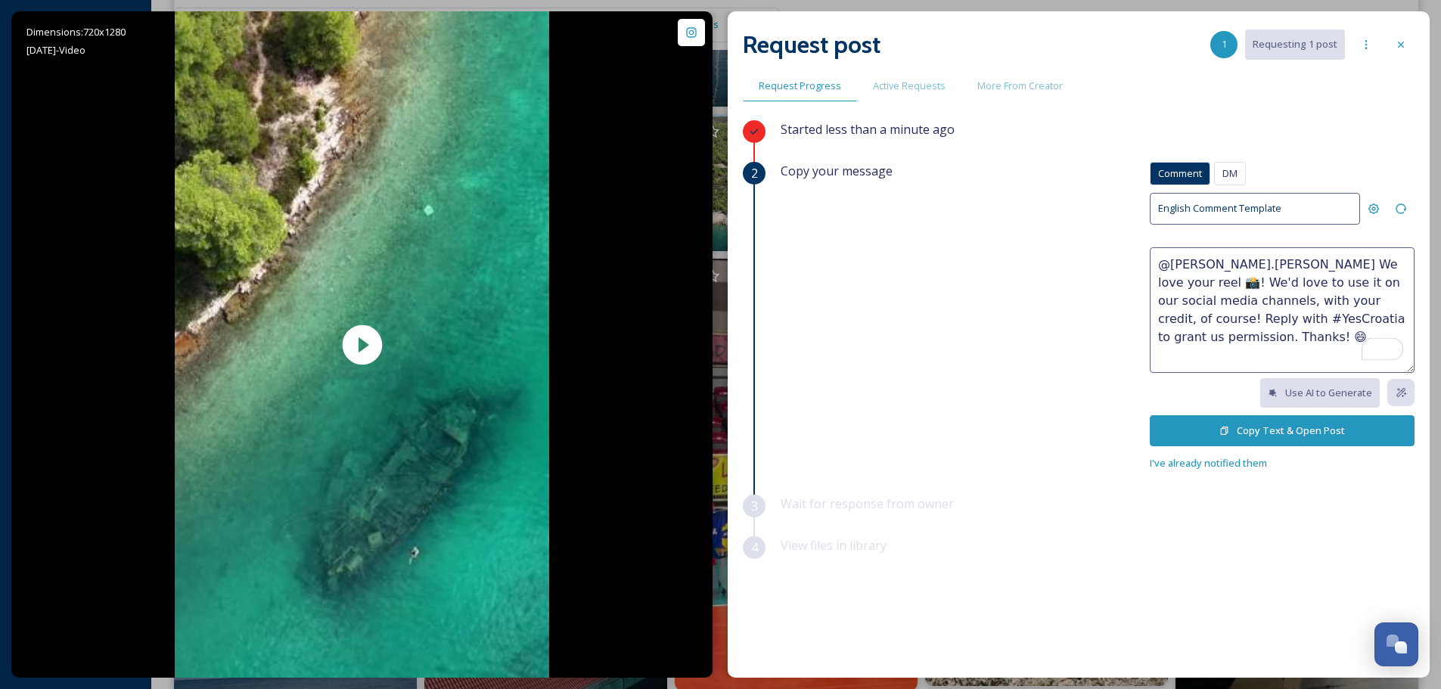
click at [1267, 431] on button "Copy Text & Open Post" at bounding box center [1282, 430] width 265 height 31
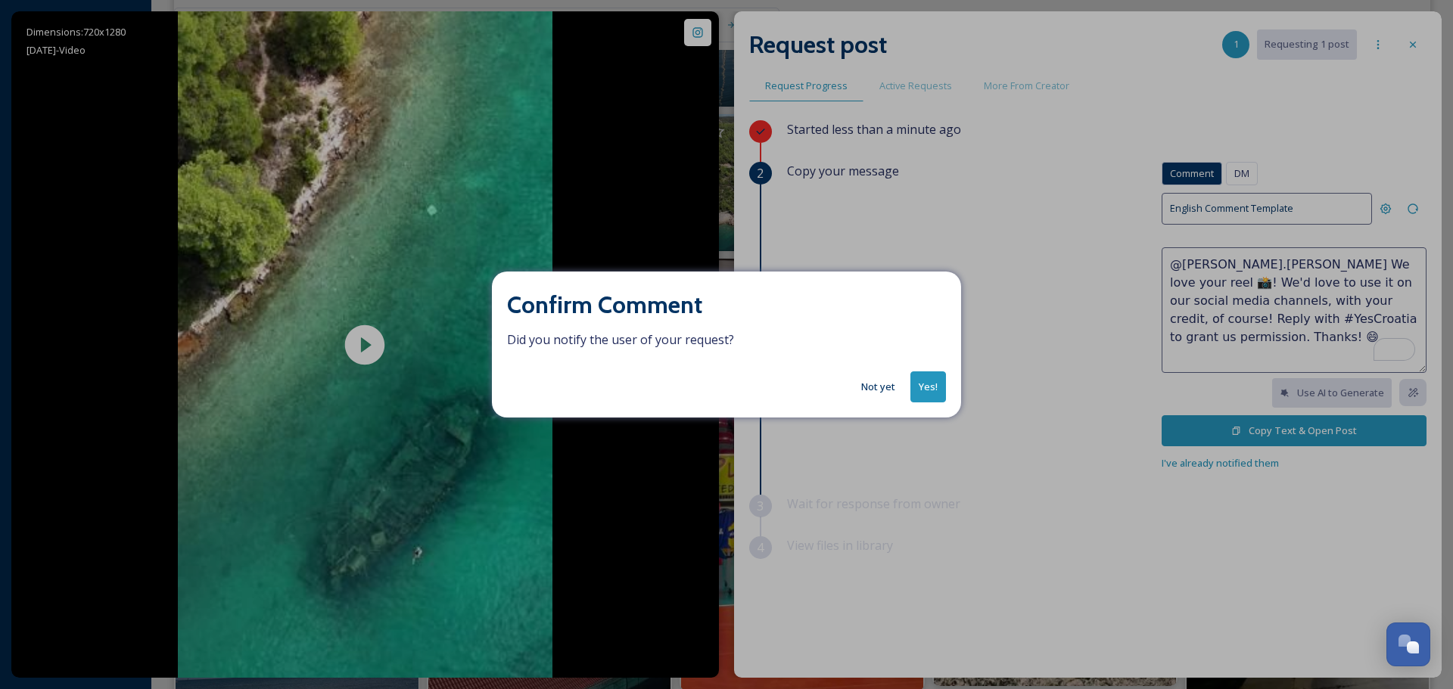
click at [915, 384] on button "Yes!" at bounding box center [928, 386] width 36 height 31
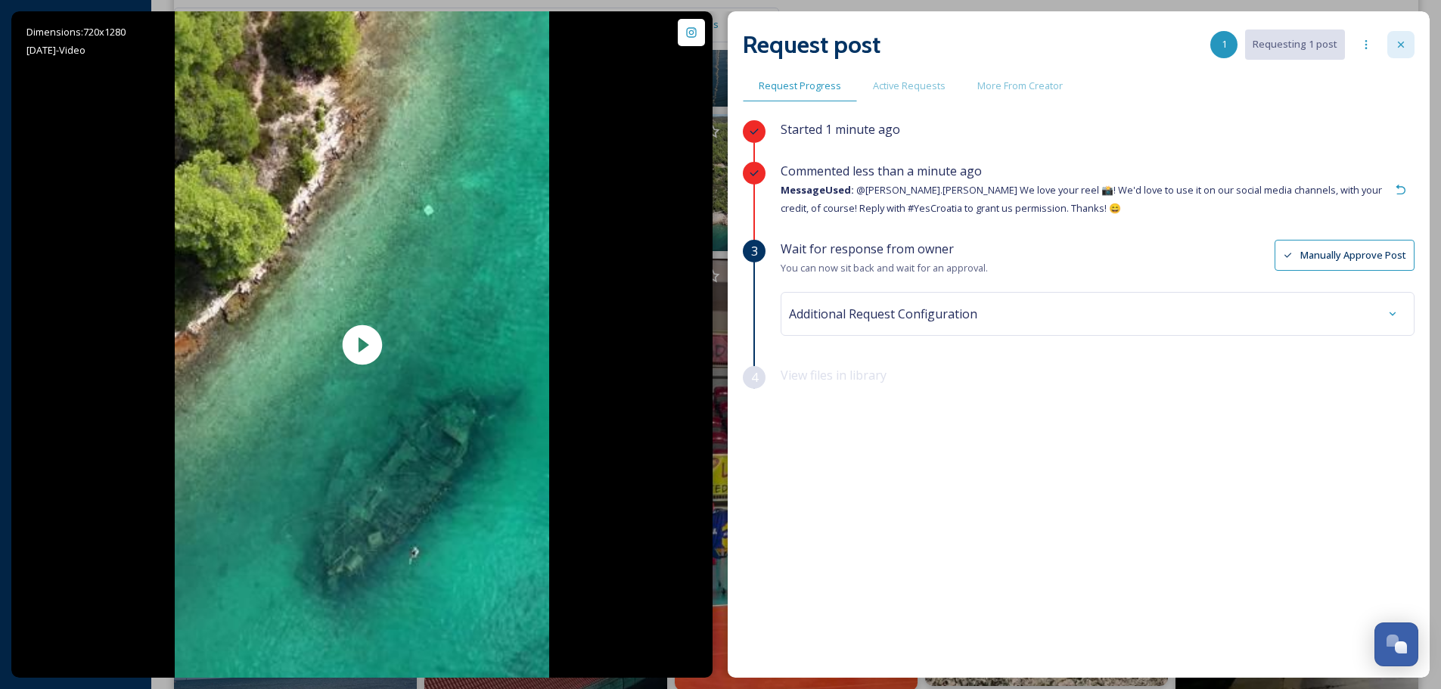
click at [1400, 45] on icon at bounding box center [1401, 45] width 12 height 12
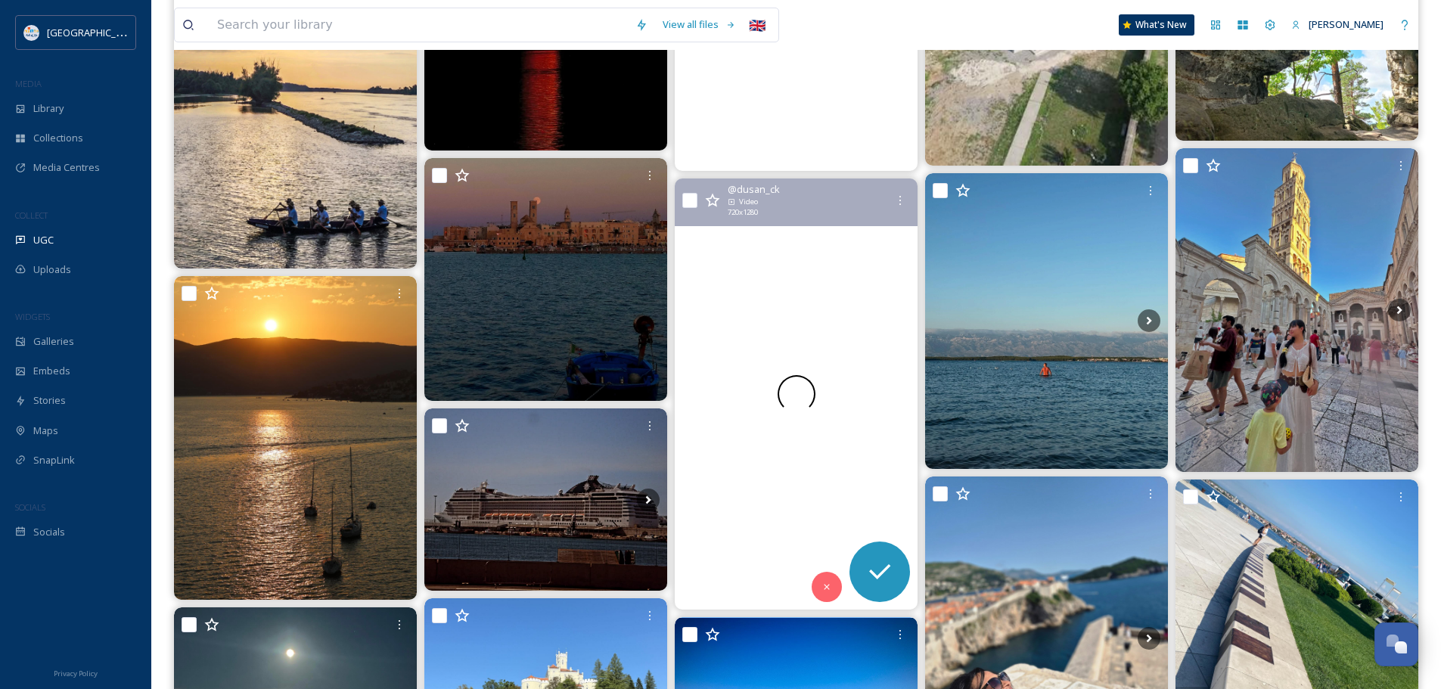
scroll to position [14754, 0]
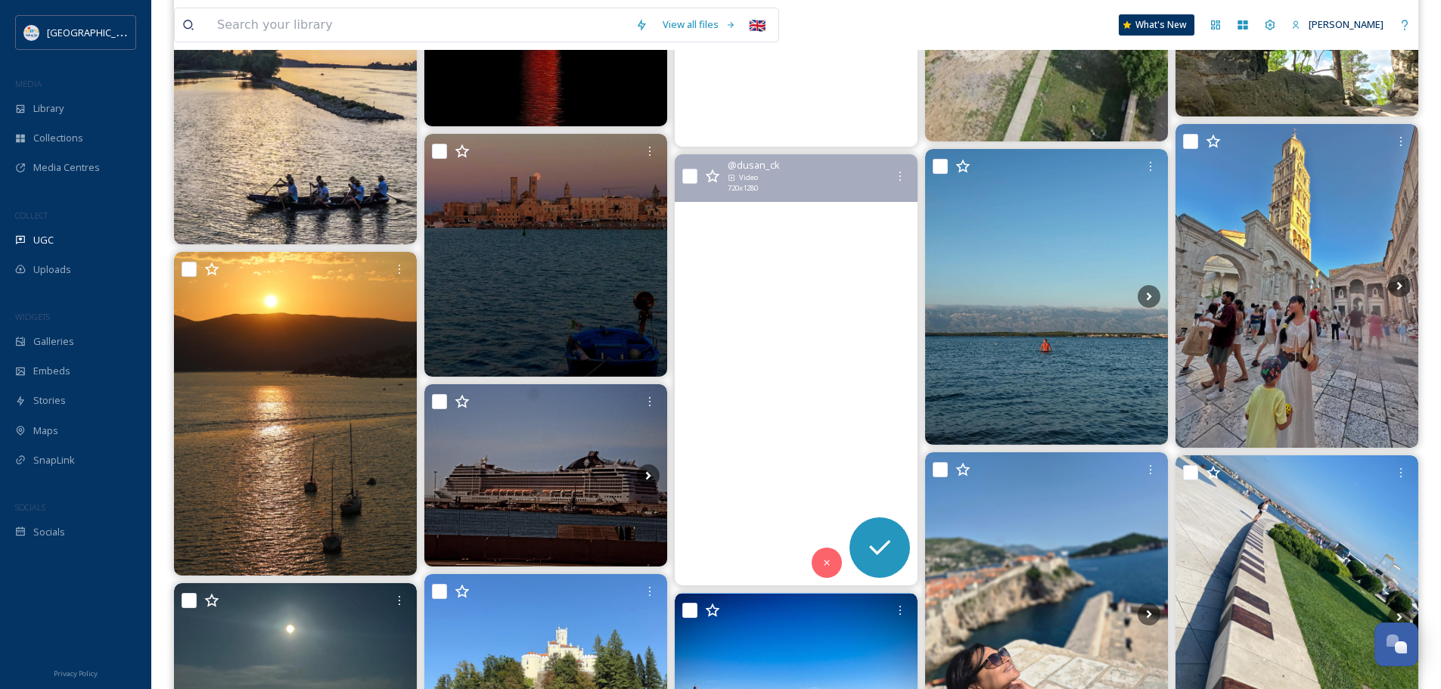
click at [835, 419] on video "#hvar#vis#boat#boats#party#friends#trip#travel#jadranskomore#bisevo#croatia#sun…" at bounding box center [796, 370] width 243 height 432
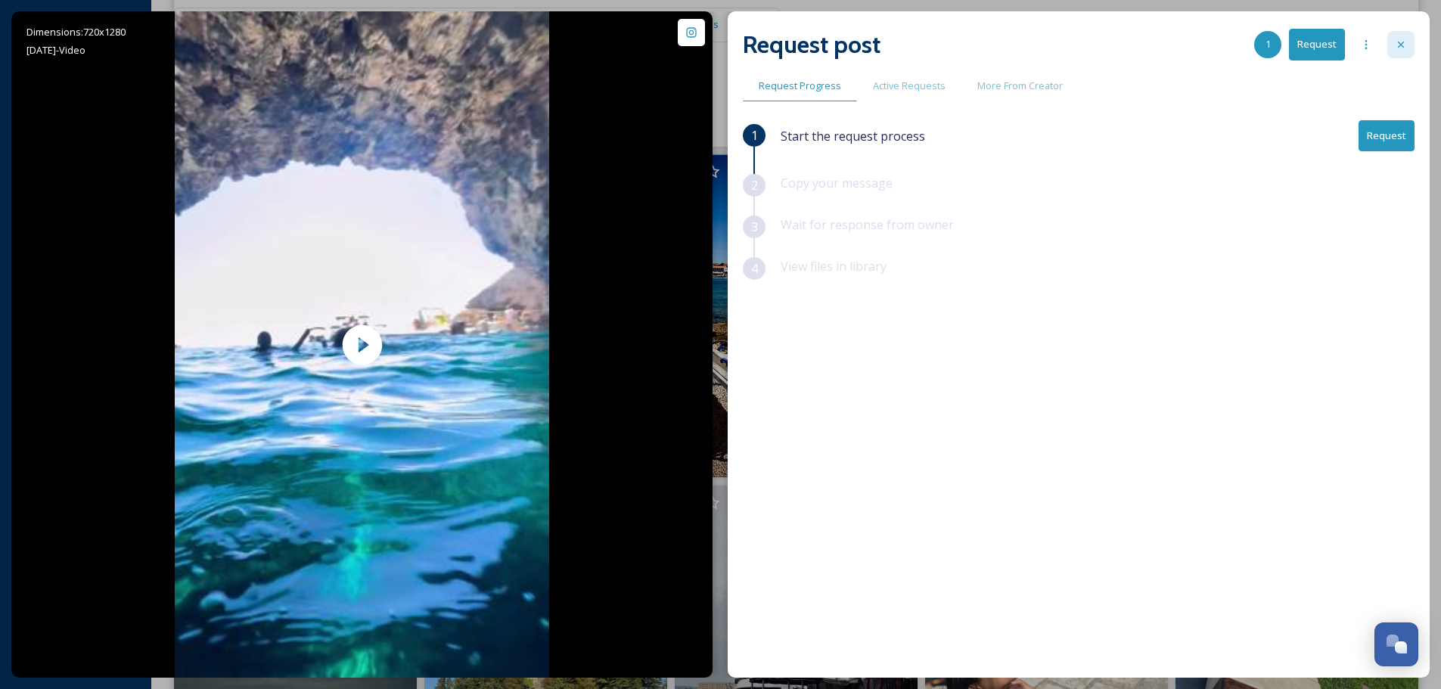
click at [1399, 45] on icon at bounding box center [1401, 45] width 12 height 12
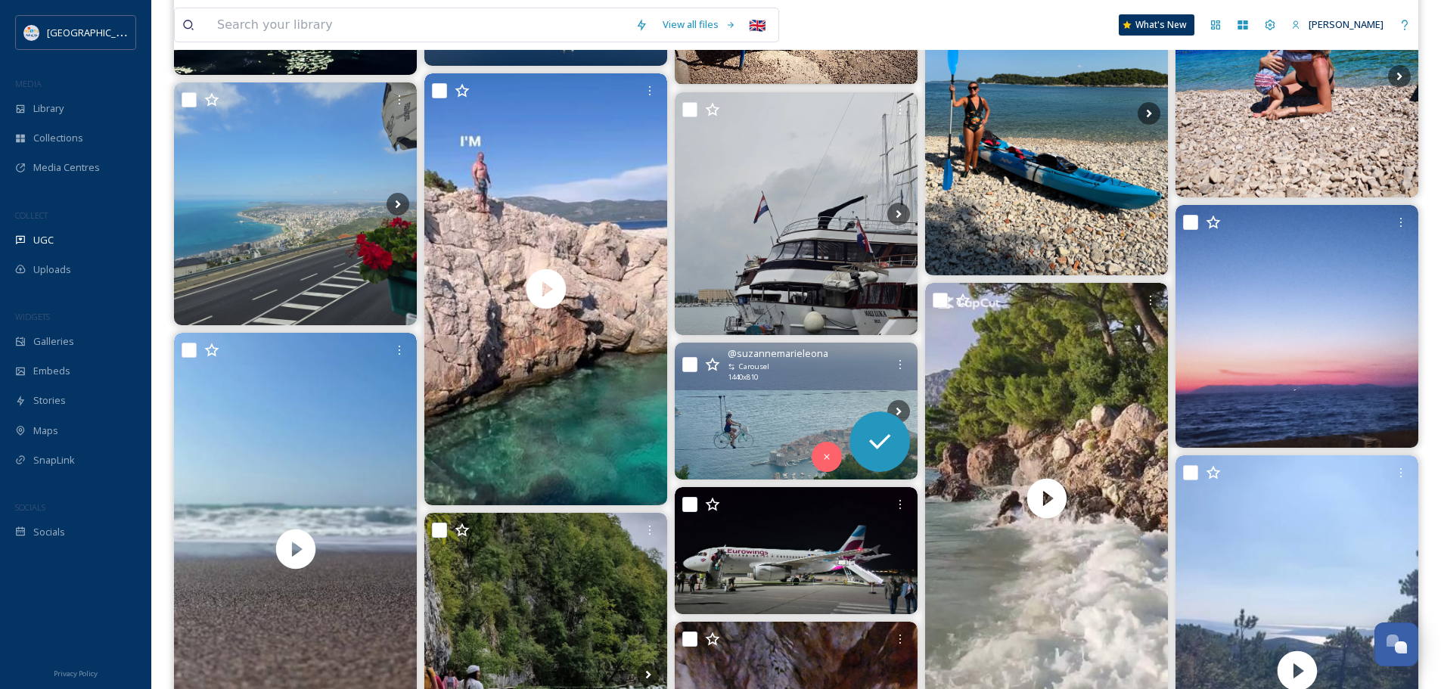
scroll to position [15737, 0]
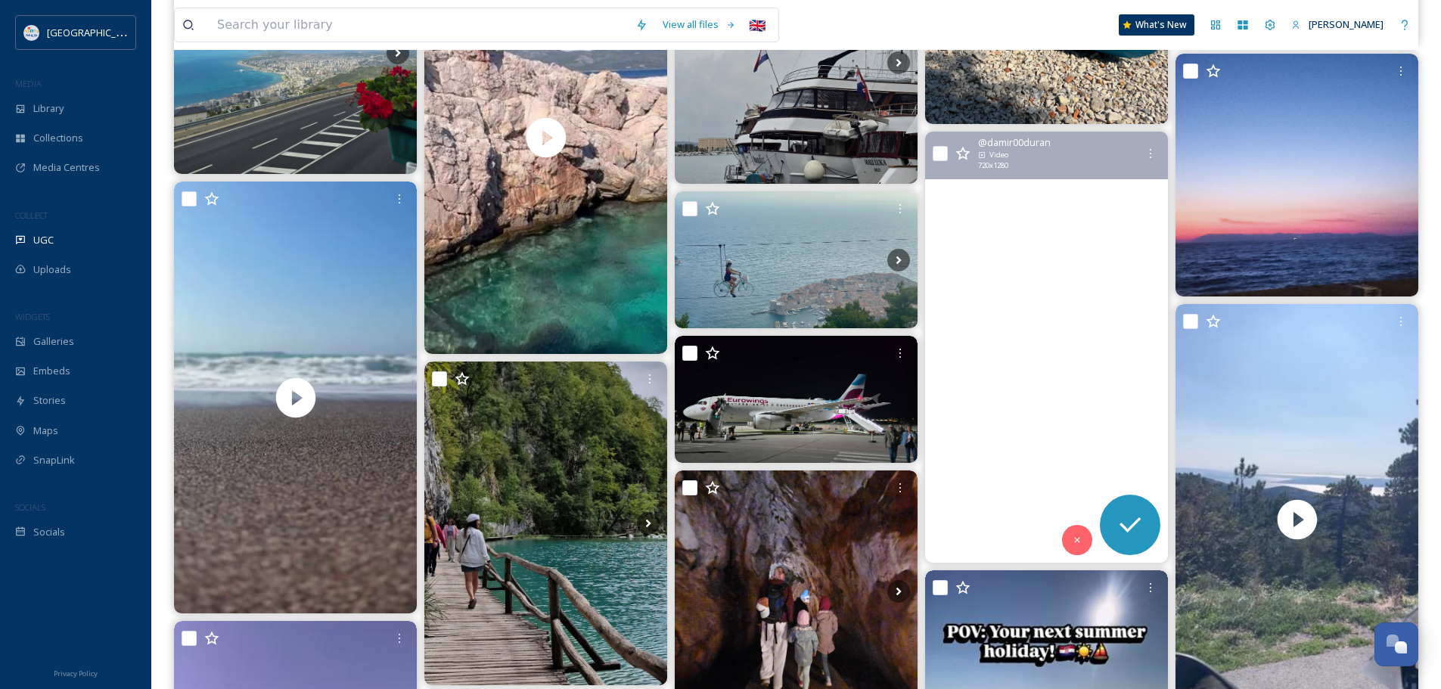
click at [1027, 357] on video "Brela \a#adriaticsea" at bounding box center [1046, 348] width 243 height 432
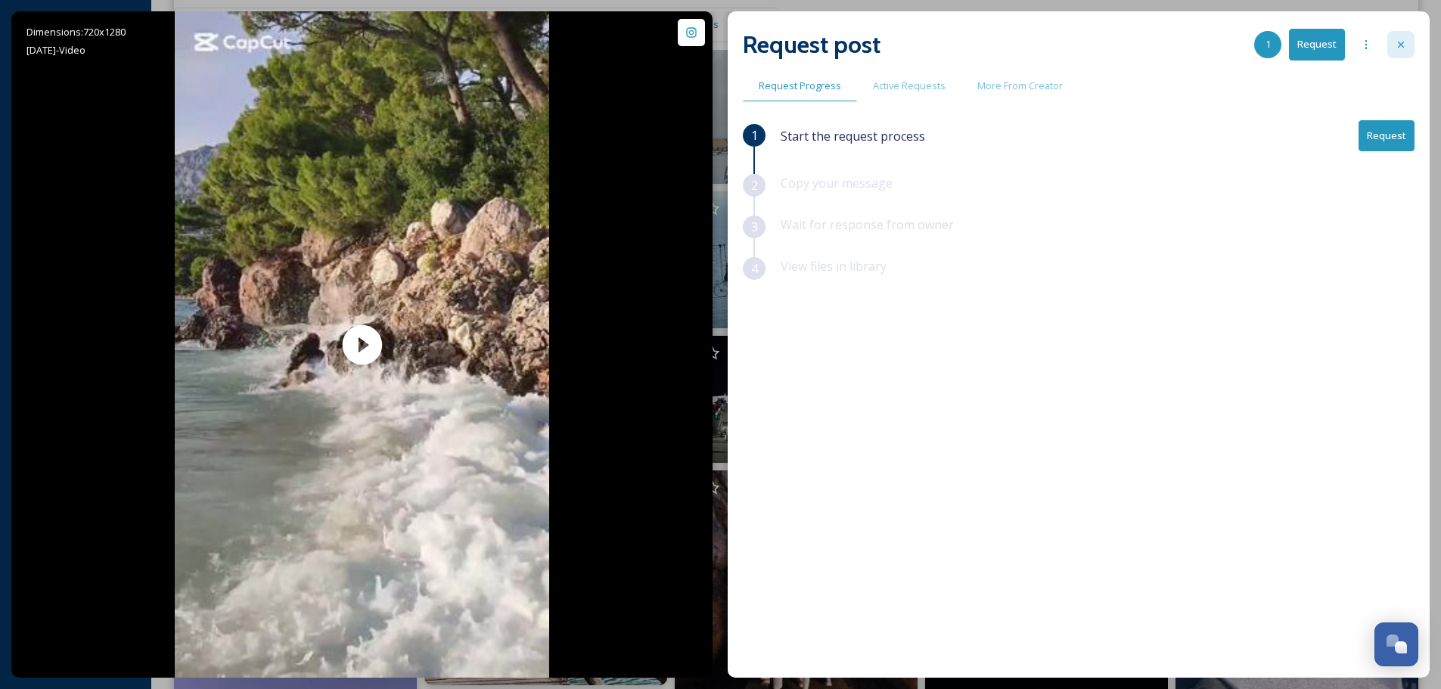
click at [1403, 47] on icon at bounding box center [1401, 45] width 12 height 12
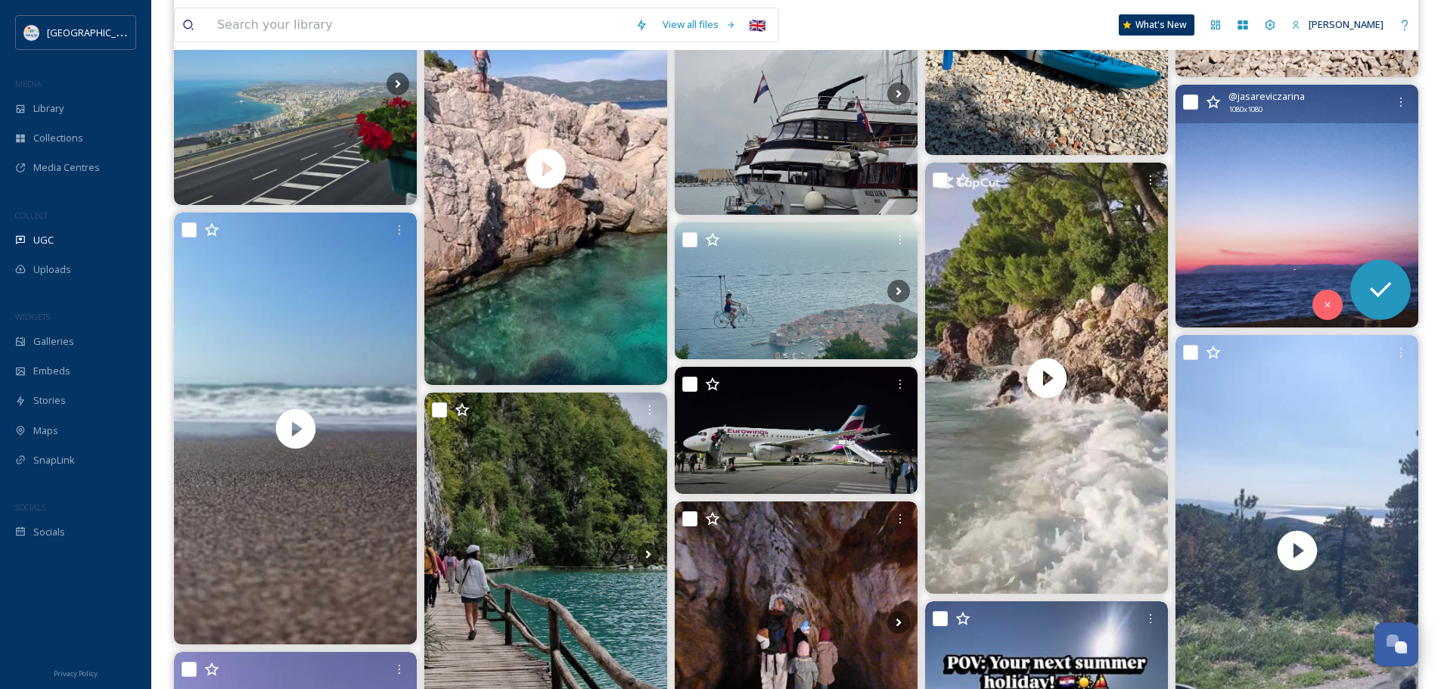
scroll to position [15662, 0]
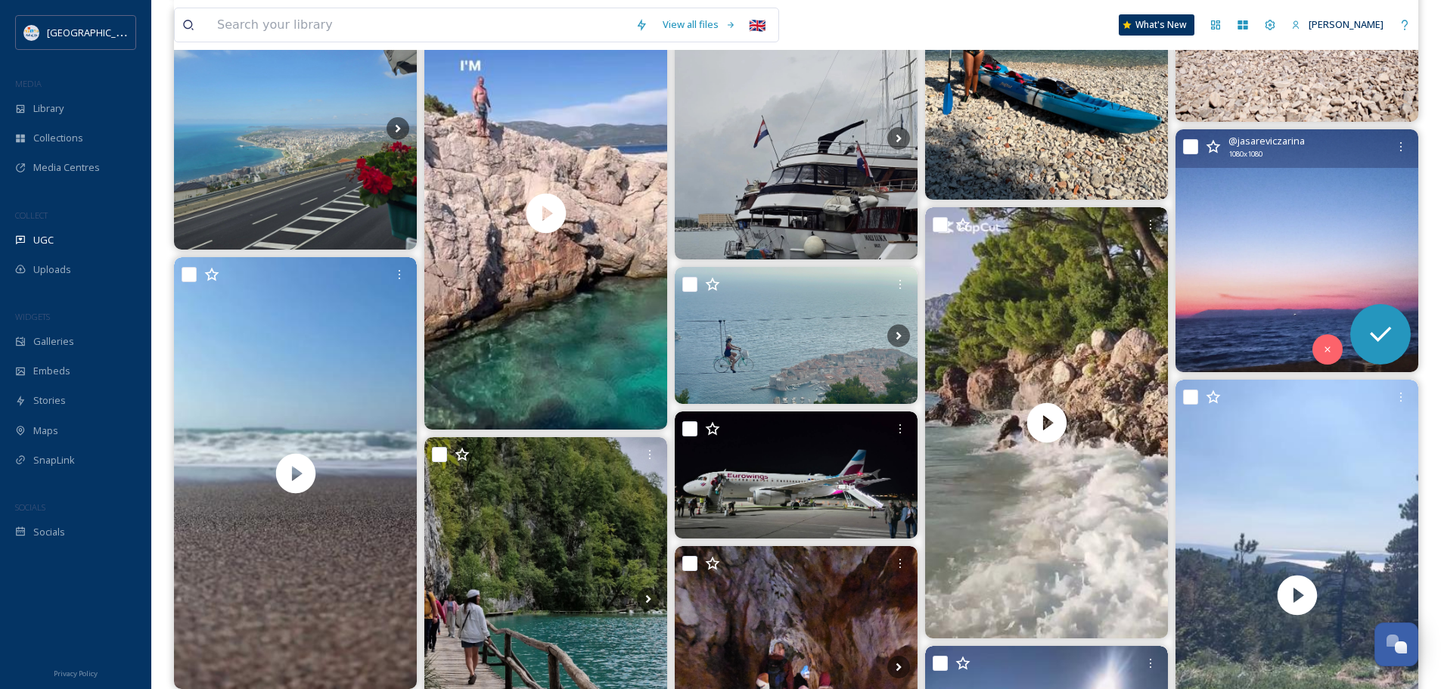
click at [1324, 266] on img at bounding box center [1297, 250] width 243 height 243
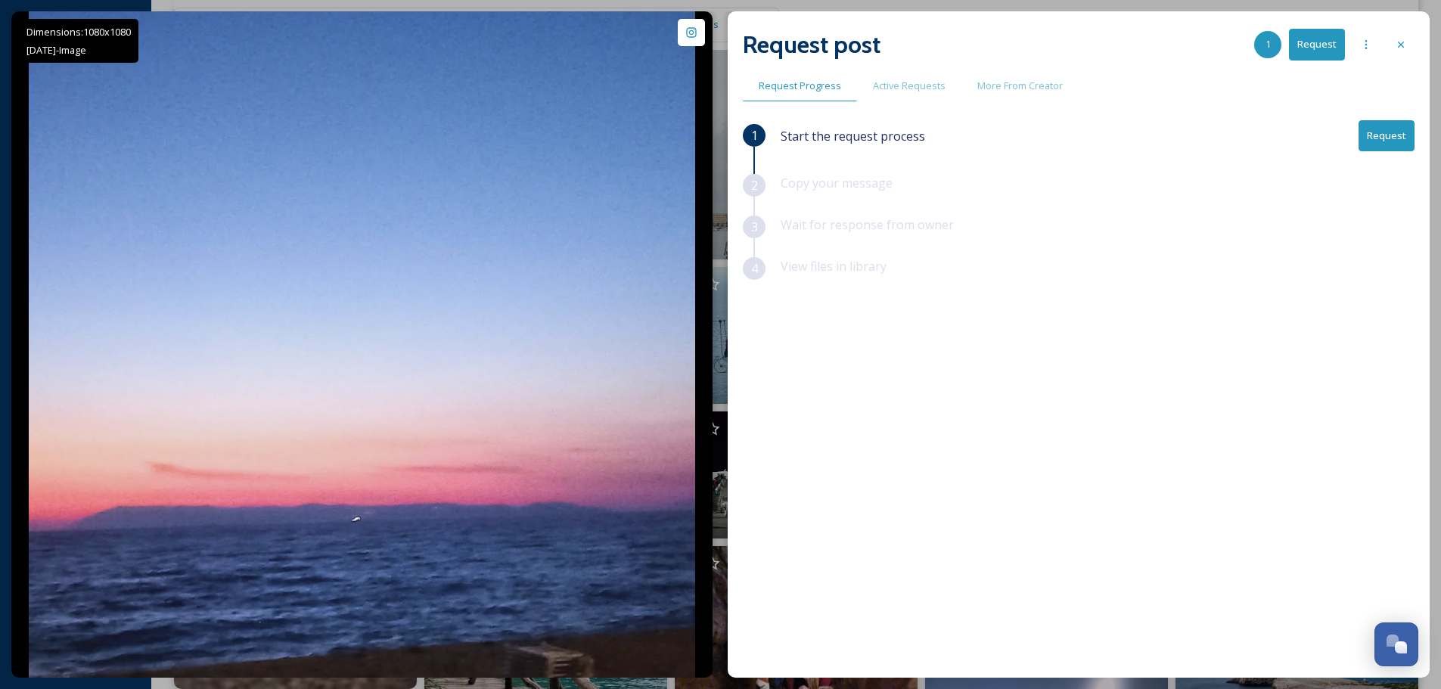
click at [1391, 39] on div at bounding box center [1401, 44] width 27 height 27
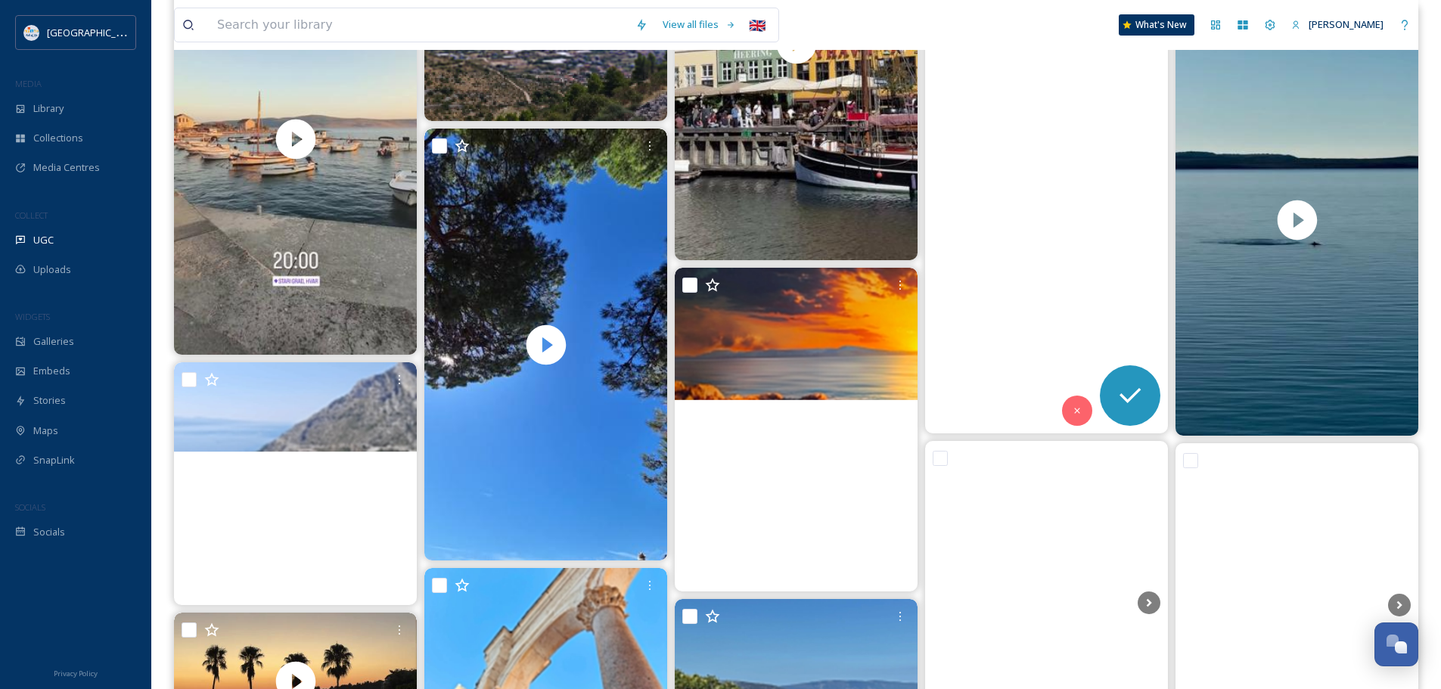
scroll to position [30416, 0]
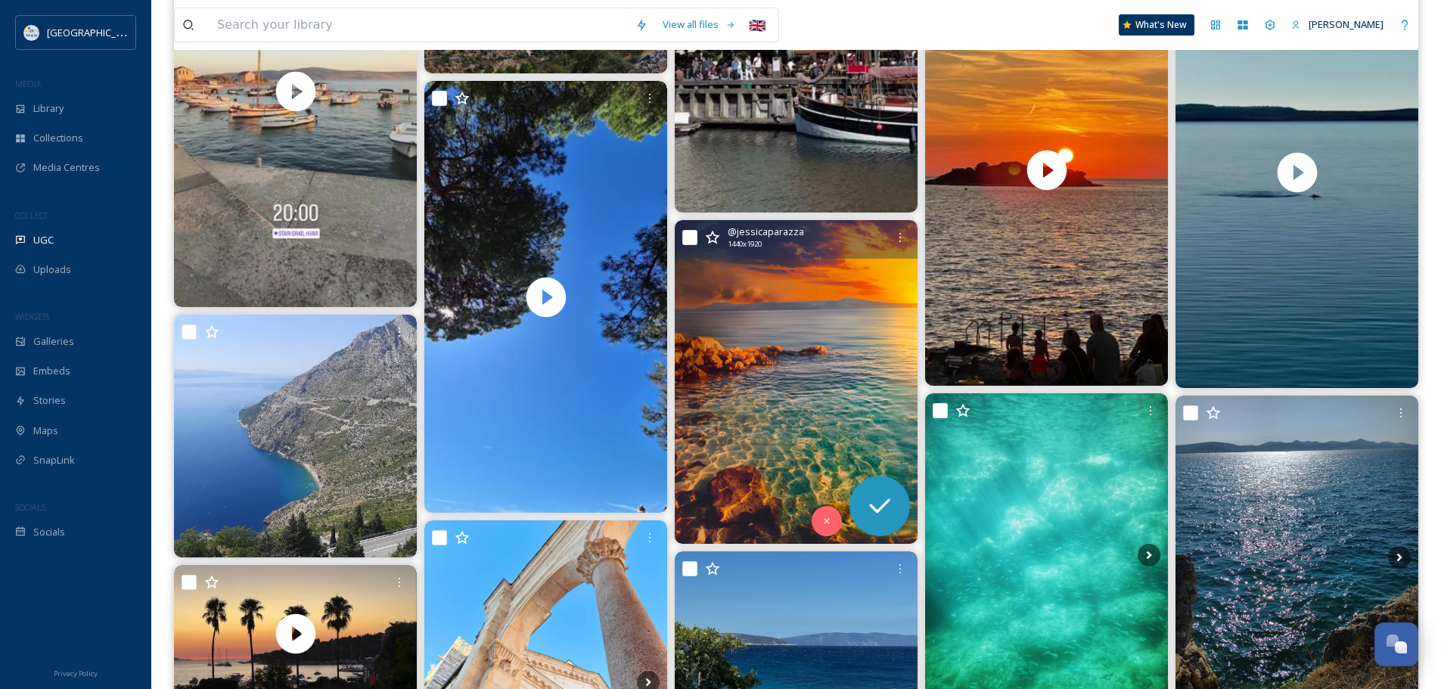
click at [815, 356] on img at bounding box center [796, 382] width 243 height 324
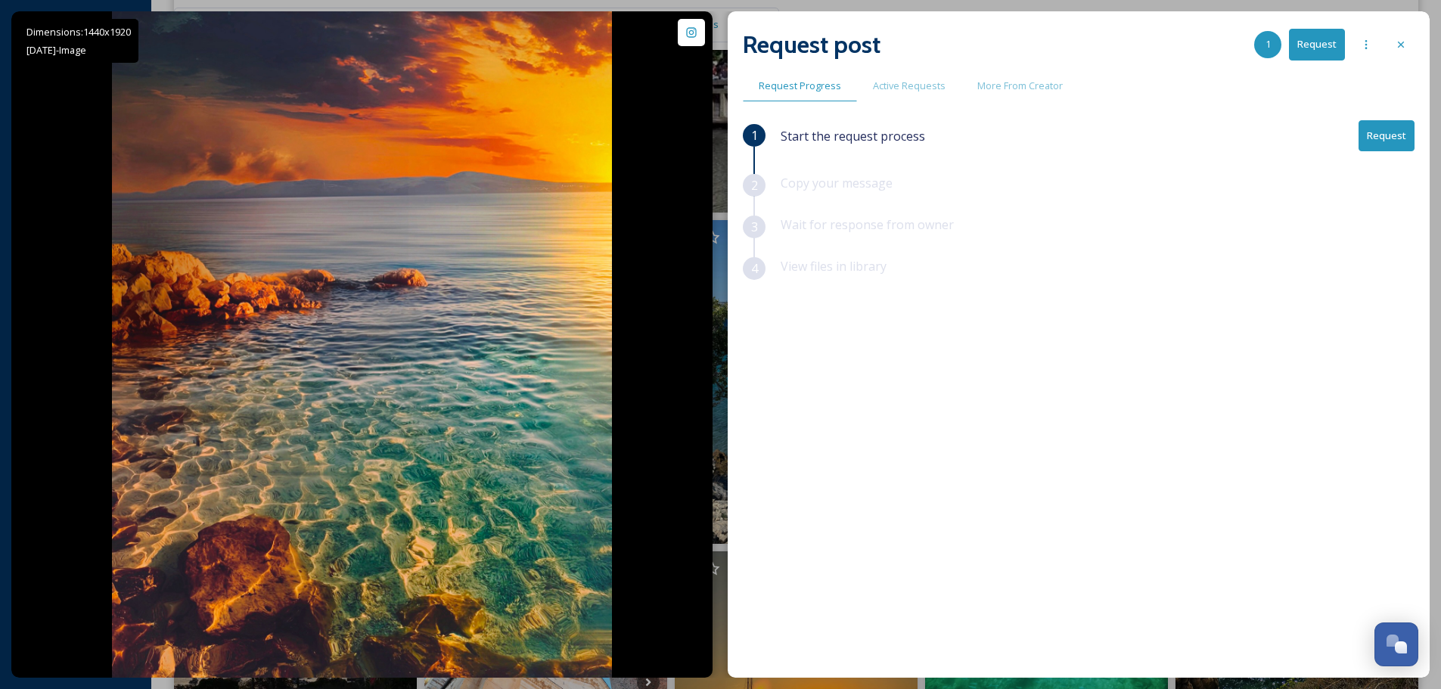
click at [1401, 136] on button "Request" at bounding box center [1387, 135] width 56 height 31
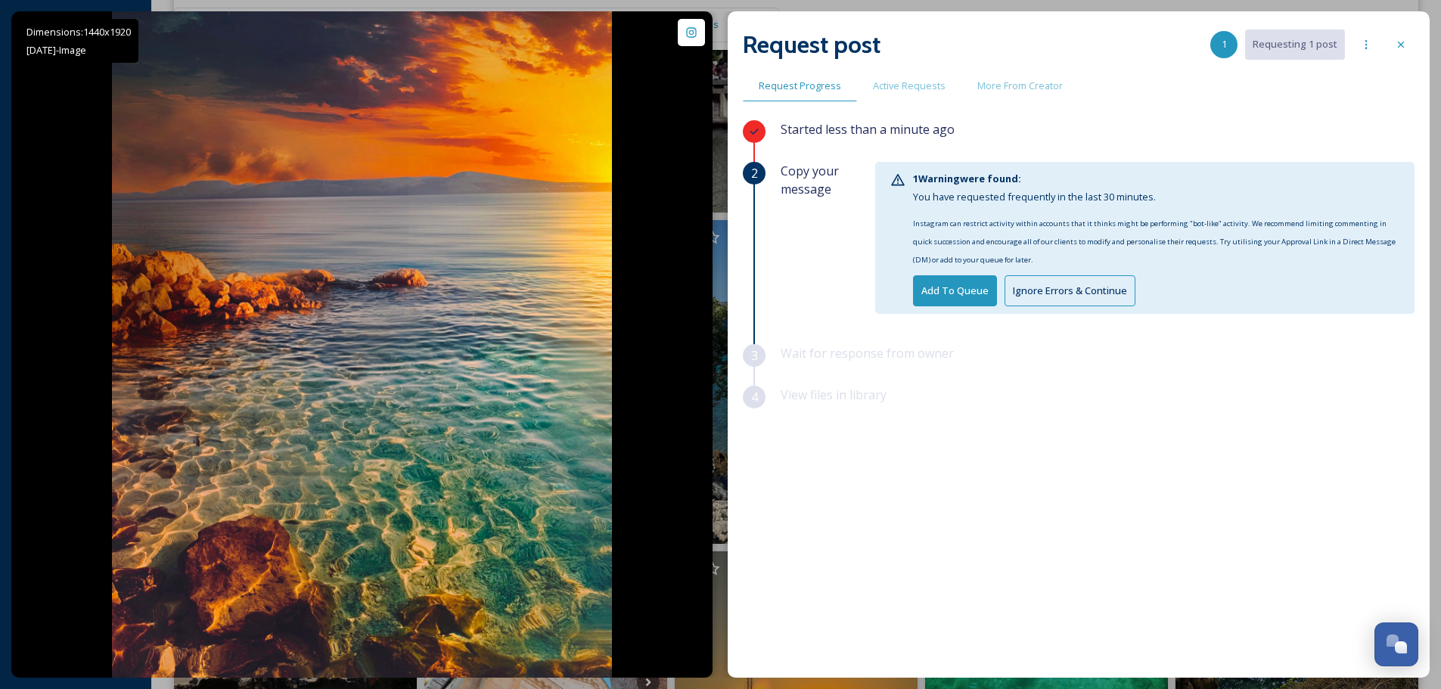
click at [1104, 281] on button "Ignore Errors & Continue" at bounding box center [1070, 290] width 131 height 31
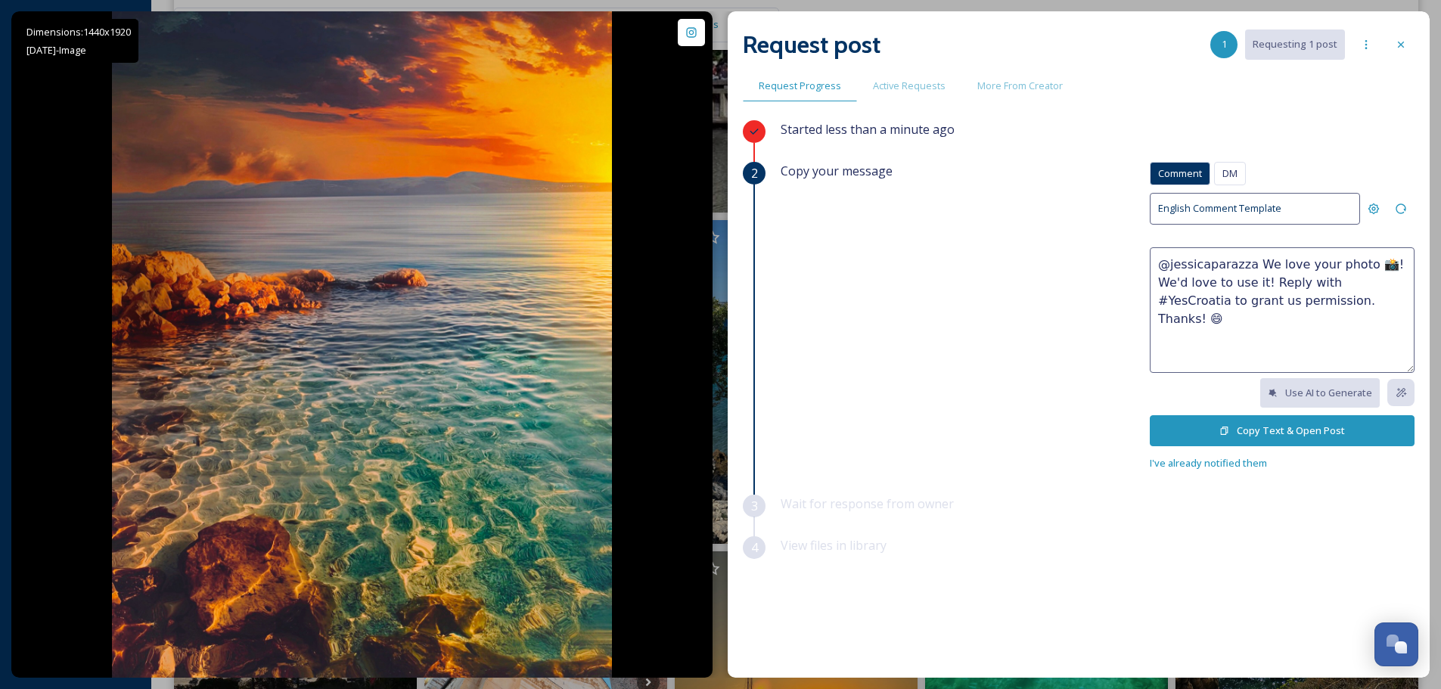
click at [1273, 424] on button "Copy Text & Open Post" at bounding box center [1282, 430] width 265 height 31
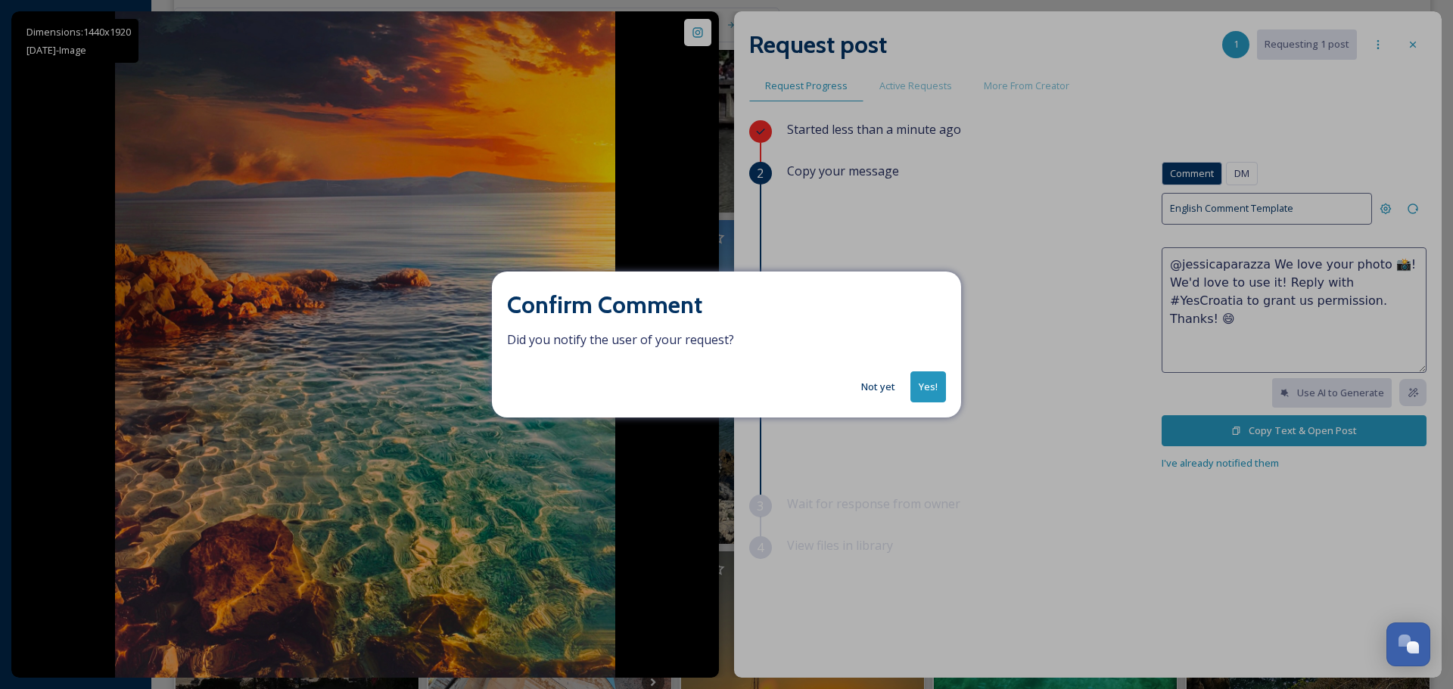
click at [925, 382] on button "Yes!" at bounding box center [928, 386] width 36 height 31
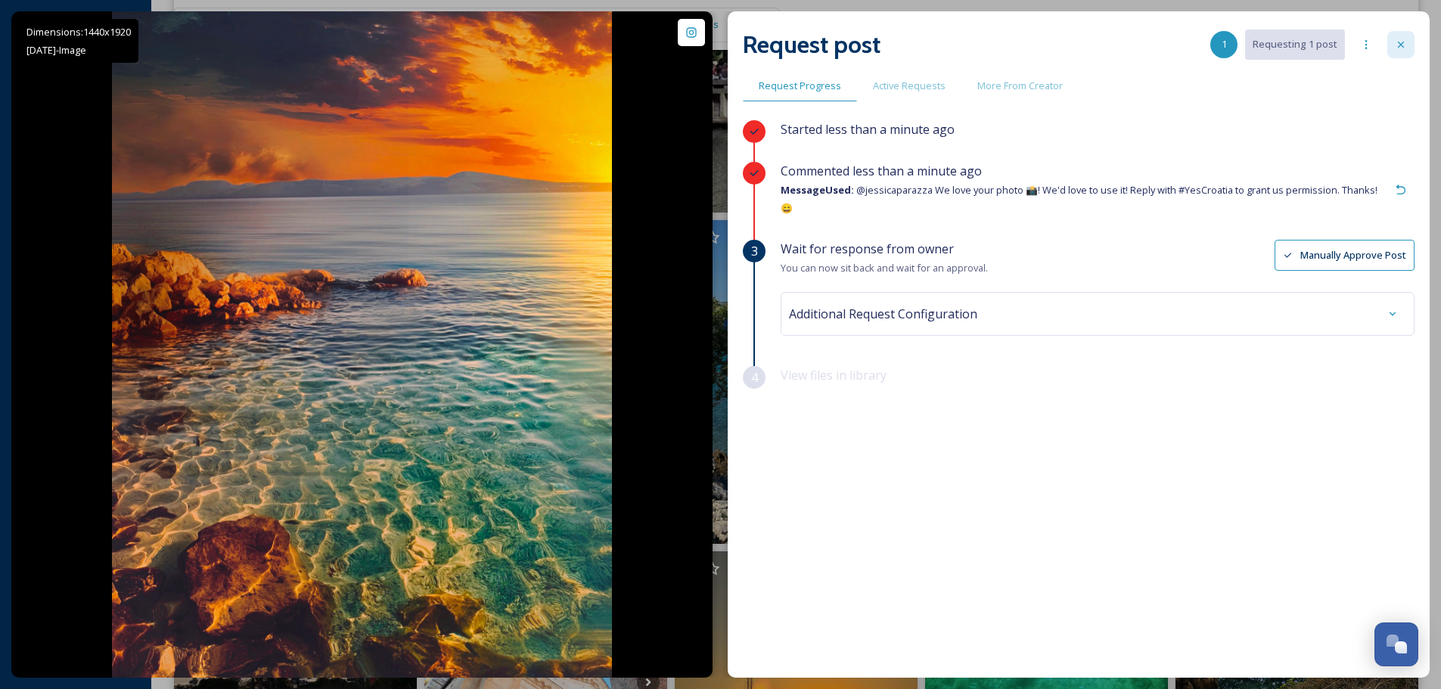
click at [1397, 39] on icon at bounding box center [1401, 45] width 12 height 12
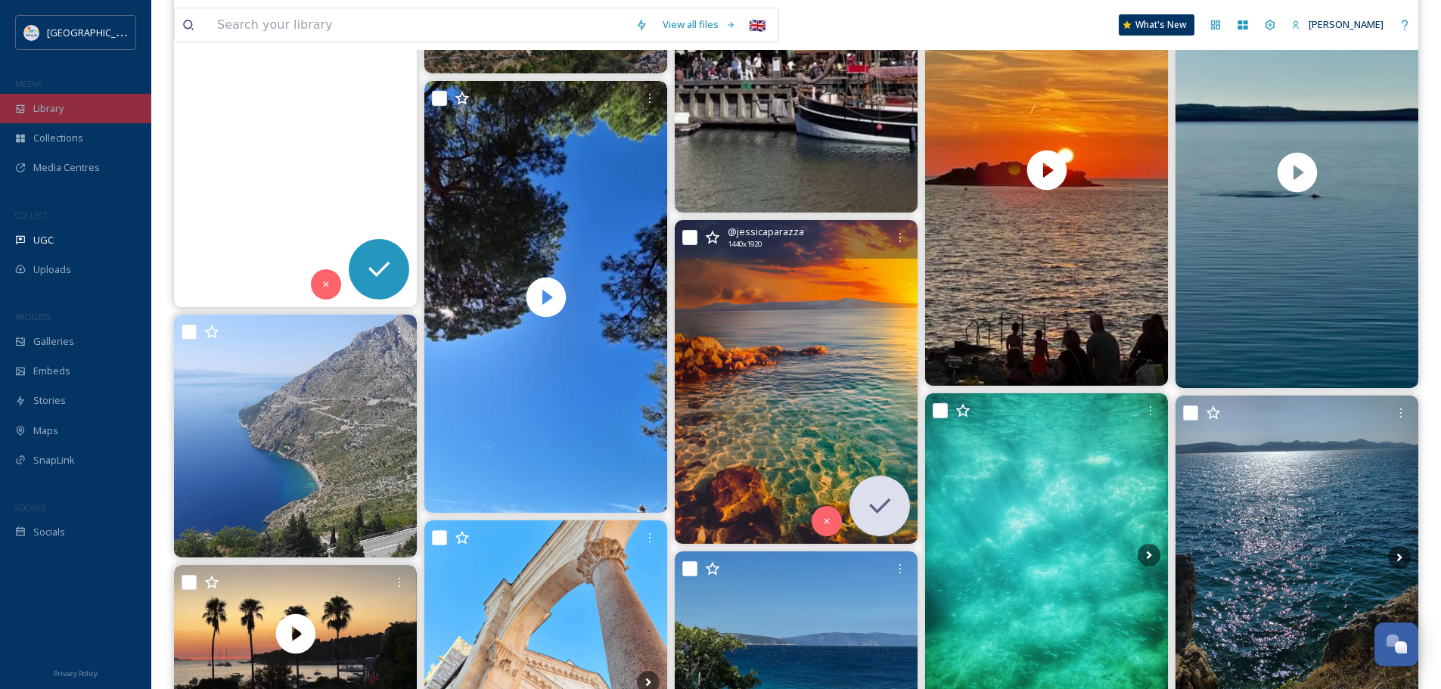
click at [76, 109] on div "Library" at bounding box center [75, 109] width 151 height 30
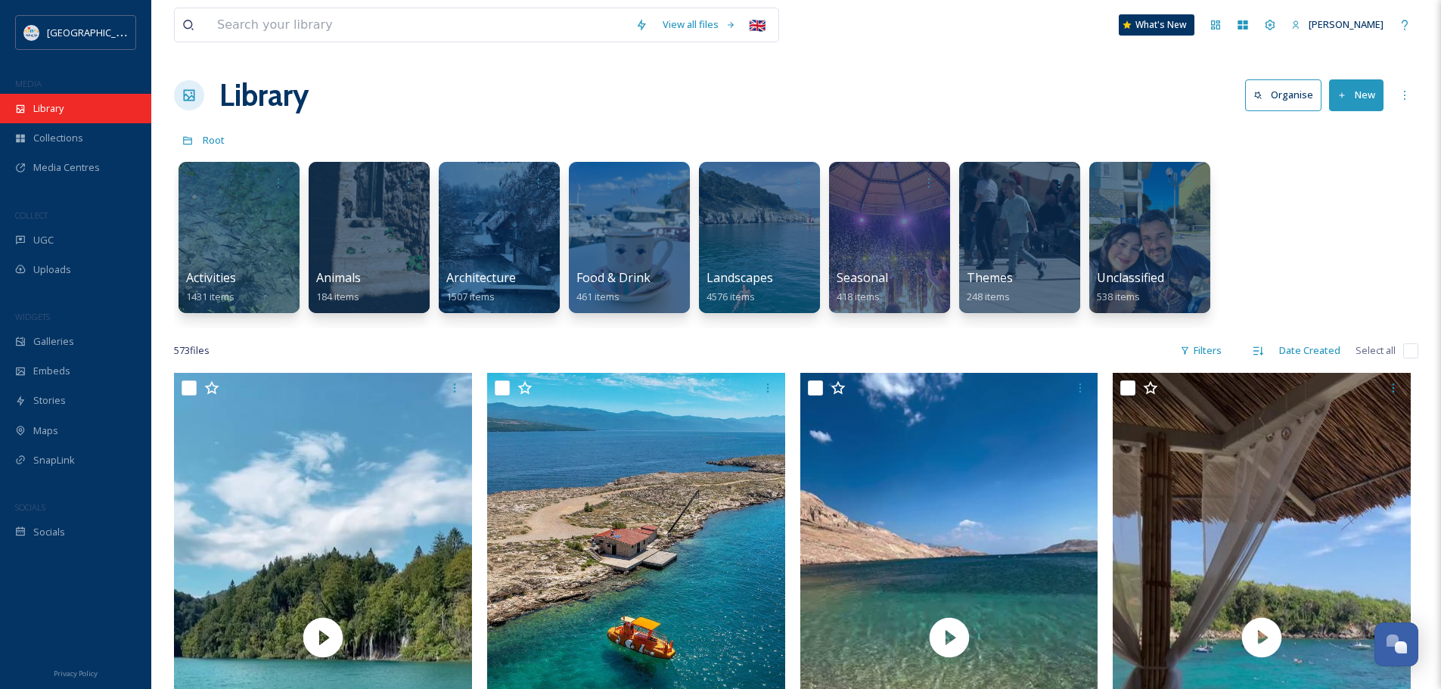
click at [54, 107] on span "Library" at bounding box center [48, 108] width 30 height 14
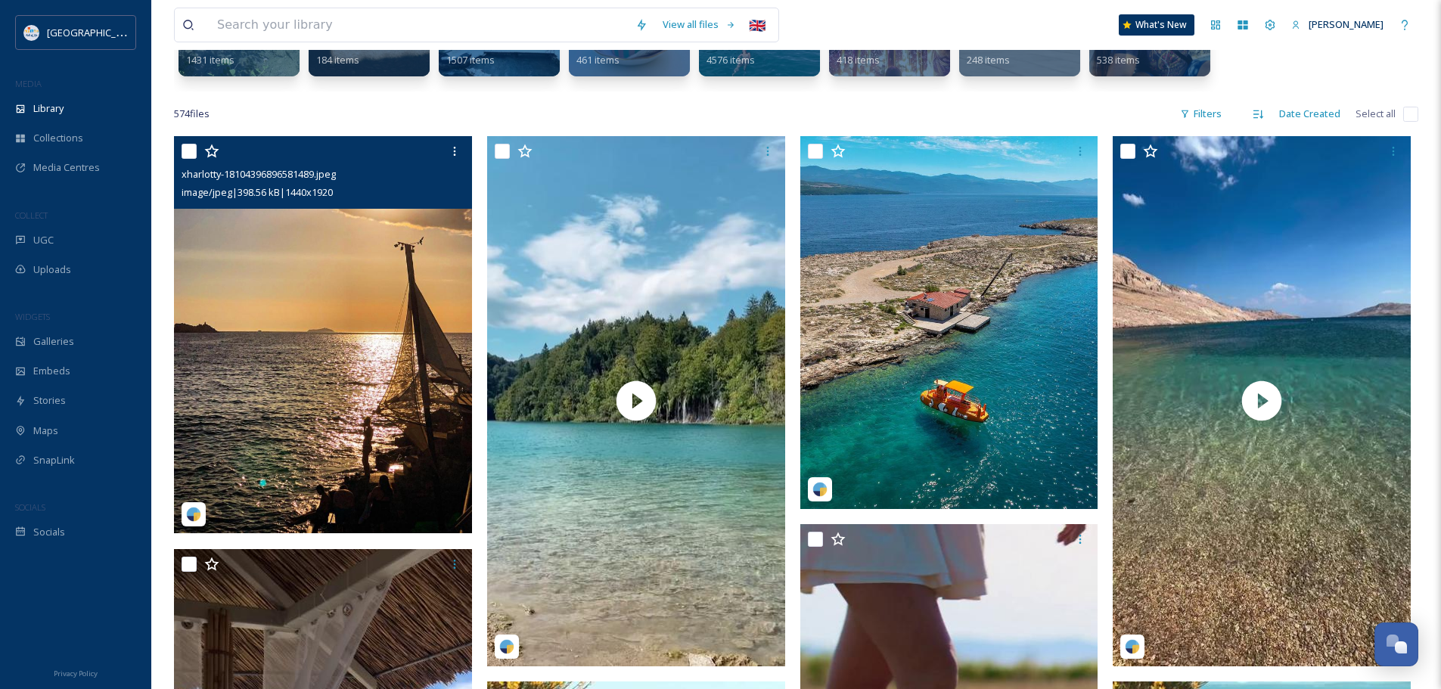
scroll to position [303, 0]
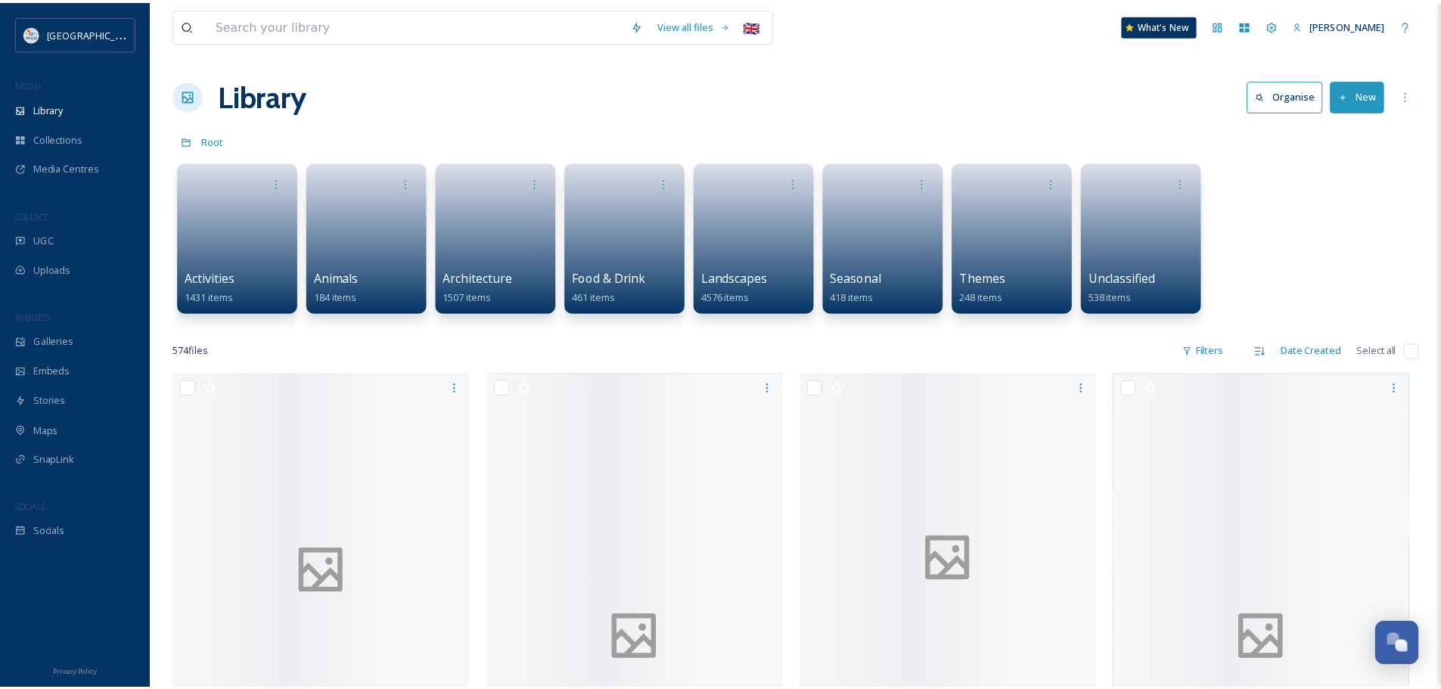
scroll to position [303, 0]
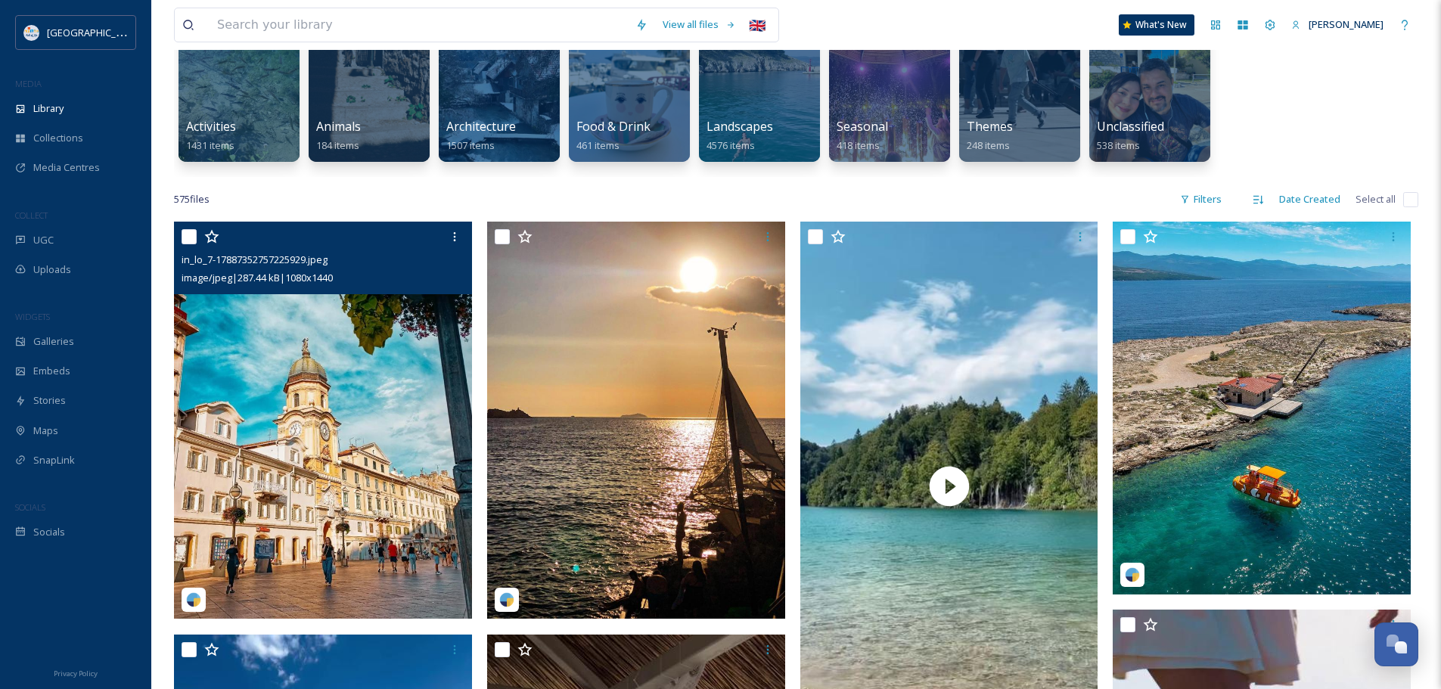
scroll to position [227, 0]
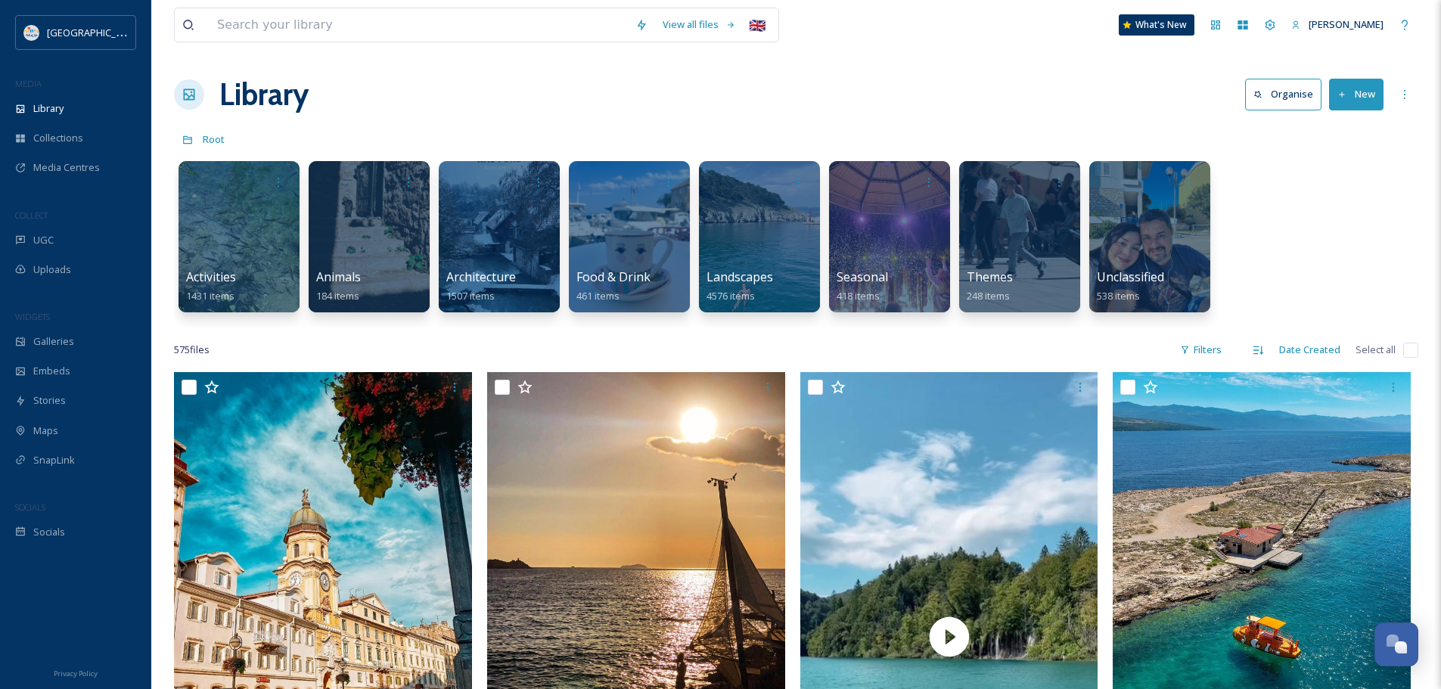
scroll to position [0, 0]
click at [373, 114] on div "Library Organise New" at bounding box center [796, 95] width 1245 height 45
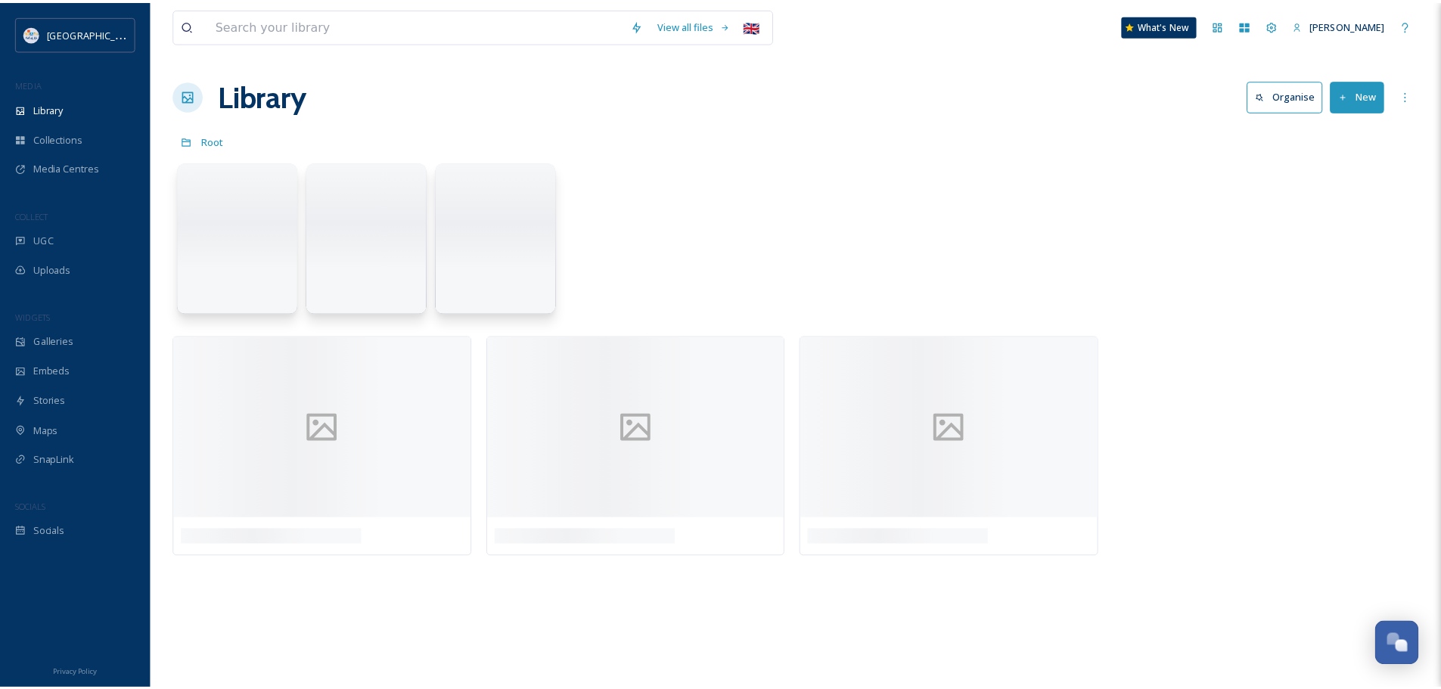
scroll to position [2063, 0]
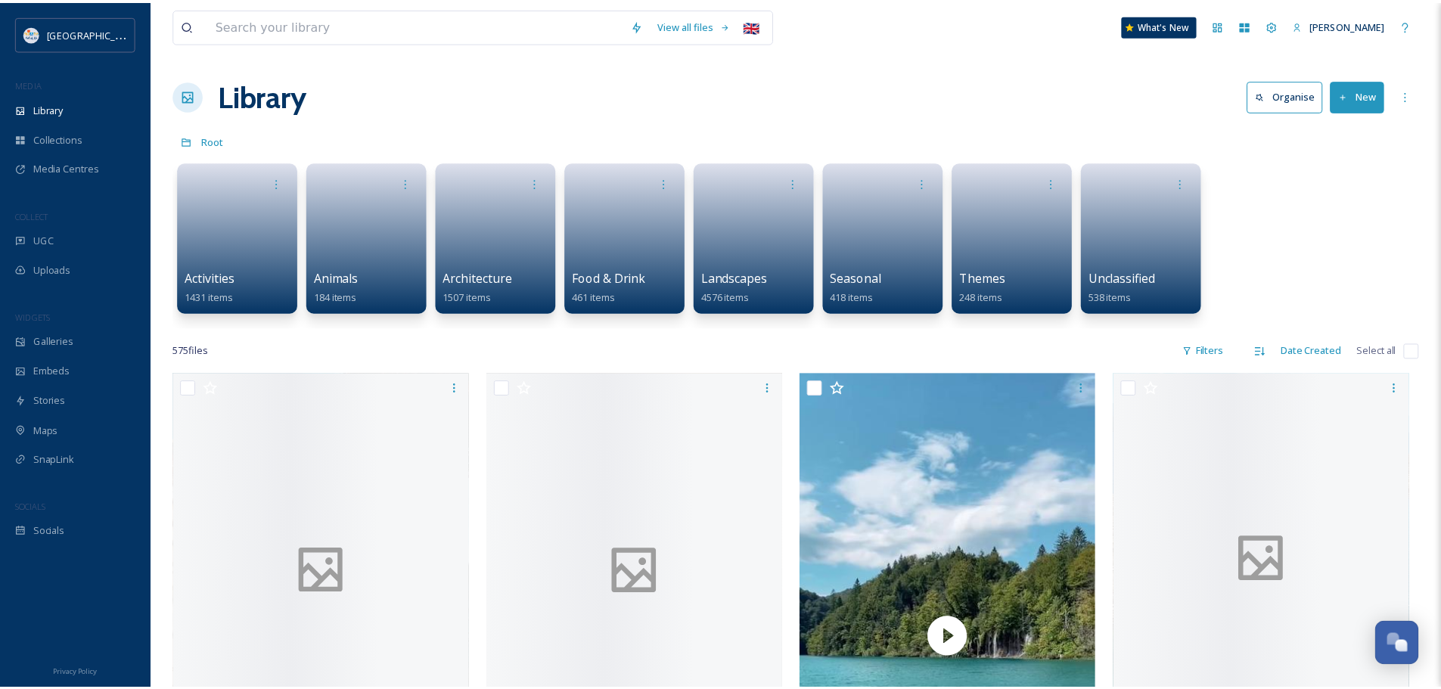
scroll to position [2063, 0]
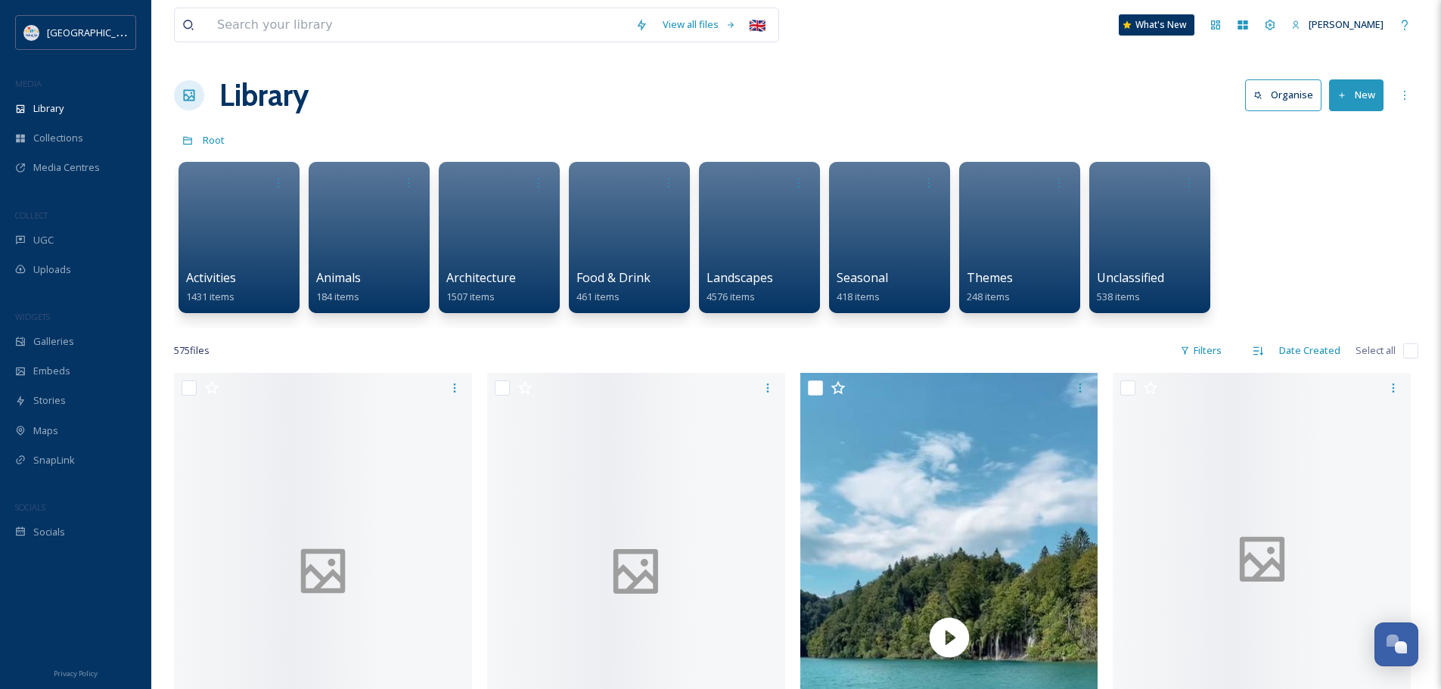
scroll to position [2063, 0]
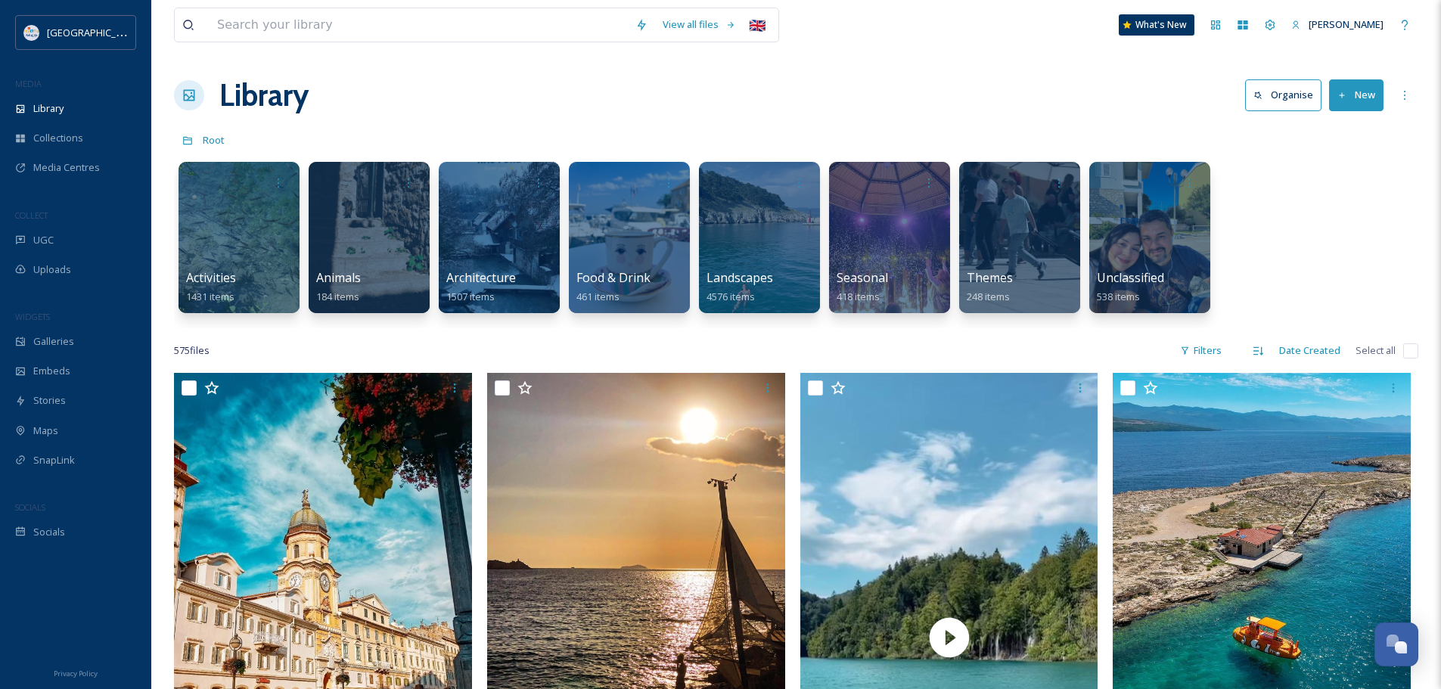
click at [647, 113] on div "Library Organise New" at bounding box center [796, 95] width 1245 height 45
